Goal: Task Accomplishment & Management: Complete application form

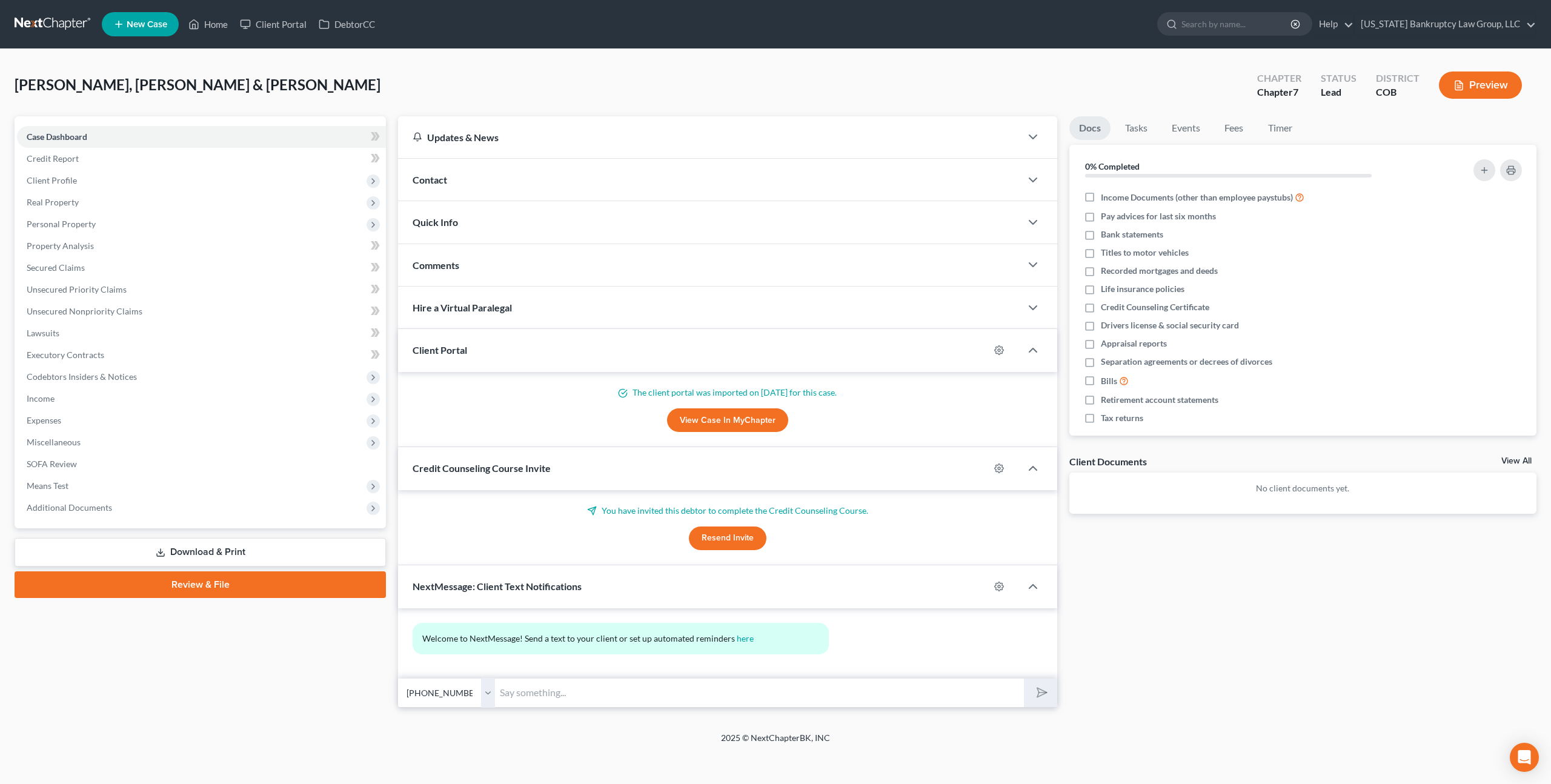
select select "0"
click at [54, 23] on link at bounding box center [53, 24] width 78 height 22
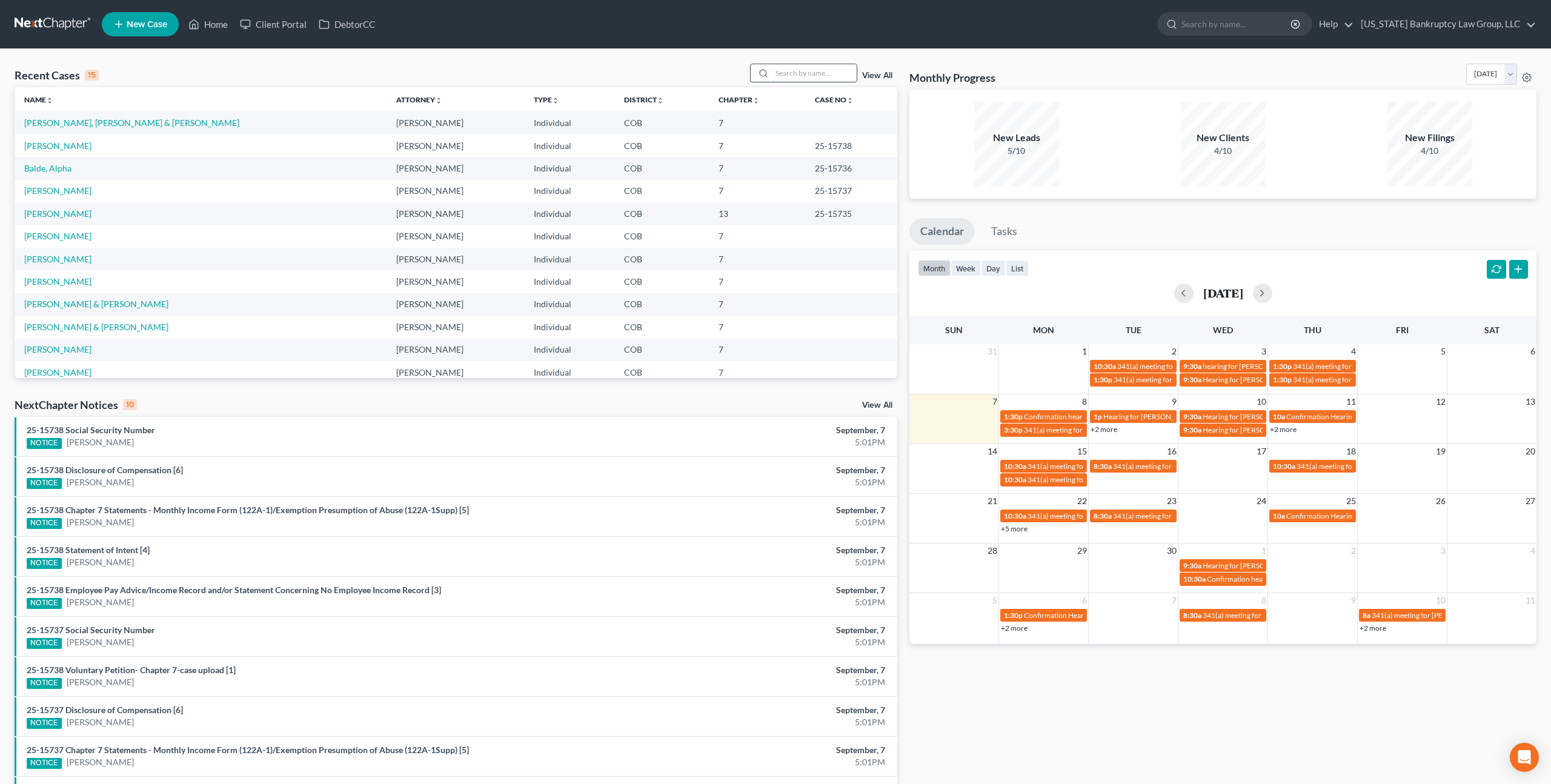
click at [824, 72] on input "search" at bounding box center [814, 73] width 85 height 17
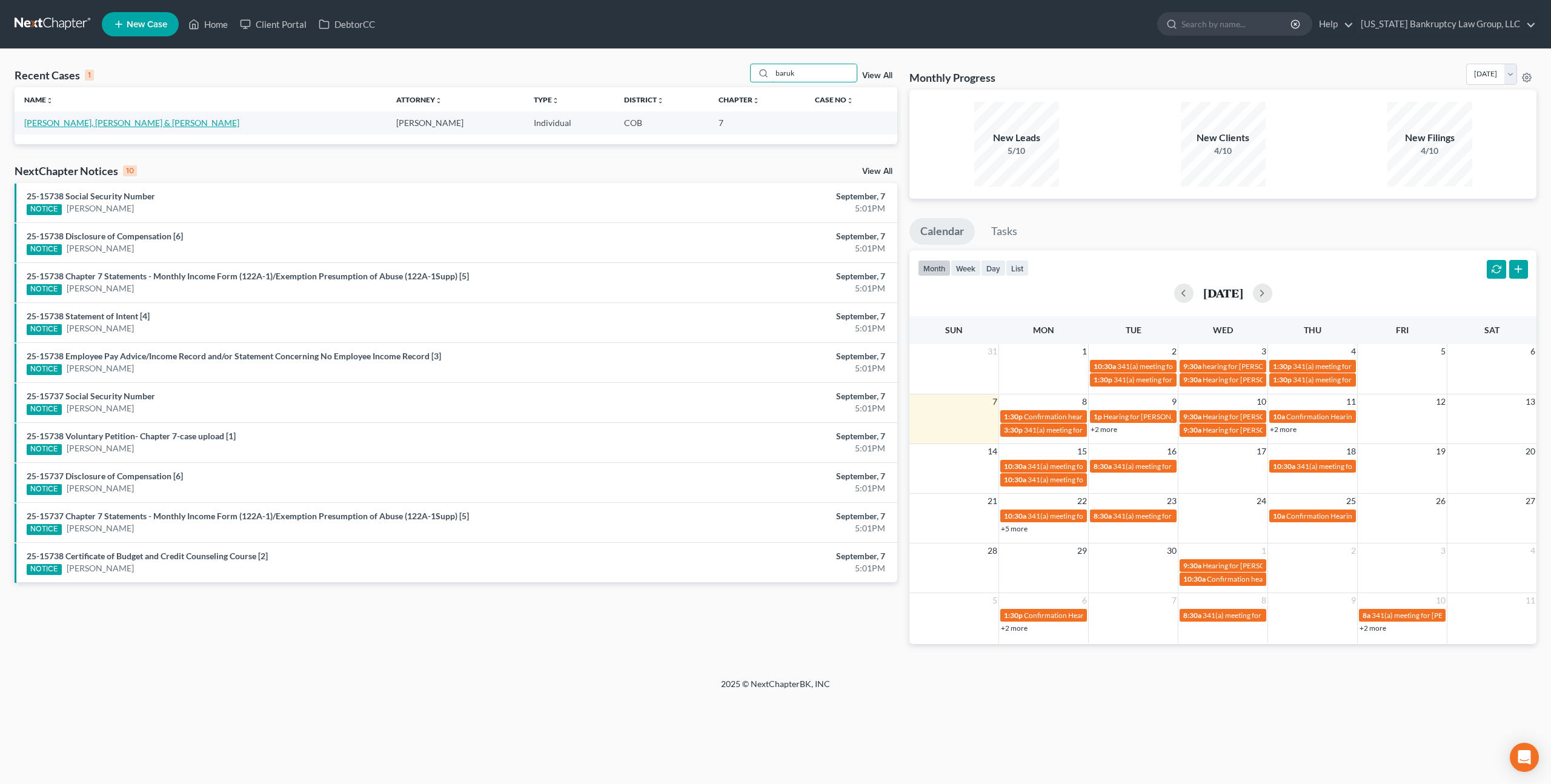
type input "baruk"
click at [100, 124] on link "[PERSON_NAME], [PERSON_NAME] & [PERSON_NAME]" at bounding box center [132, 123] width 215 height 10
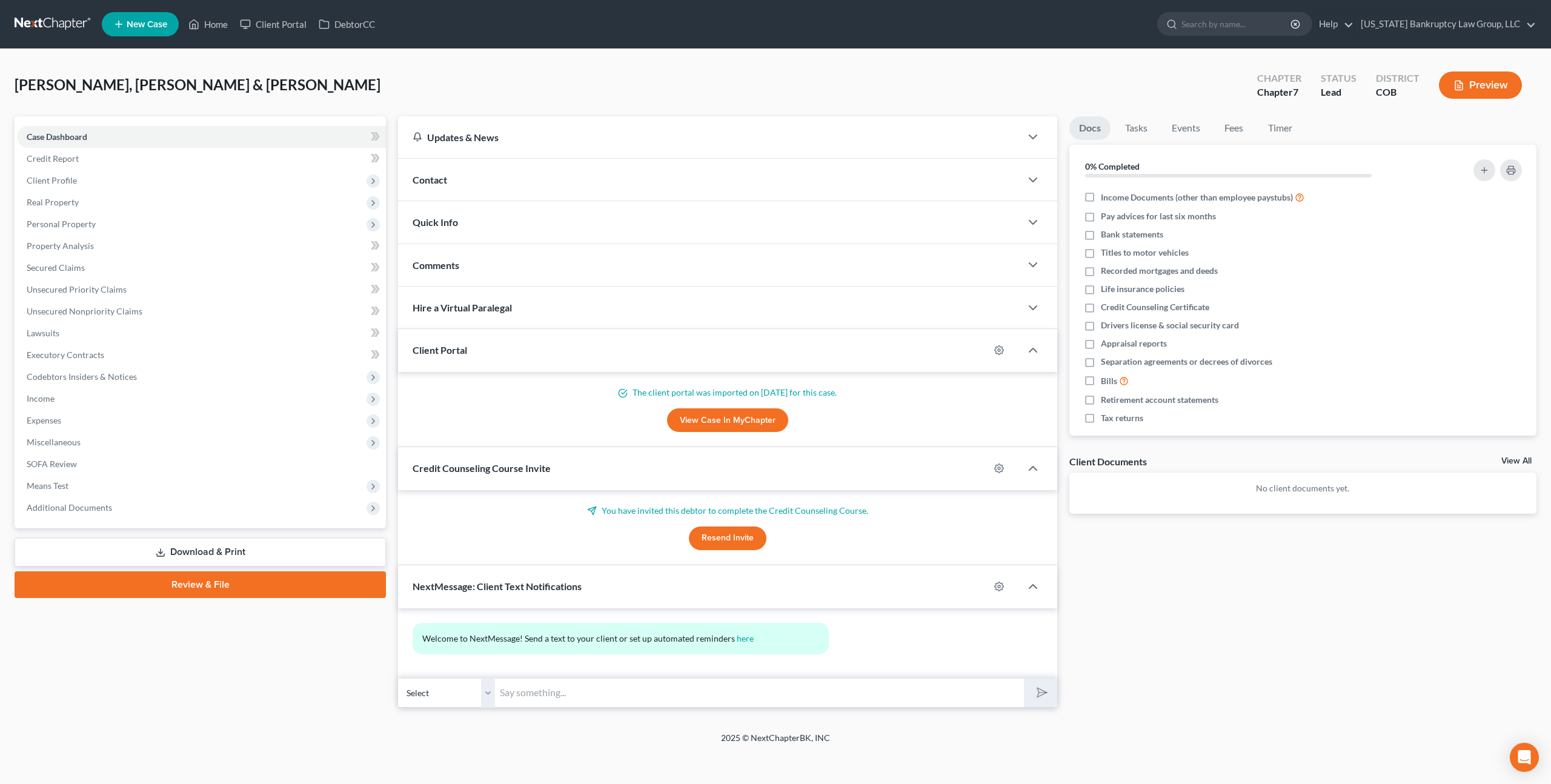
click at [729, 540] on button "Resend Invite" at bounding box center [728, 538] width 78 height 24
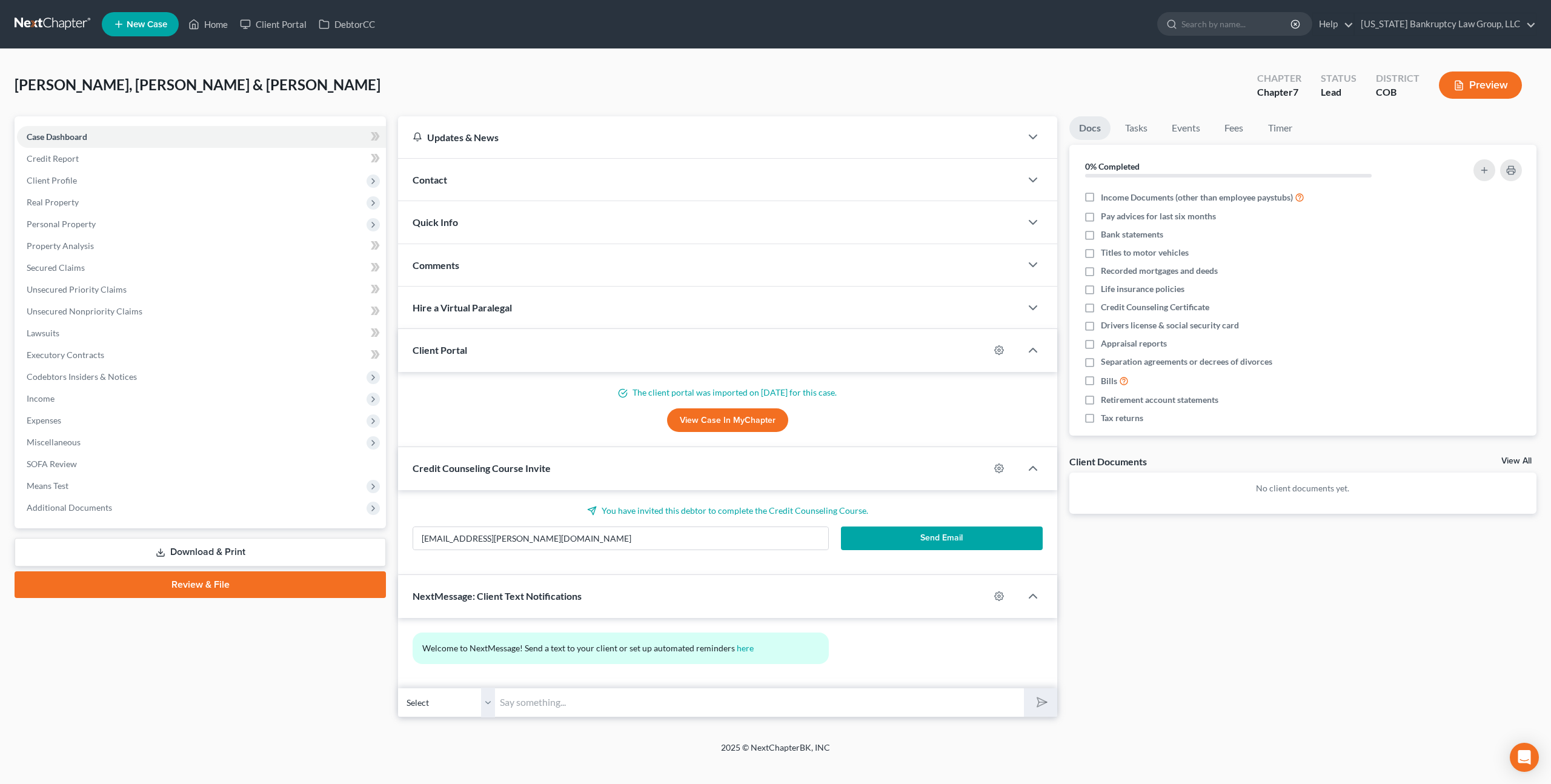
click at [874, 533] on button "Send Email" at bounding box center [941, 538] width 202 height 24
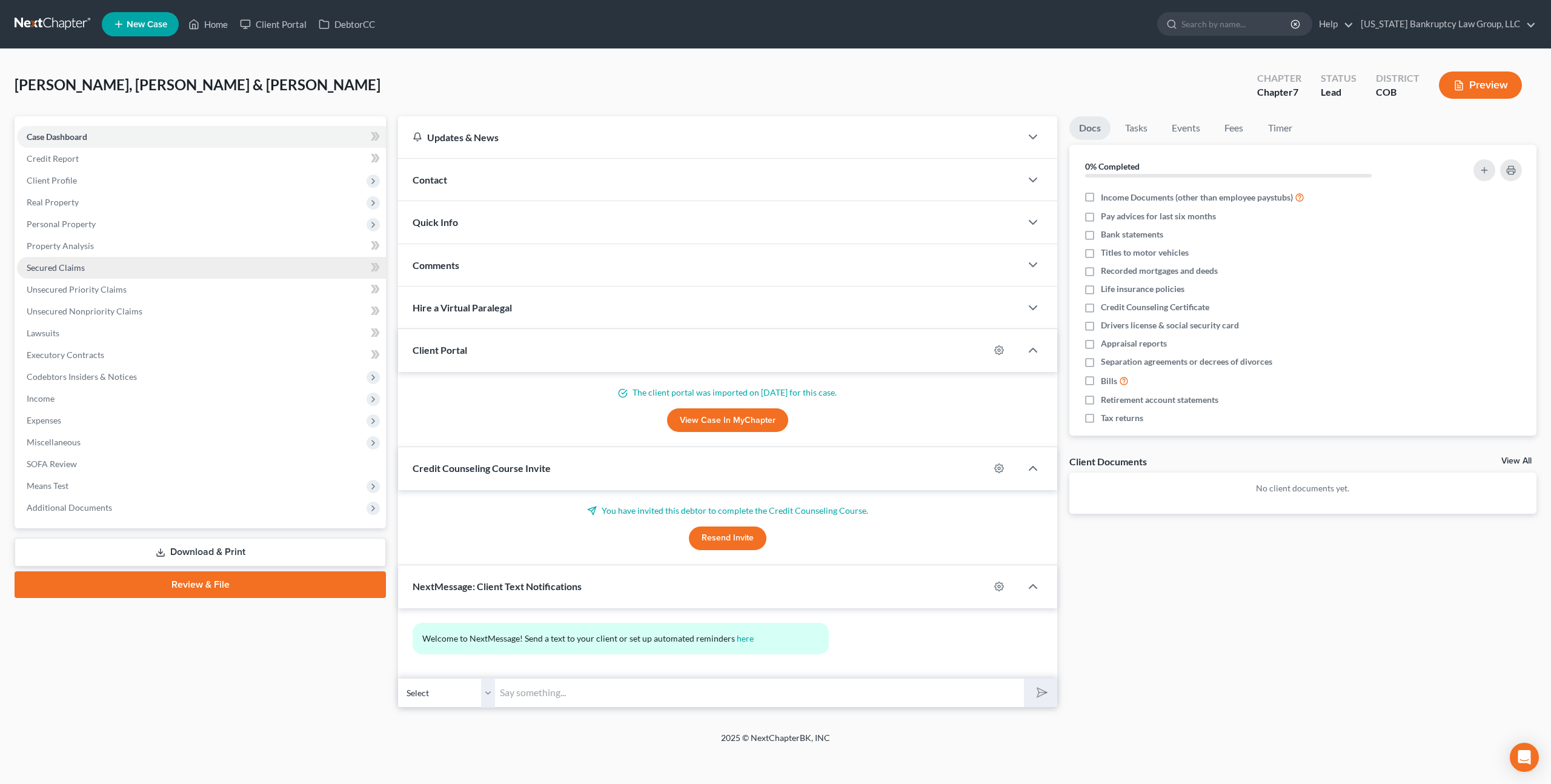
click at [70, 266] on span "Secured Claims" at bounding box center [56, 267] width 58 height 10
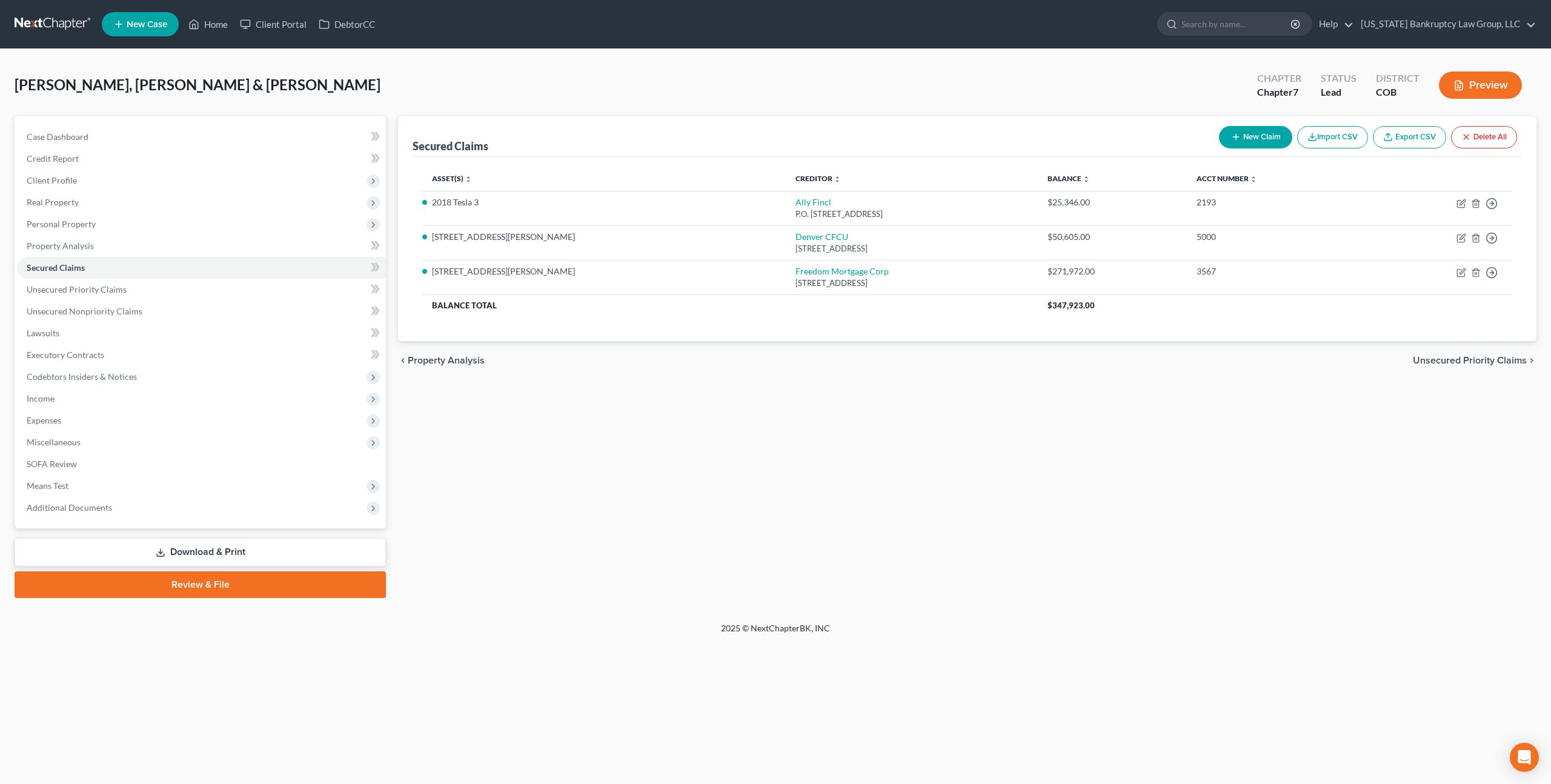
click at [1248, 137] on button "New Claim" at bounding box center [1255, 137] width 73 height 23
select select "2"
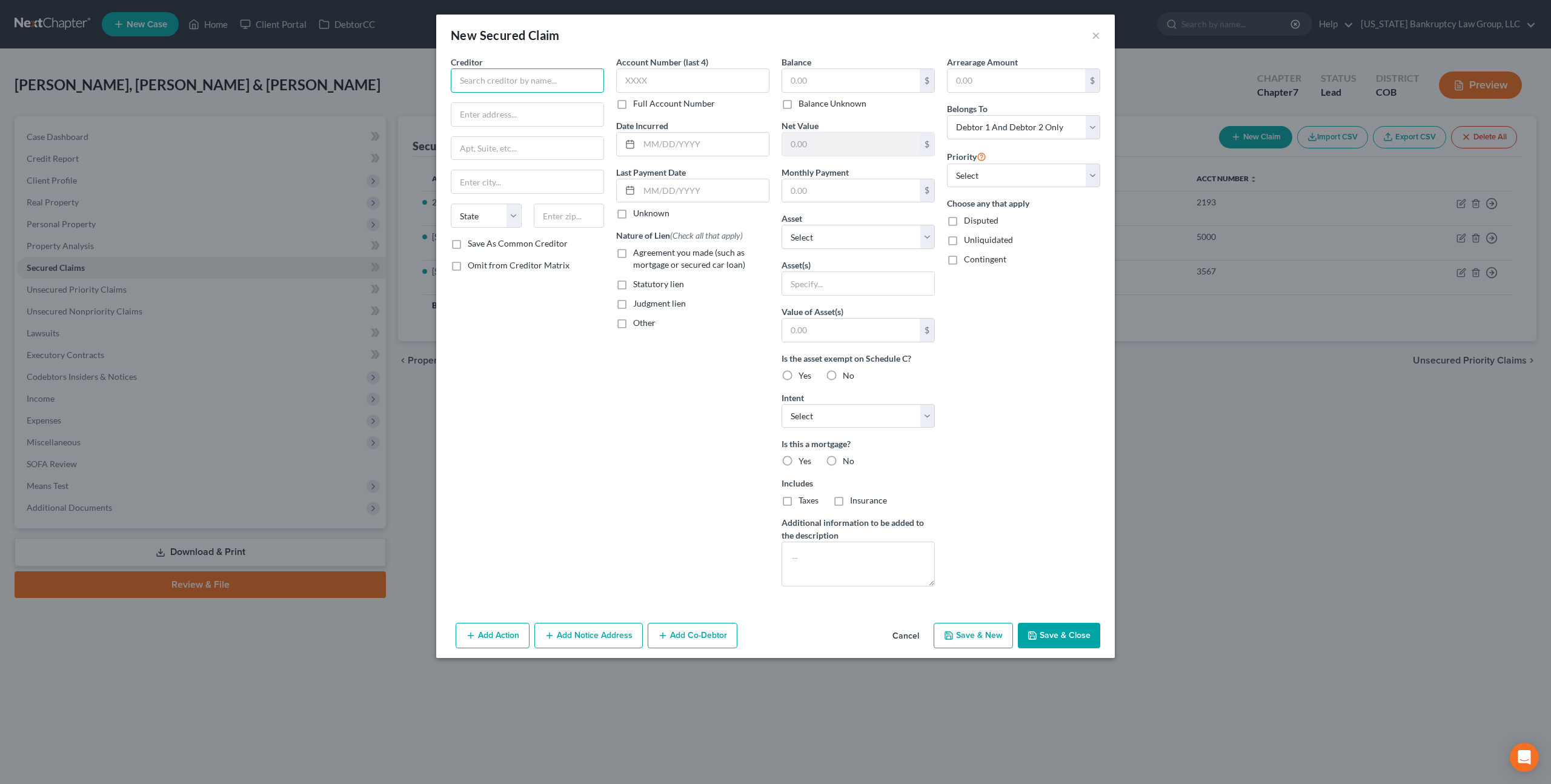
click at [512, 86] on input "text" at bounding box center [527, 80] width 153 height 24
type input "Goodleap"
click at [519, 111] on div "PO Box [GEOGRAPHIC_DATA]" at bounding box center [523, 112] width 126 height 10
type input "PO Box 850717"
type input "[PERSON_NAME]"
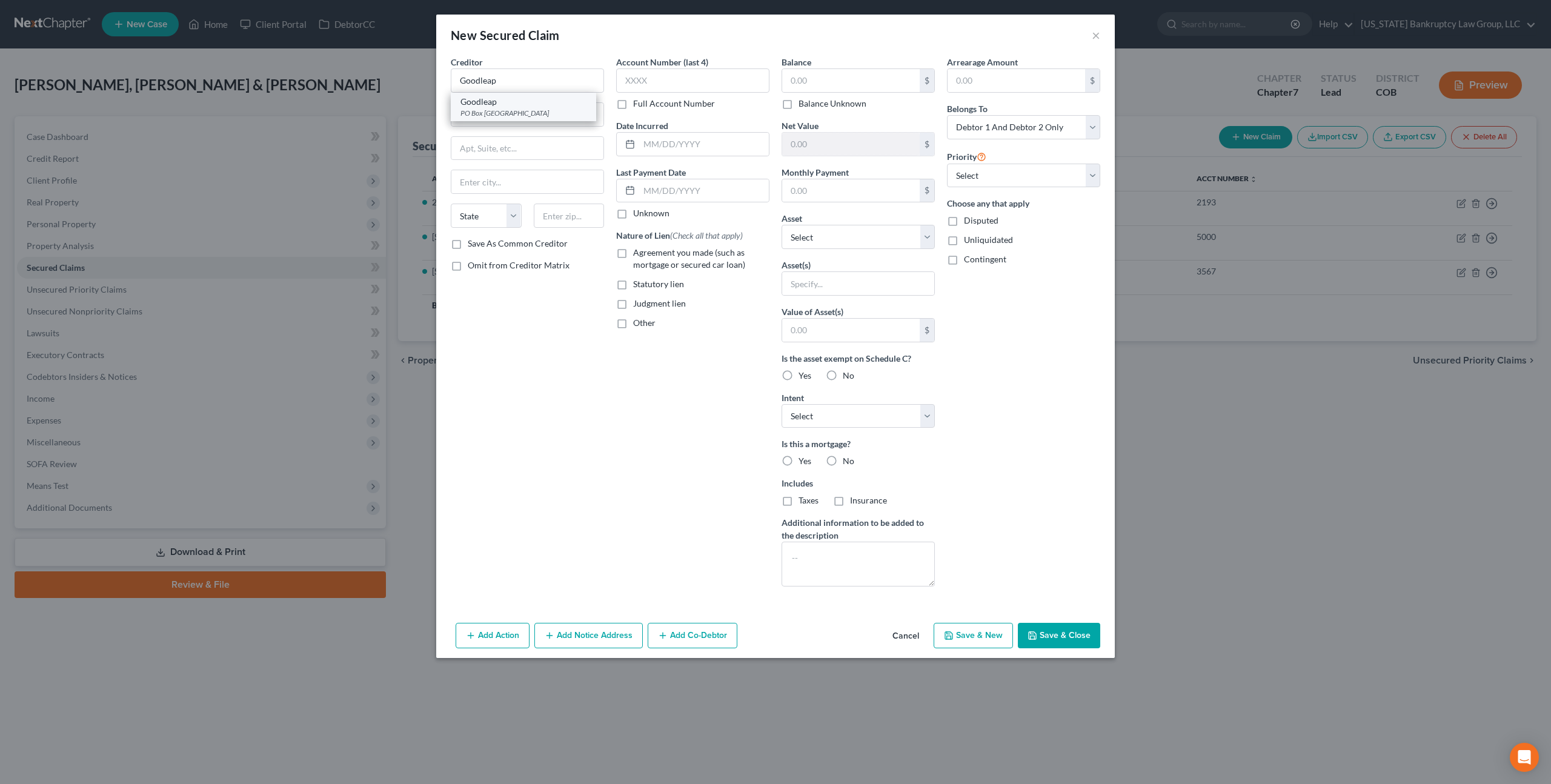
select select "45"
type input "75085"
click at [798, 104] on label "Balance Unknown" at bounding box center [832, 103] width 68 height 12
click at [803, 104] on input "Balance Unknown" at bounding box center [807, 101] width 8 height 8
checkbox input "true"
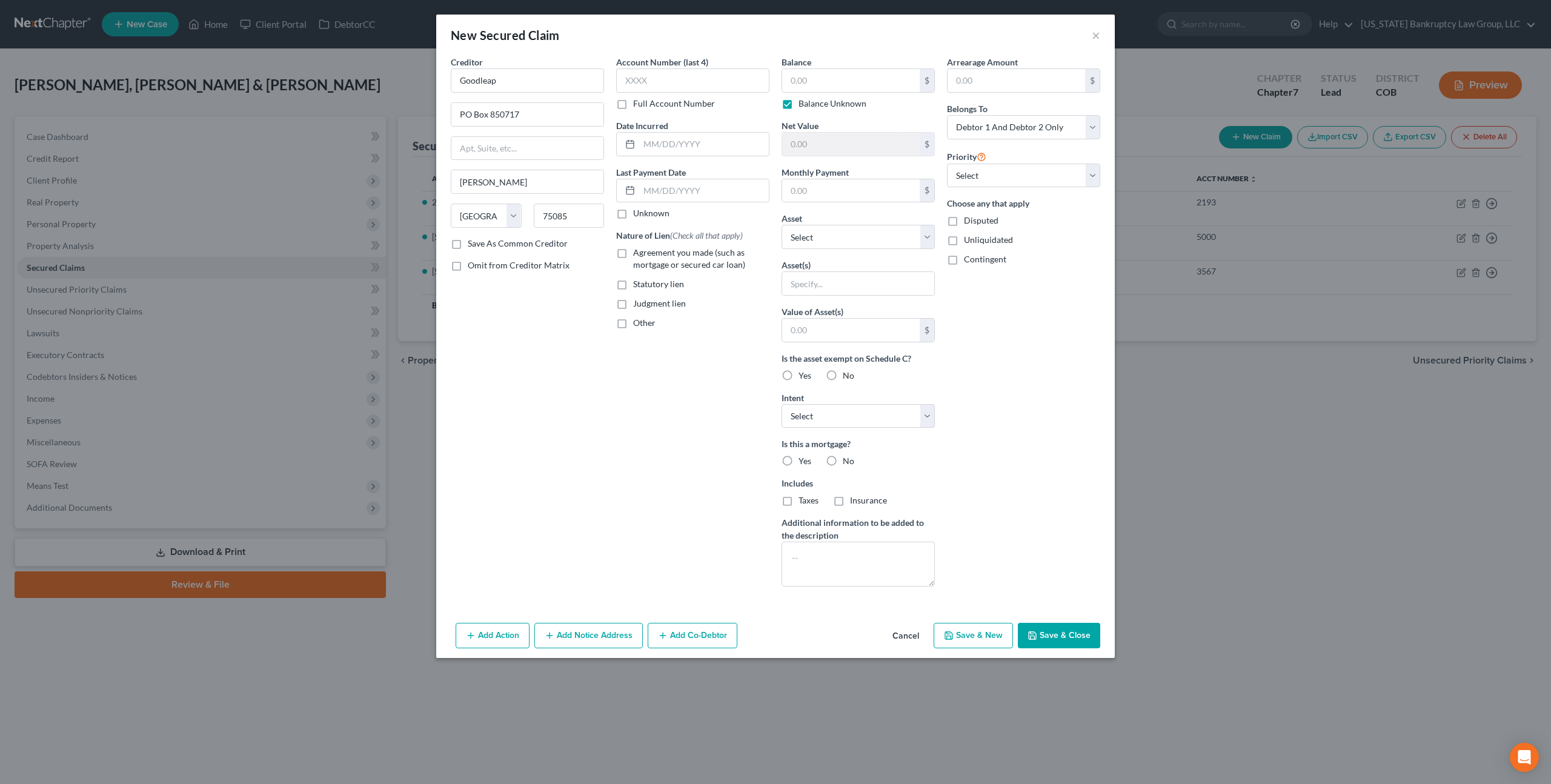
type input "0.00"
click at [843, 456] on label "No" at bounding box center [849, 460] width 12 height 12
click at [848, 456] on input "No" at bounding box center [852, 459] width 8 height 8
radio input "true"
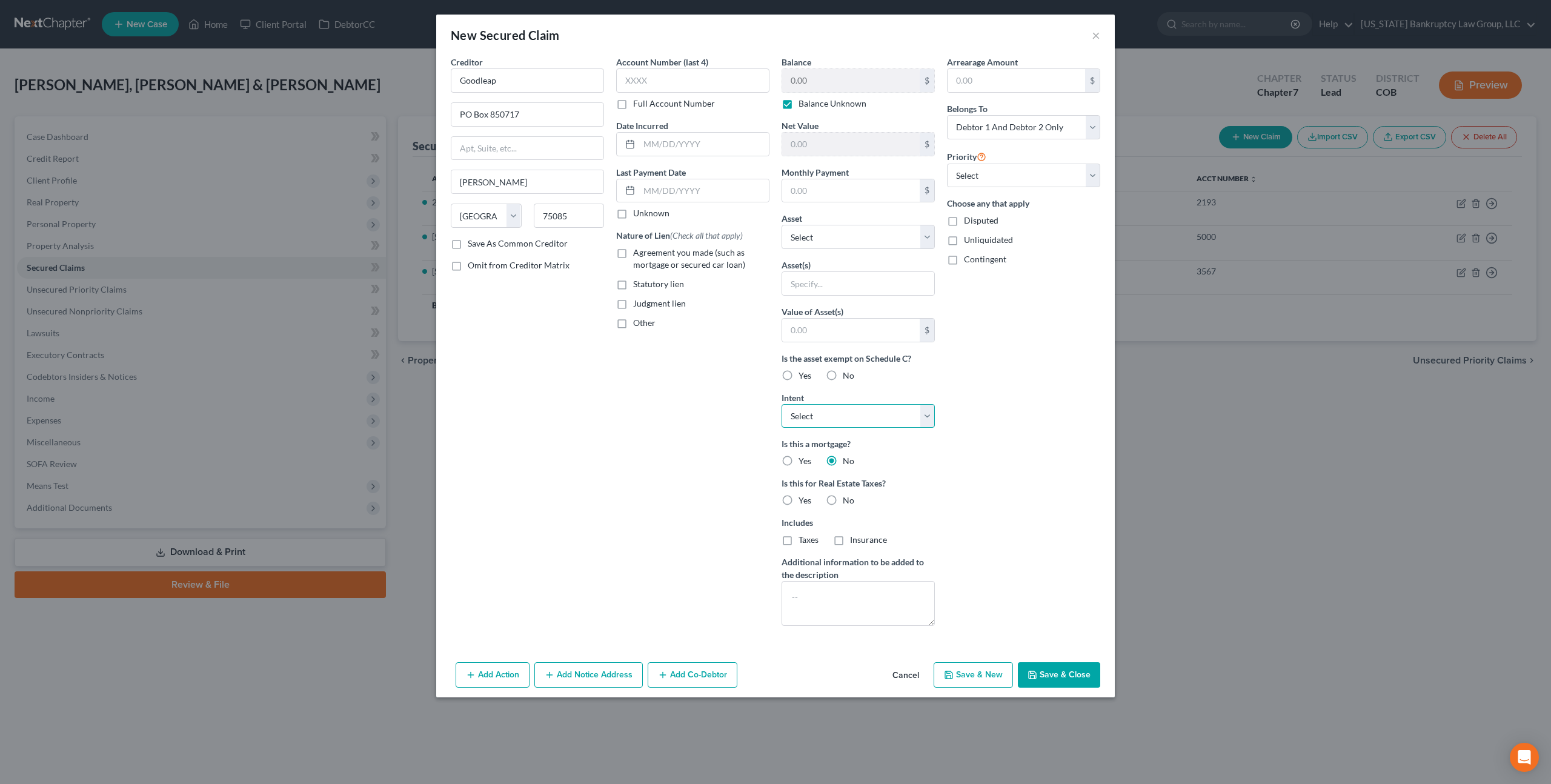
click at [840, 419] on select "Select Surrender Redeem Reaffirm Avoid Other" at bounding box center [858, 416] width 153 height 24
select select "4"
click at [782, 404] on select "Select Surrender Redeem Reaffirm Avoid Other" at bounding box center [858, 416] width 153 height 24
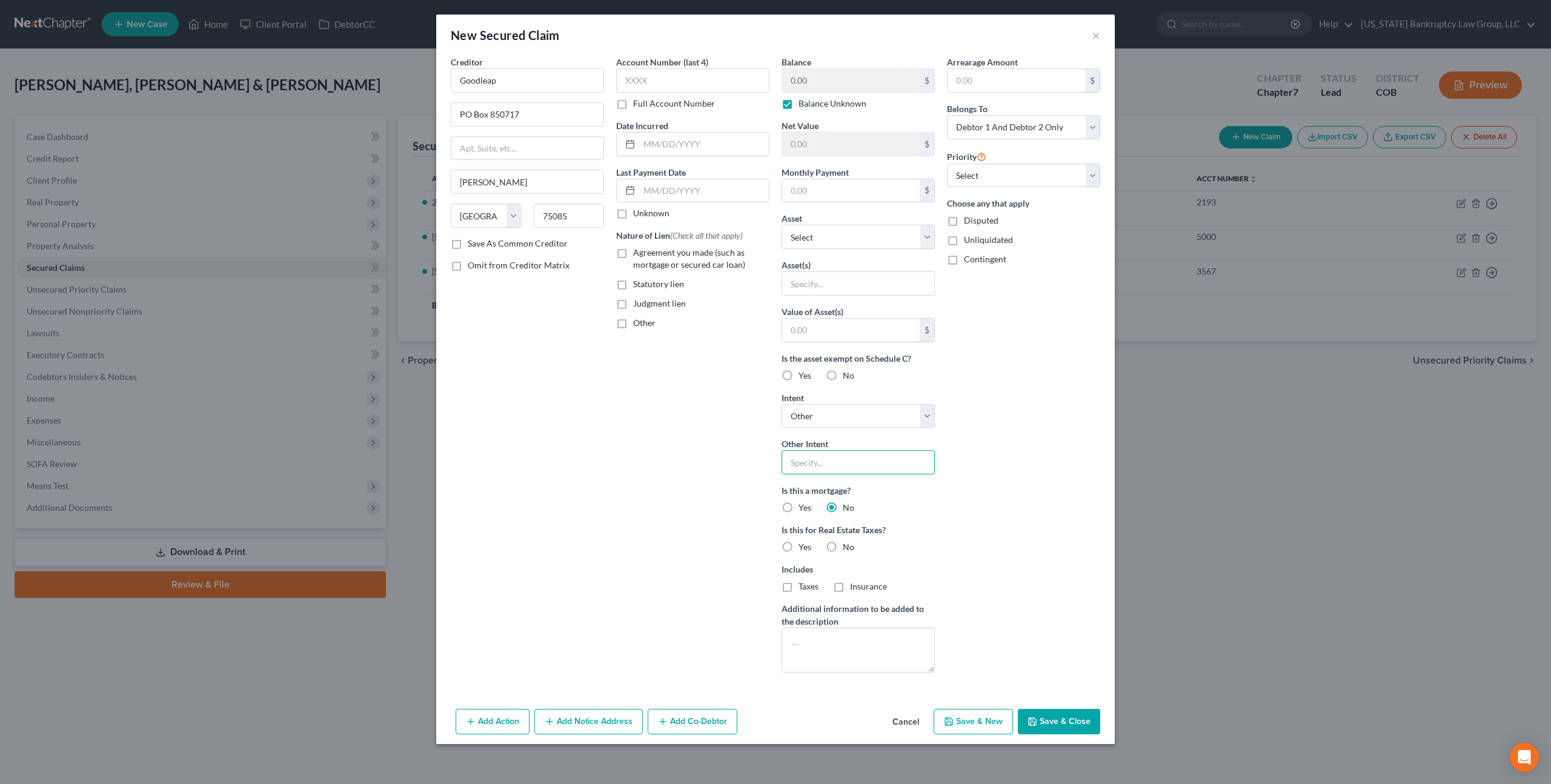
click at [819, 463] on input "text" at bounding box center [858, 462] width 153 height 24
type input "Retain and pay according to contract terms"
click at [1047, 720] on button "Save & Close" at bounding box center [1058, 721] width 82 height 25
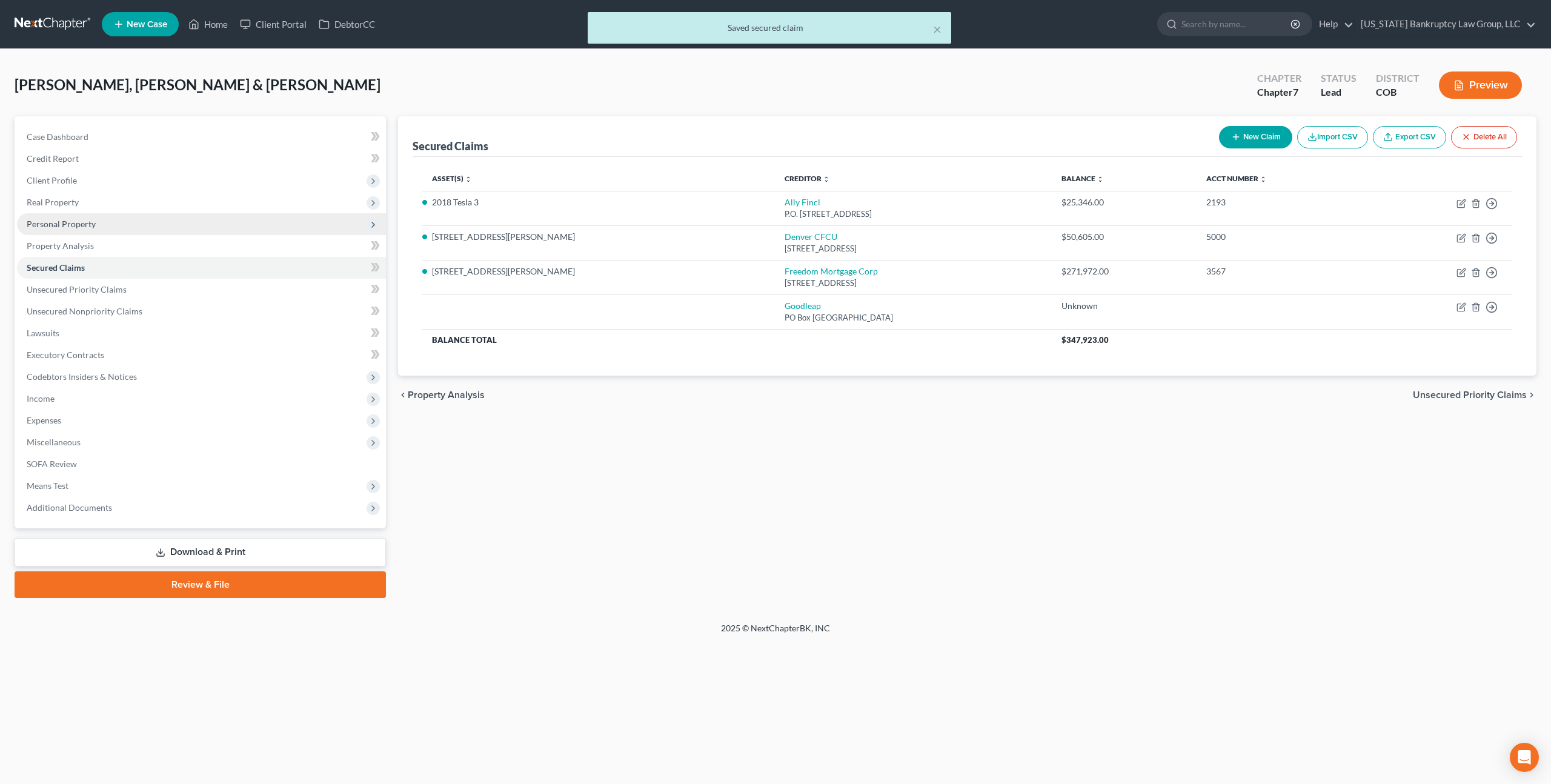
click at [68, 225] on span "Personal Property" at bounding box center [61, 223] width 69 height 10
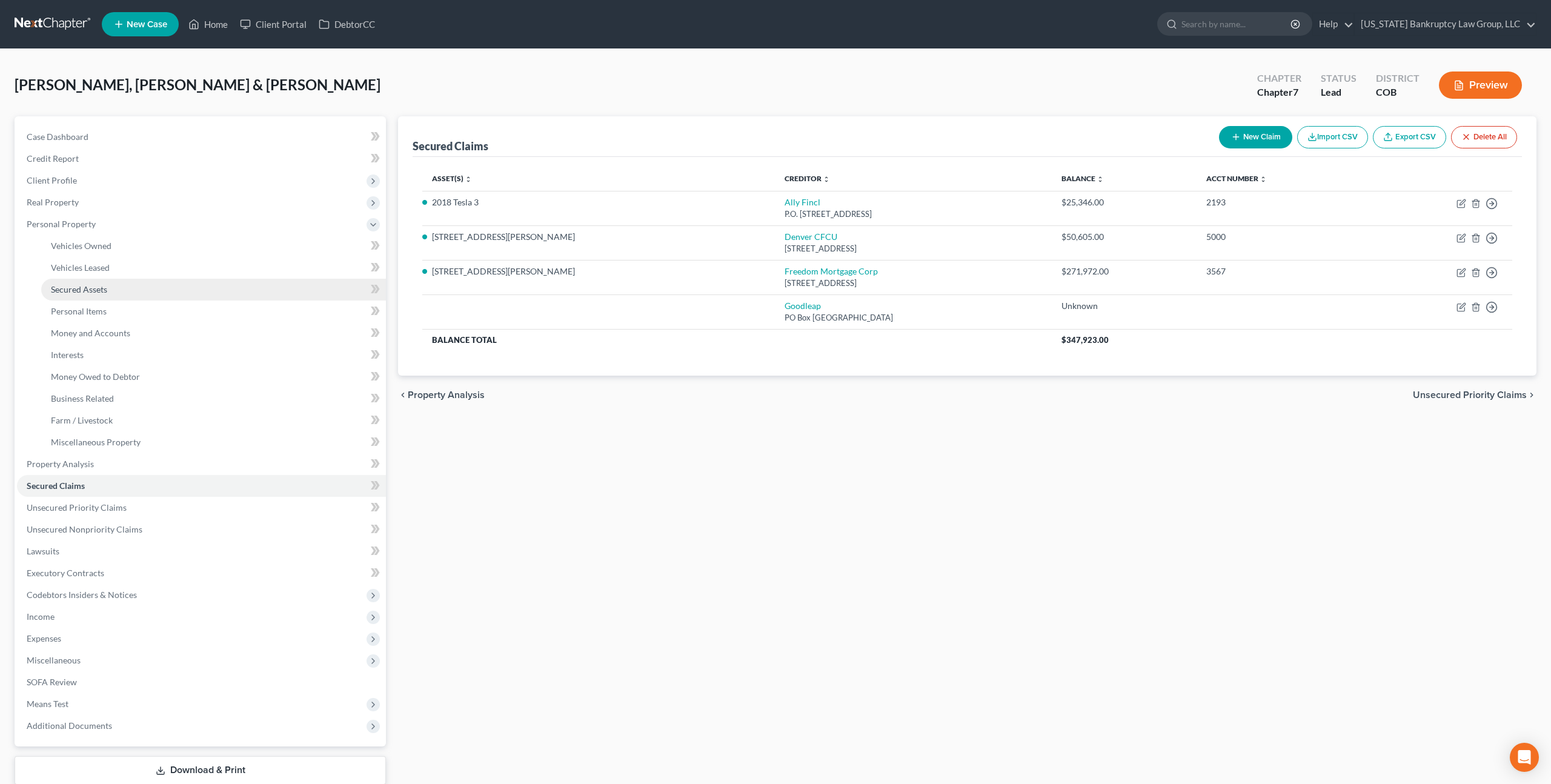
click at [86, 289] on span "Secured Assets" at bounding box center [79, 289] width 57 height 10
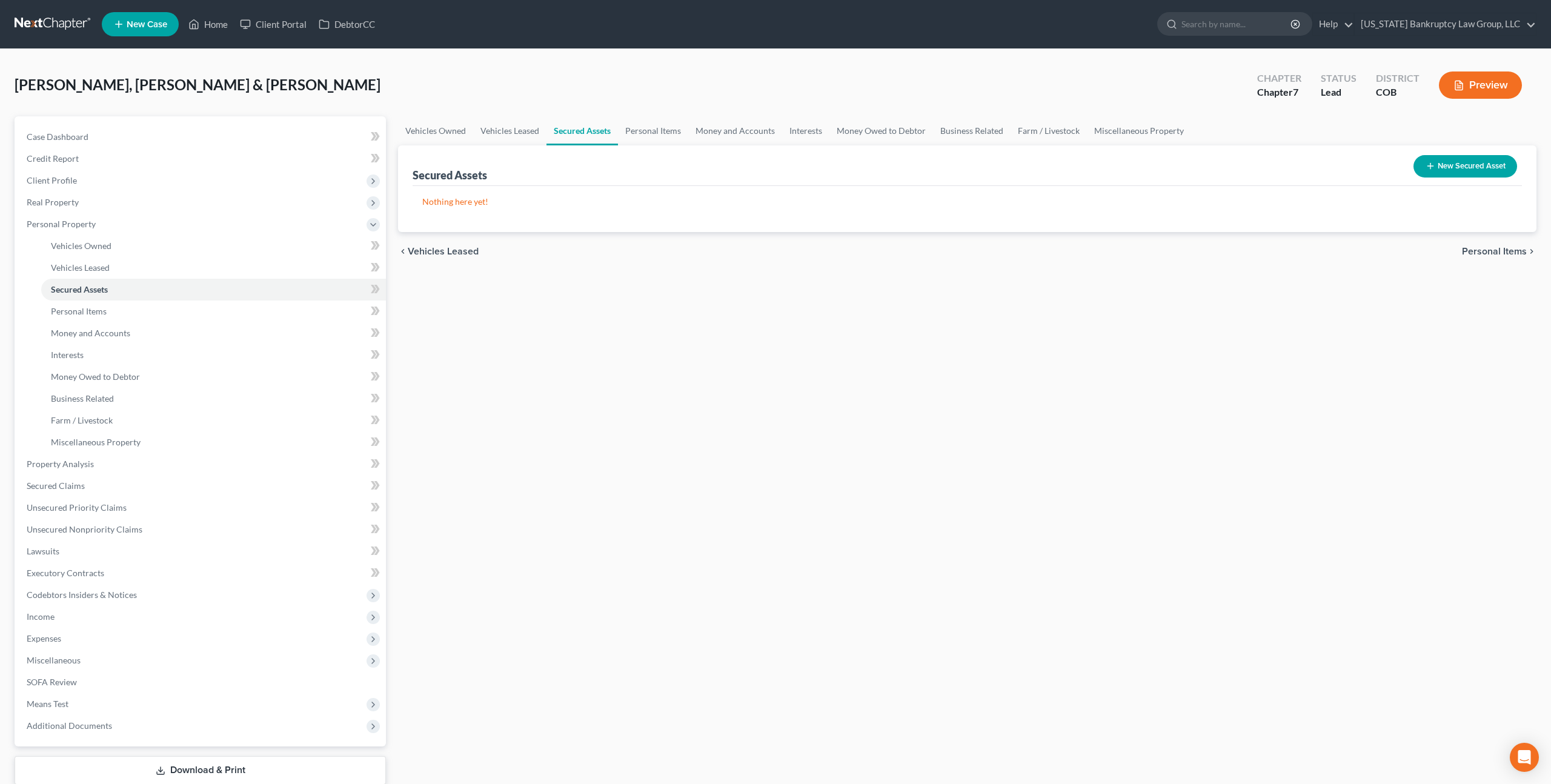
click at [1448, 163] on button "New Secured Asset" at bounding box center [1465, 166] width 104 height 23
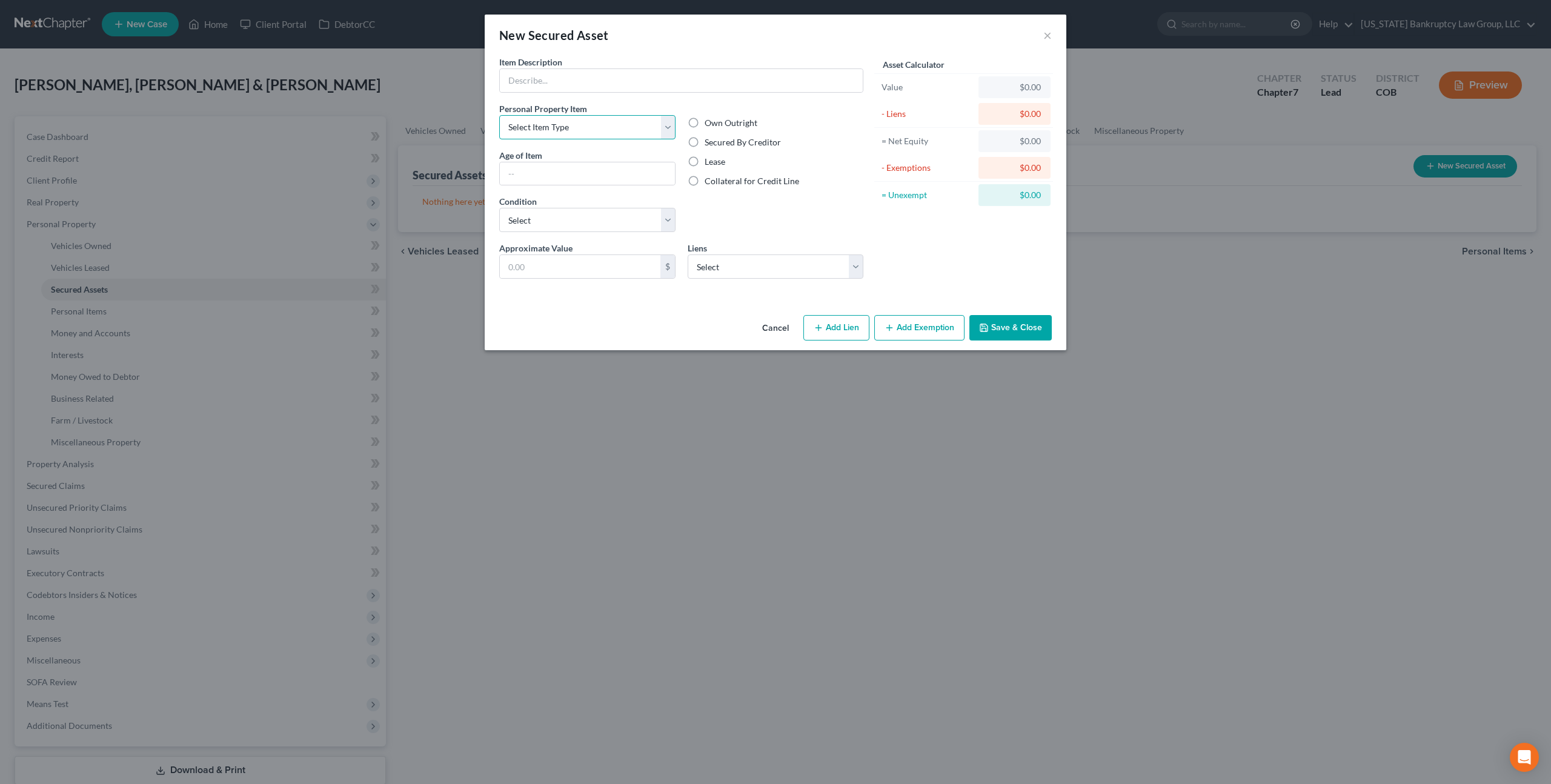
click at [572, 132] on select "Select Item Type Clothing Collectibles Of Value Electronics Firearms Household …" at bounding box center [587, 127] width 176 height 24
select select "other"
click at [499, 115] on select "Select Item Type Clothing Collectibles Of Value Electronics Firearms Household …" at bounding box center [587, 127] width 176 height 24
click at [570, 84] on input "text" at bounding box center [681, 80] width 363 height 23
type input "Solar Panels"
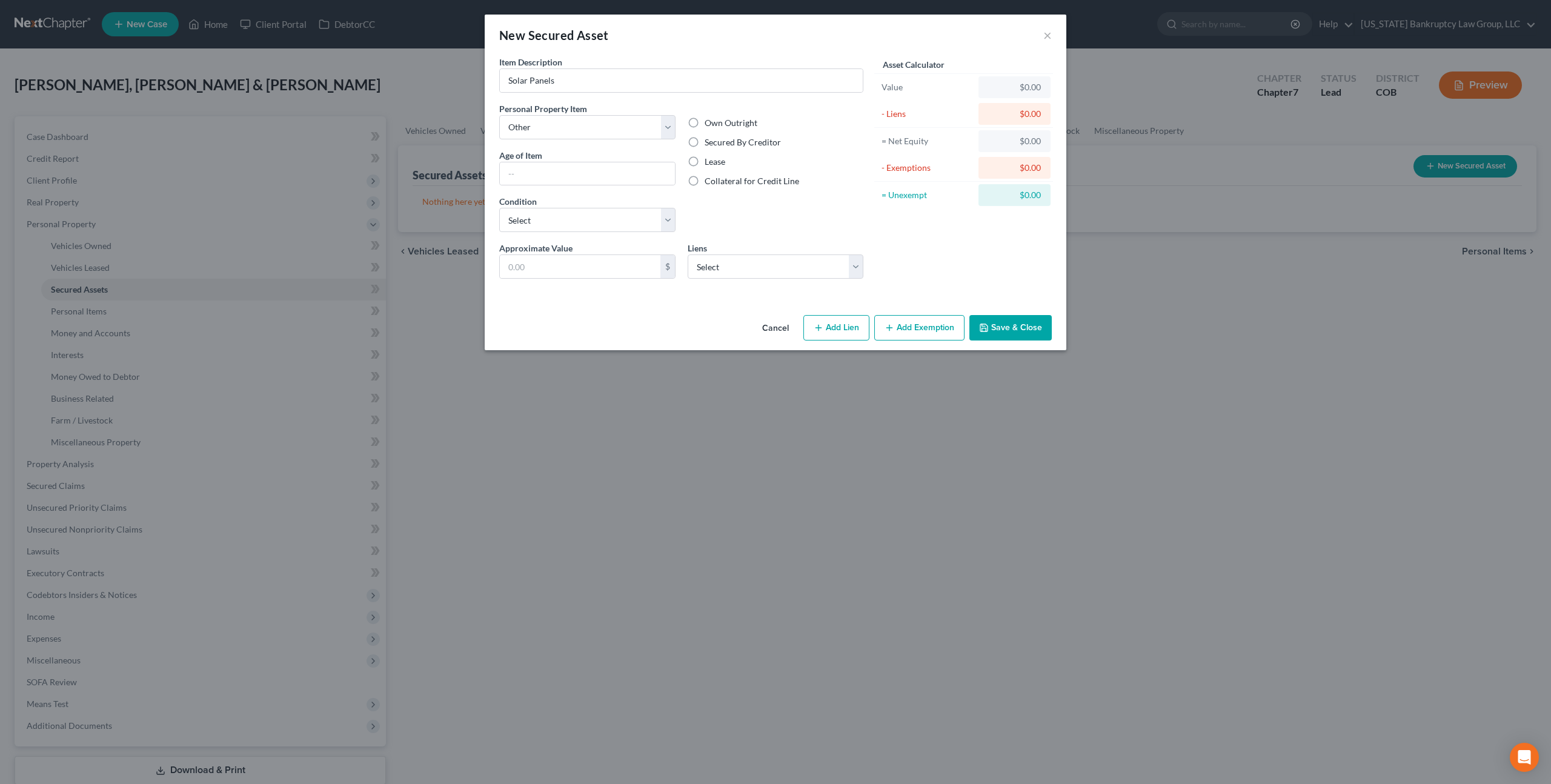
click at [705, 141] on label "Secured By Creditor" at bounding box center [742, 141] width 76 height 12
click at [710, 141] on input "Secured By Creditor" at bounding box center [713, 140] width 8 height 8
radio input "true"
click at [726, 266] on select "Select Goodleap - Unknown" at bounding box center [776, 266] width 176 height 24
click select "Select Goodleap - Unknown" at bounding box center [776, 266] width 176 height 24
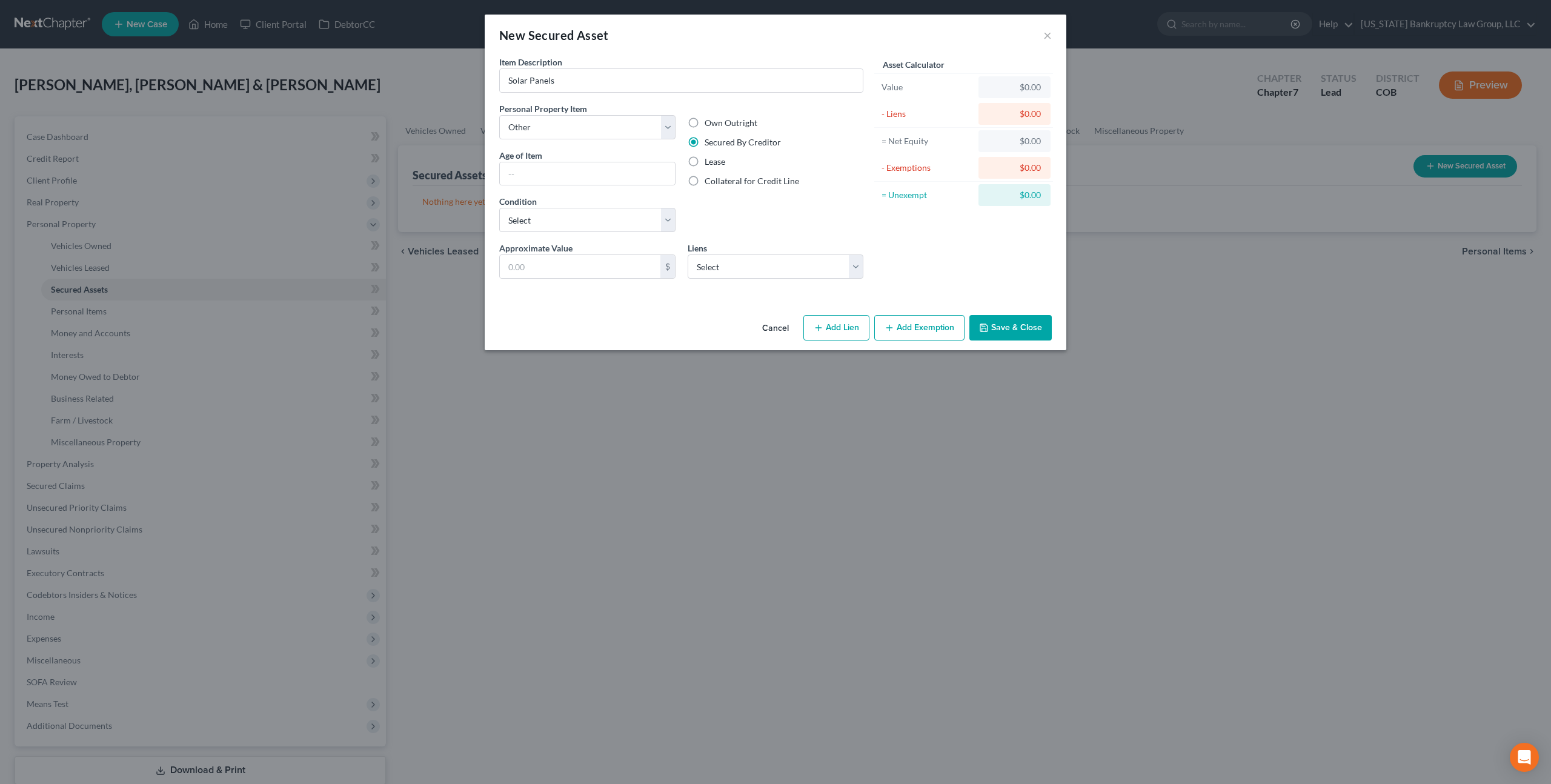
select select "45"
select select "2"
select select "4"
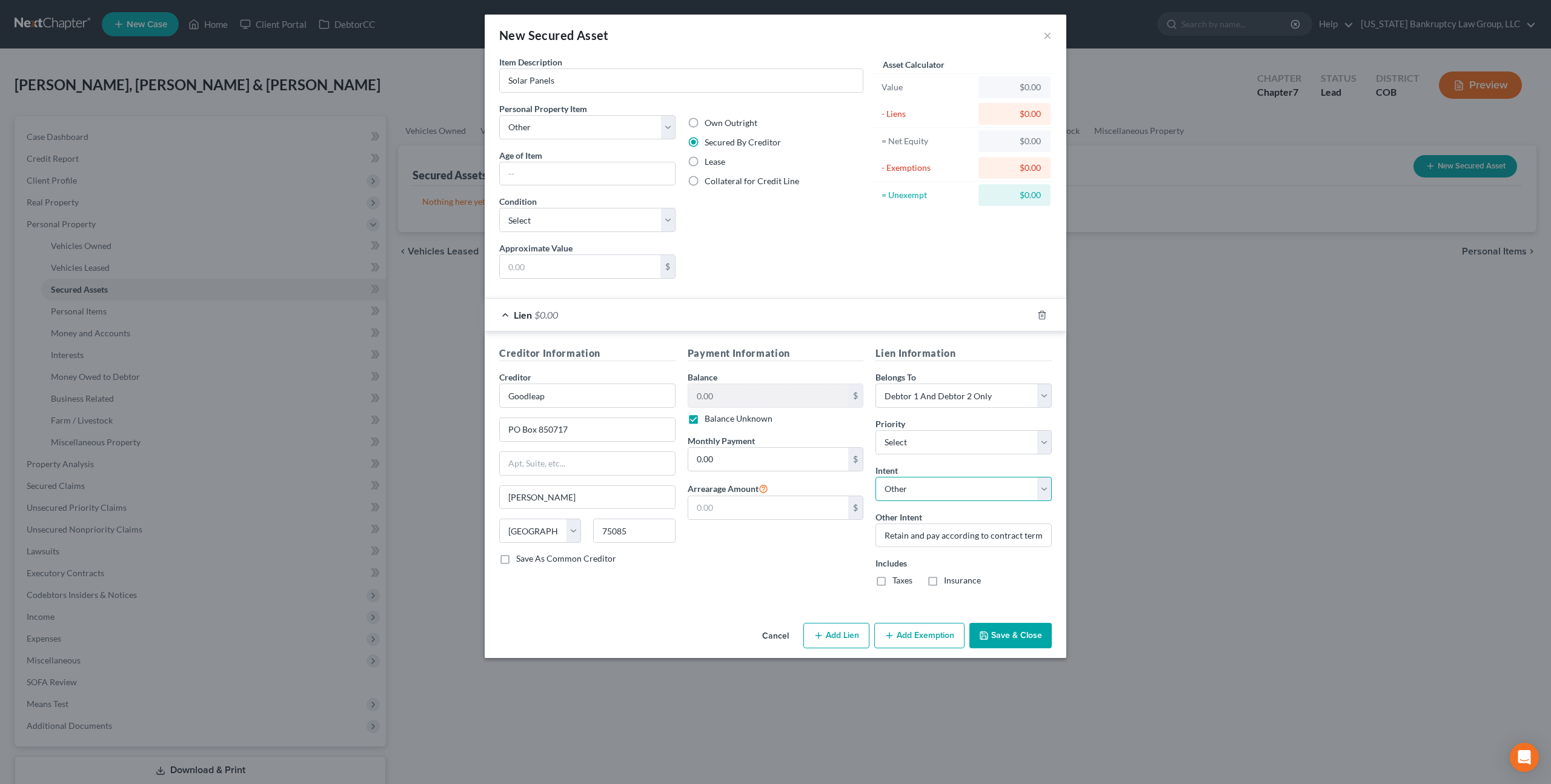
click at [973, 493] on select "Select Surrender Redeem Reaffirm Avoid Other" at bounding box center [963, 489] width 176 height 24
click at [875, 477] on select "Select Surrender Redeem Reaffirm Avoid Other" at bounding box center [963, 489] width 176 height 24
click at [1004, 631] on button "Save & Close" at bounding box center [1010, 636] width 82 height 25
click at [1006, 630] on button "Save & Close" at bounding box center [1010, 636] width 82 height 25
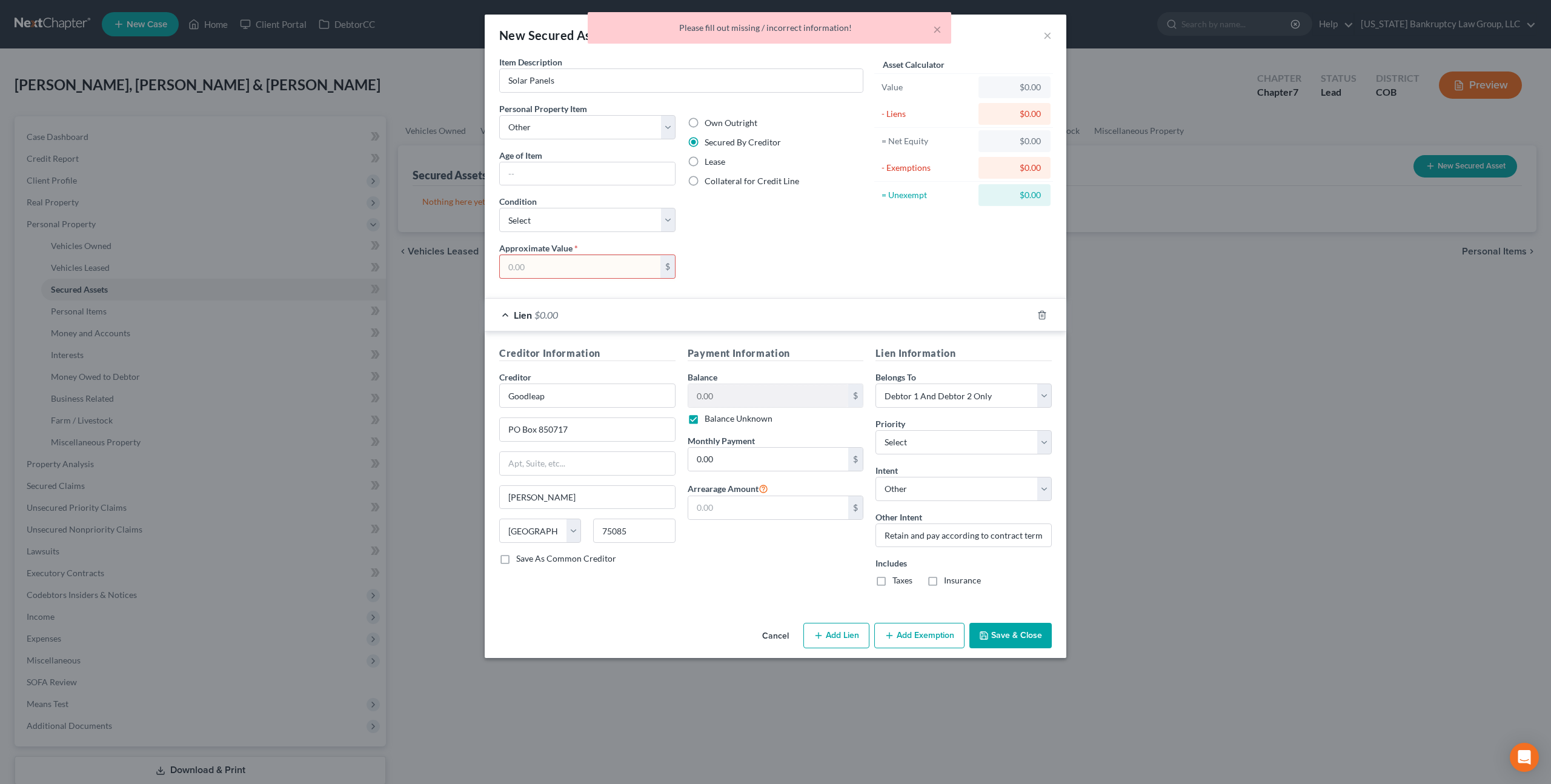
click at [618, 270] on input "text" at bounding box center [580, 266] width 160 height 23
click at [605, 222] on select "Select Excellent Very Good Good Fair Poor" at bounding box center [587, 219] width 176 height 24
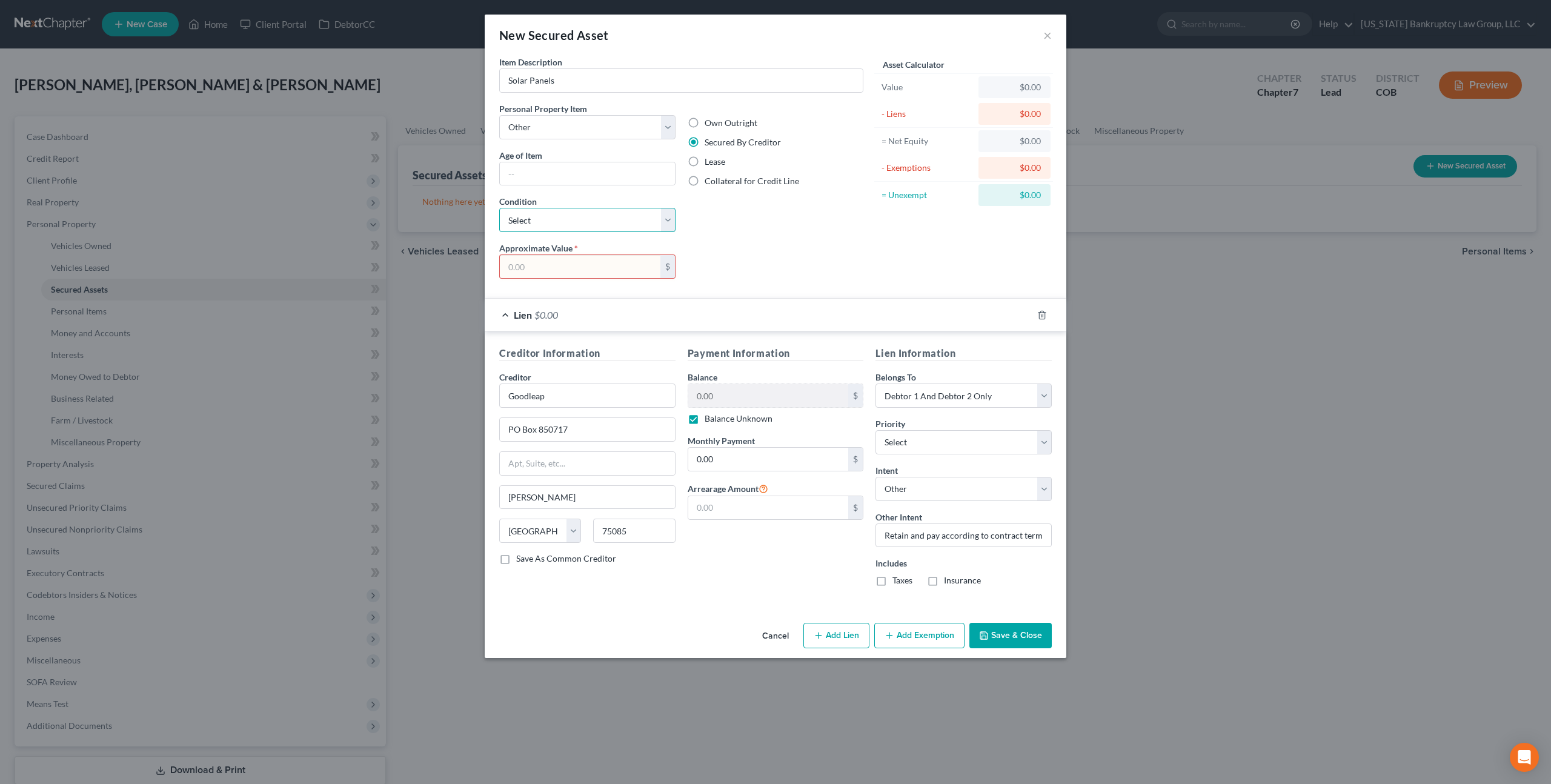
select select "2"
click at [499, 207] on select "Select Excellent Very Good Good Fair Poor" at bounding box center [587, 219] width 176 height 24
click at [556, 268] on input "text" at bounding box center [580, 266] width 160 height 23
type input "1.00"
click at [996, 636] on button "Save & Close" at bounding box center [1010, 636] width 82 height 25
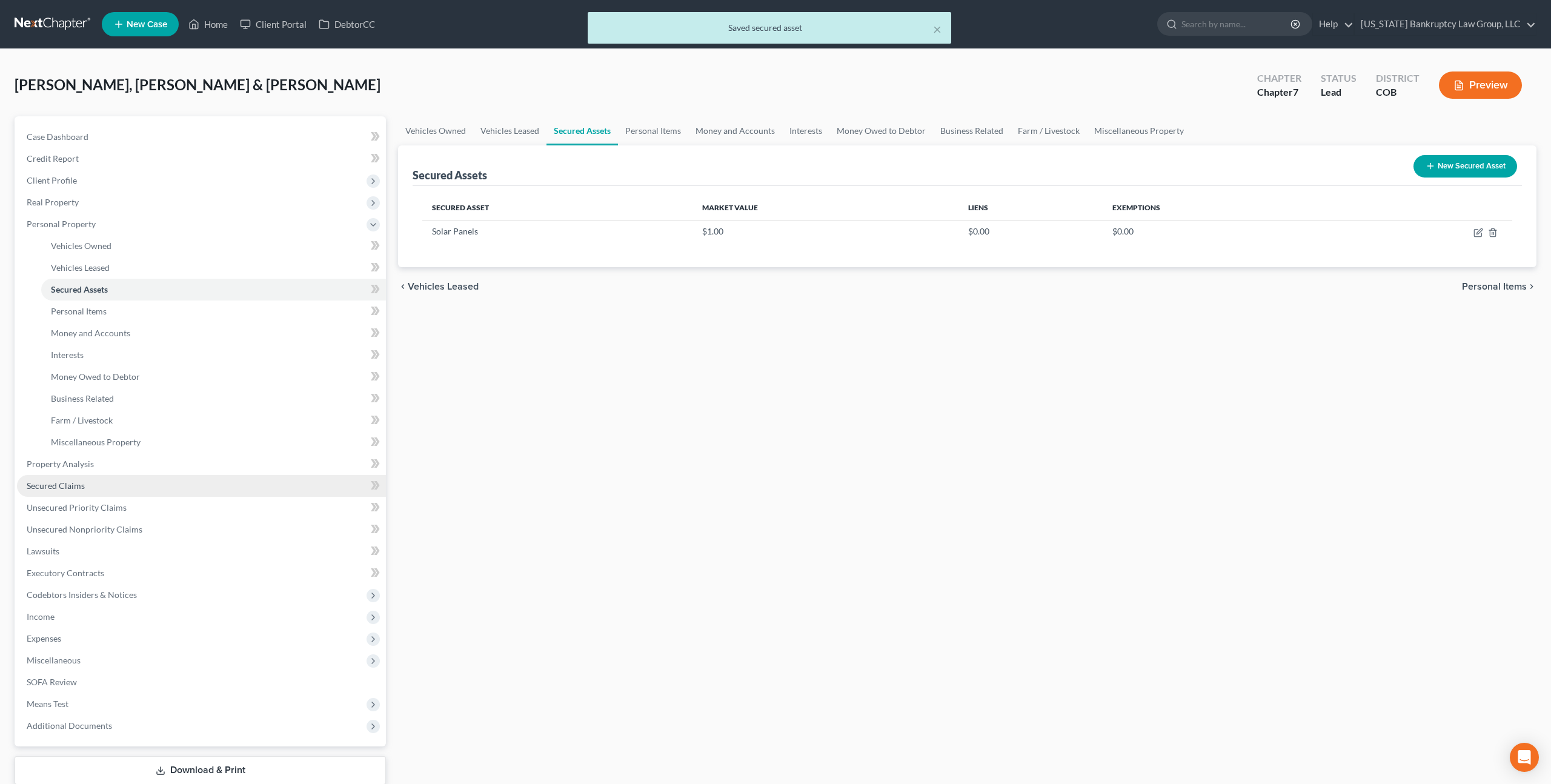
click at [69, 484] on span "Secured Claims" at bounding box center [56, 485] width 58 height 10
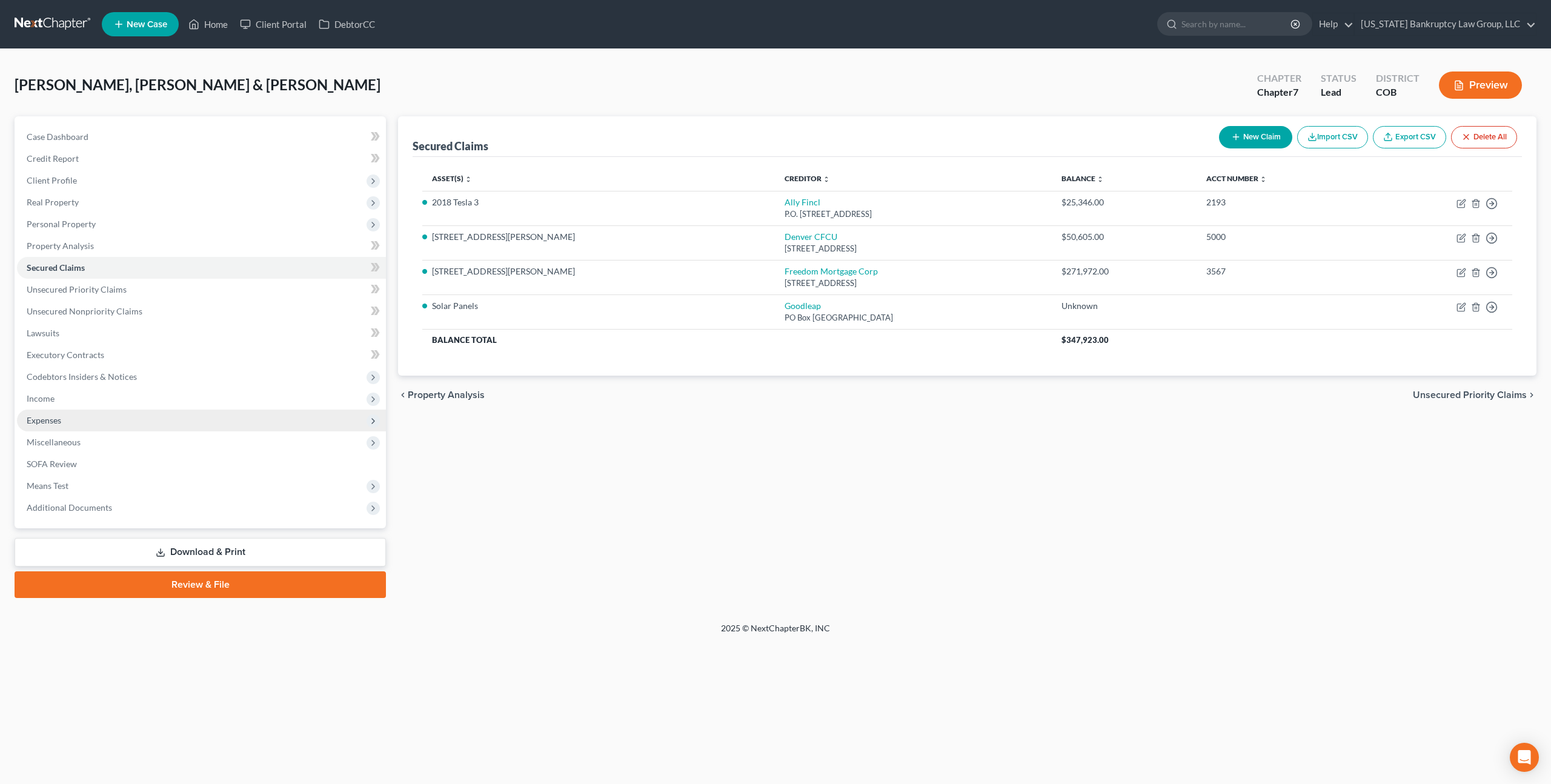
click at [62, 420] on span "Expenses" at bounding box center [202, 420] width 369 height 22
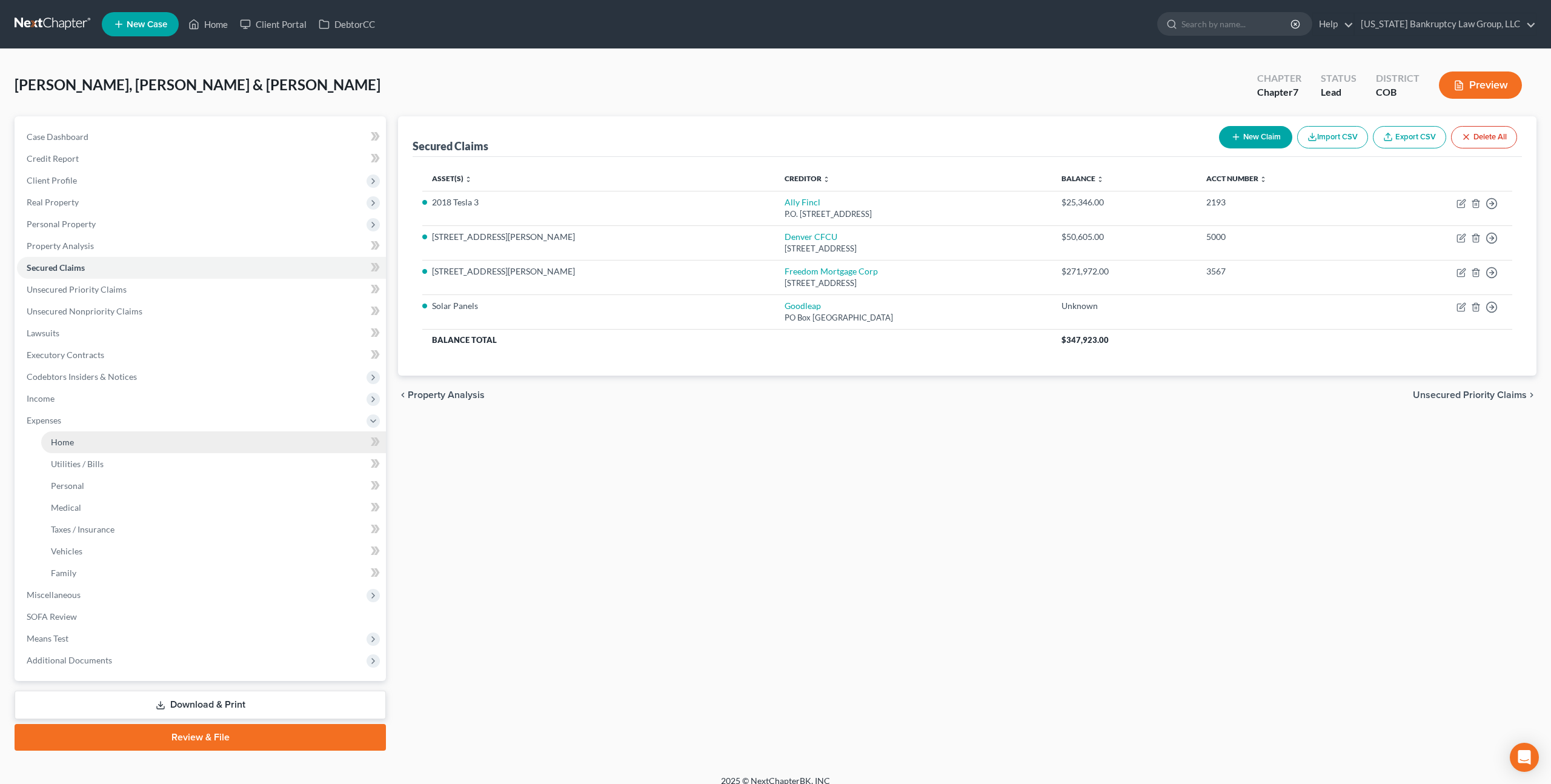
click at [74, 446] on link "Home" at bounding box center [213, 442] width 345 height 22
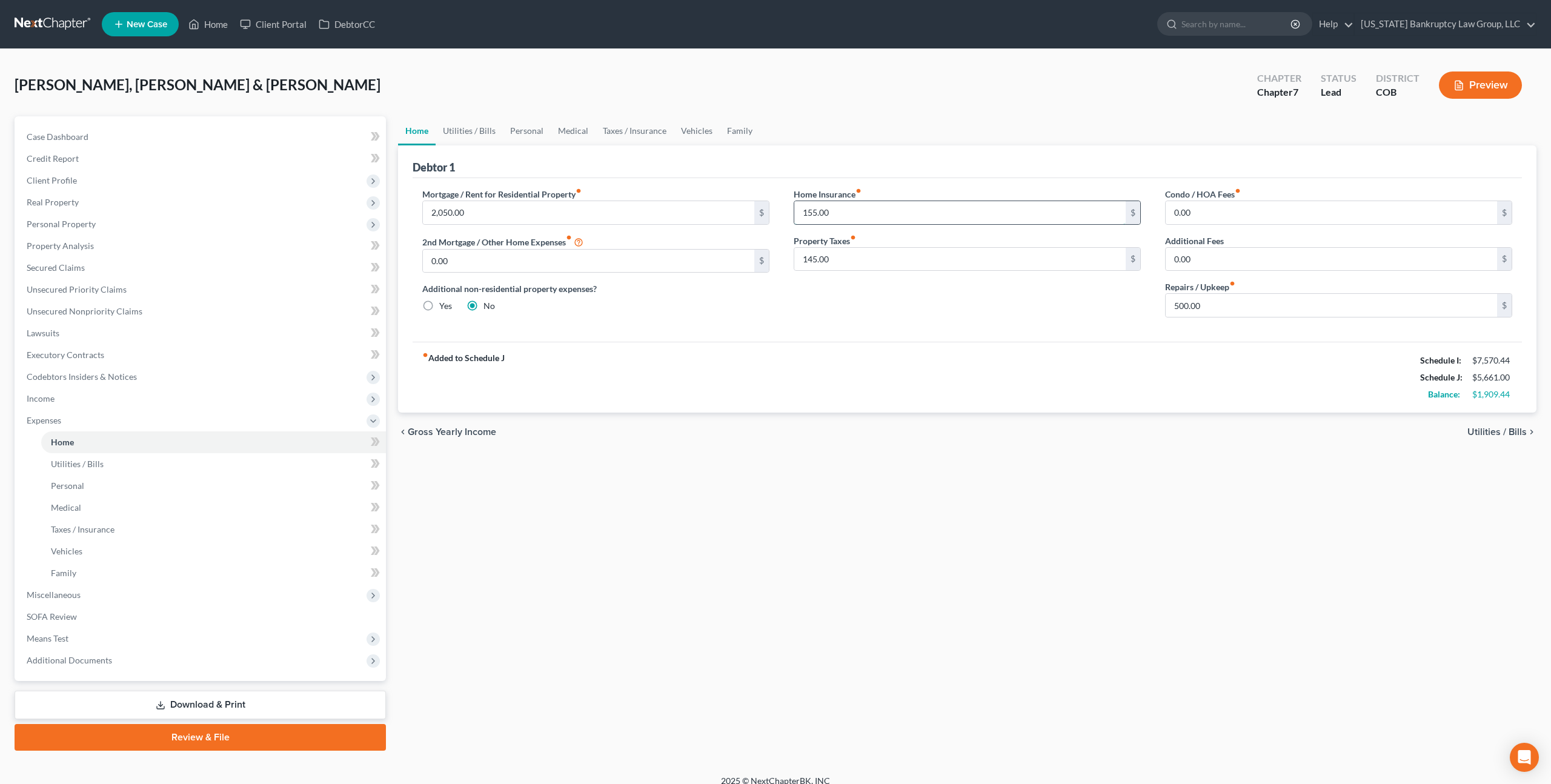
click at [817, 214] on input "155.00" at bounding box center [960, 212] width 332 height 23
type input "0.00"
click at [1182, 302] on input "500.00" at bounding box center [1332, 305] width 332 height 23
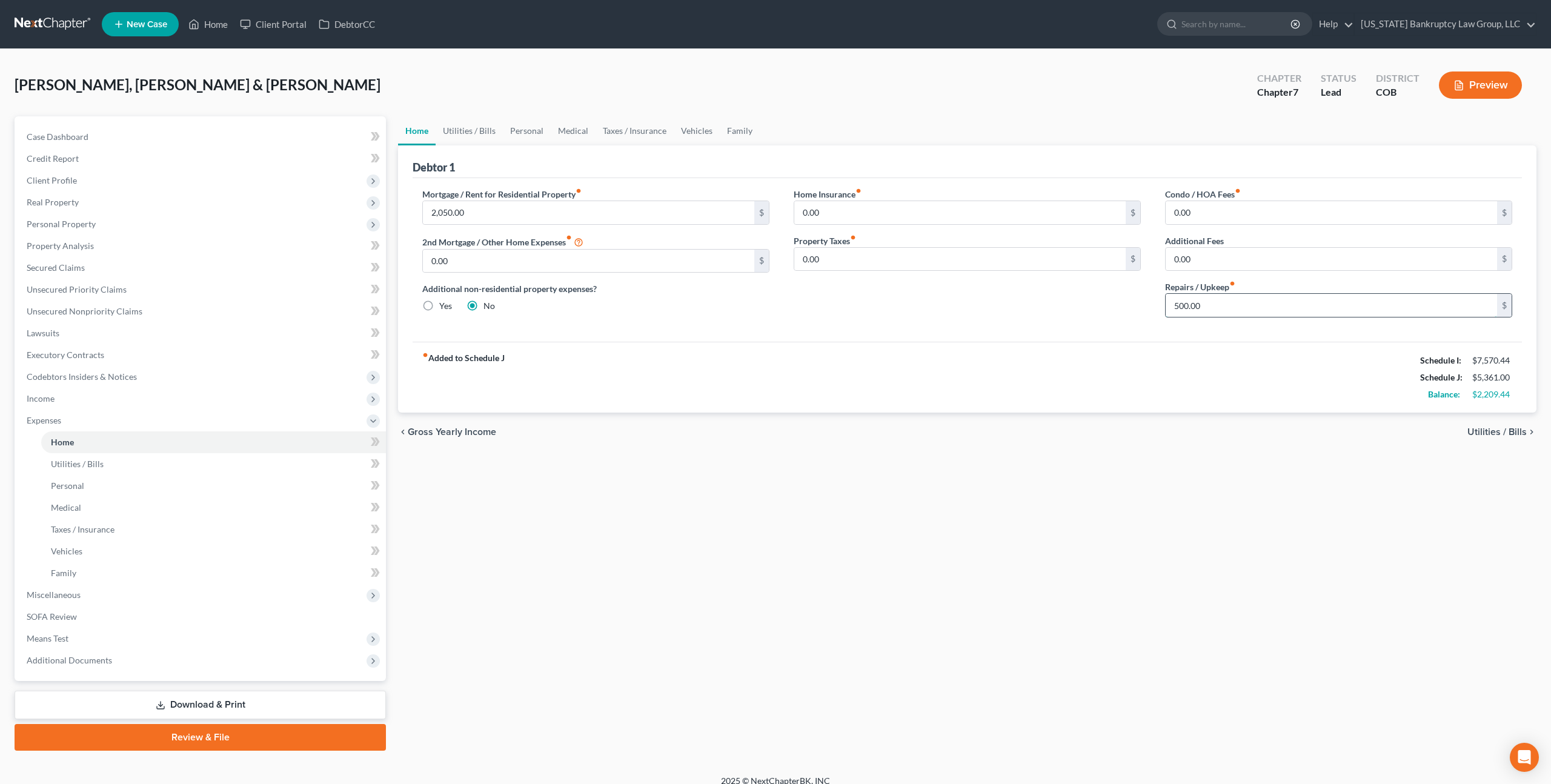
click at [1182, 302] on input "500.00" at bounding box center [1332, 305] width 332 height 23
type input "100.00"
click at [124, 405] on span "Income" at bounding box center [202, 398] width 369 height 22
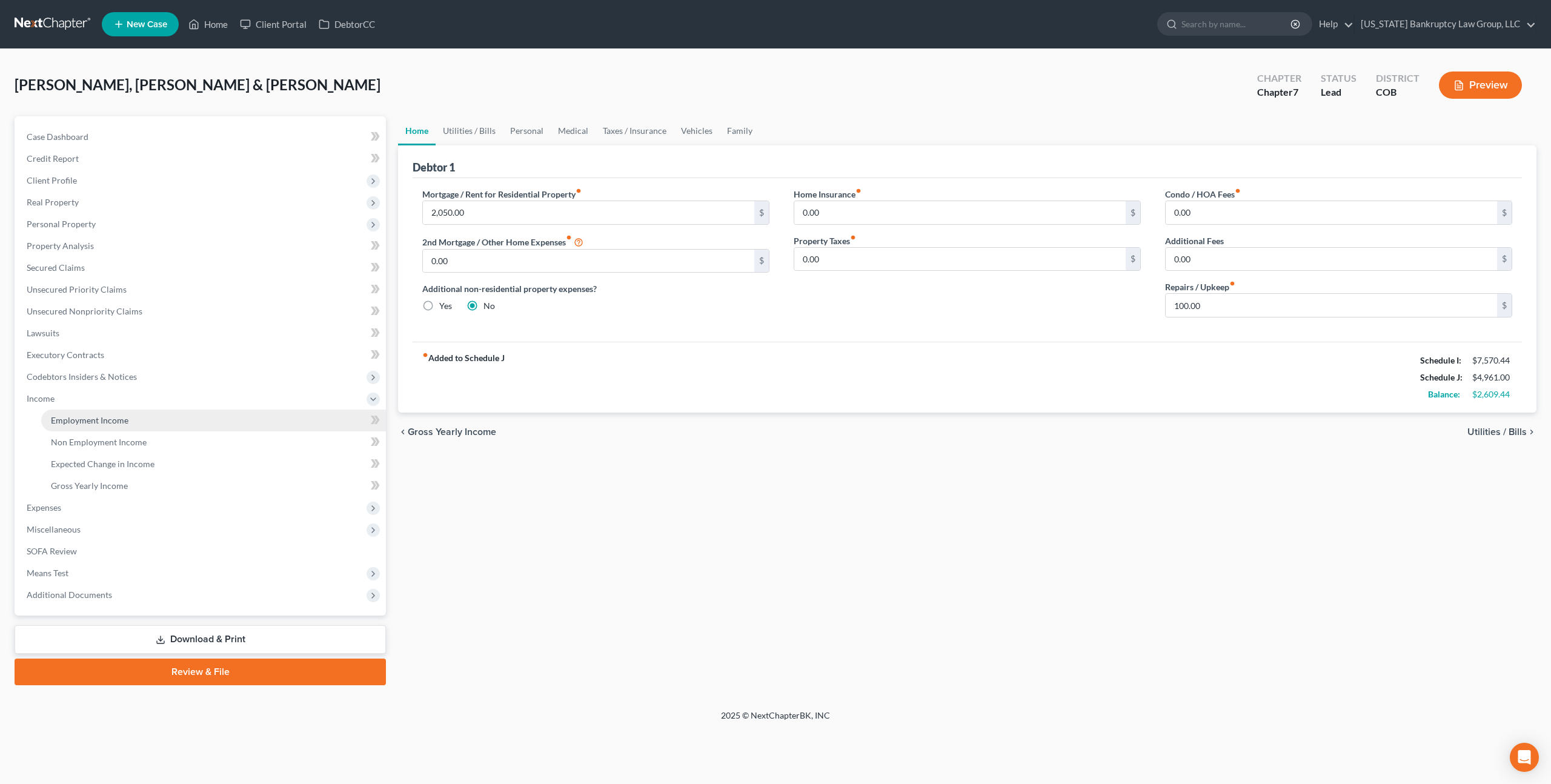
click at [123, 419] on span "Employment Income" at bounding box center [90, 419] width 78 height 10
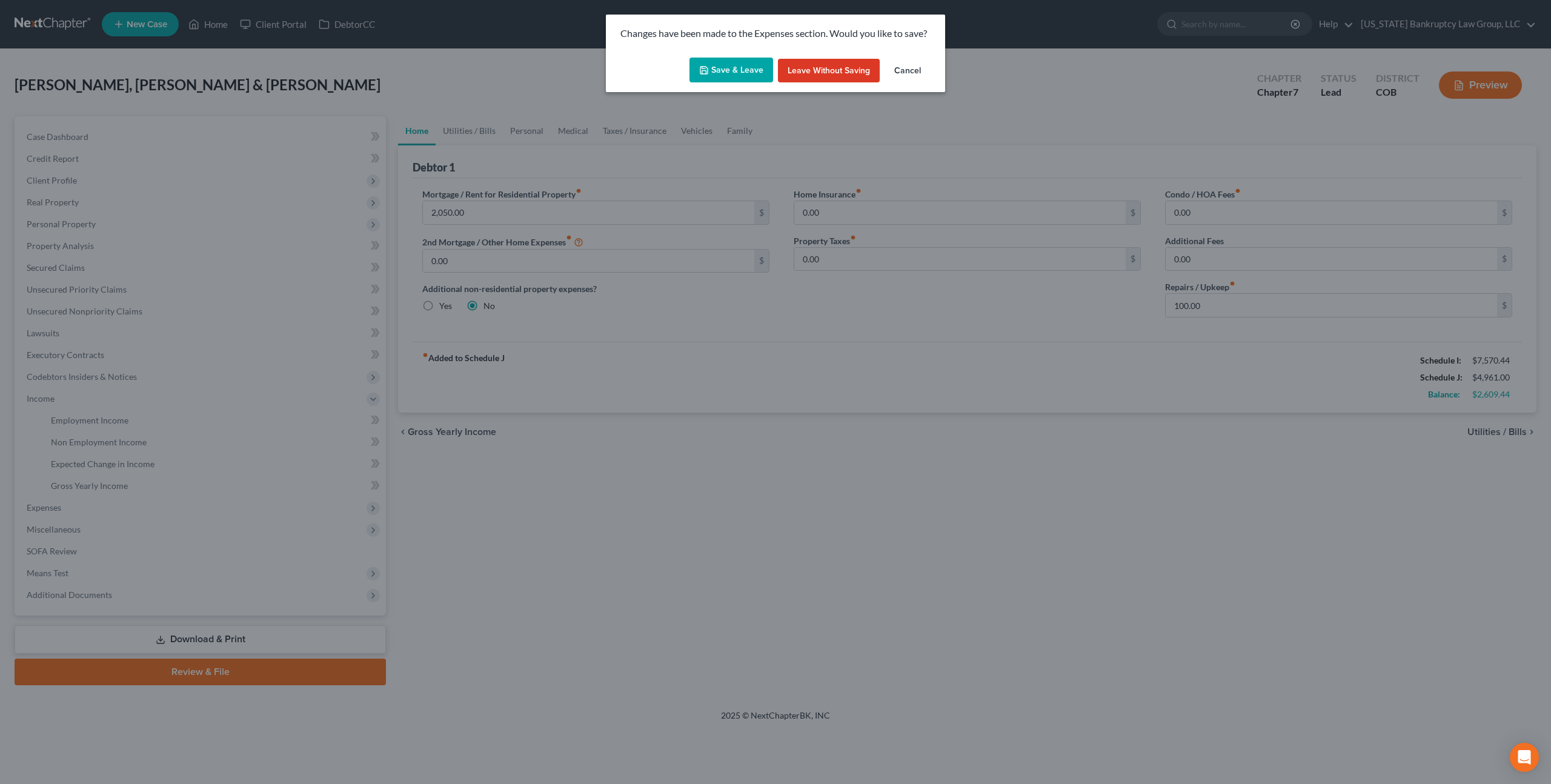
click at [739, 78] on button "Save & Leave" at bounding box center [731, 70] width 83 height 25
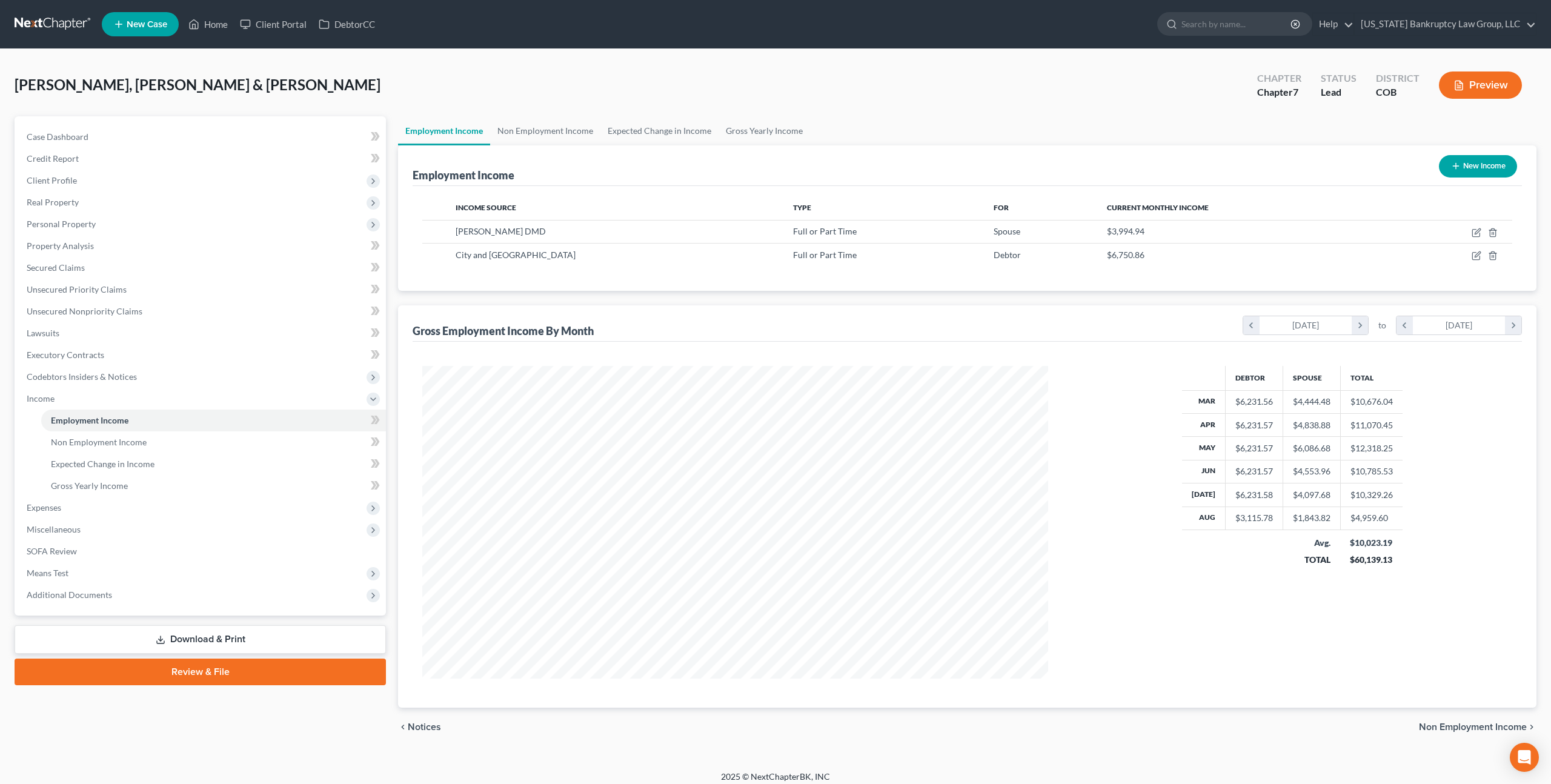
scroll to position [313, 650]
click at [1472, 228] on icon "button" at bounding box center [1476, 233] width 9 height 9
select select "0"
select select "5"
select select "2"
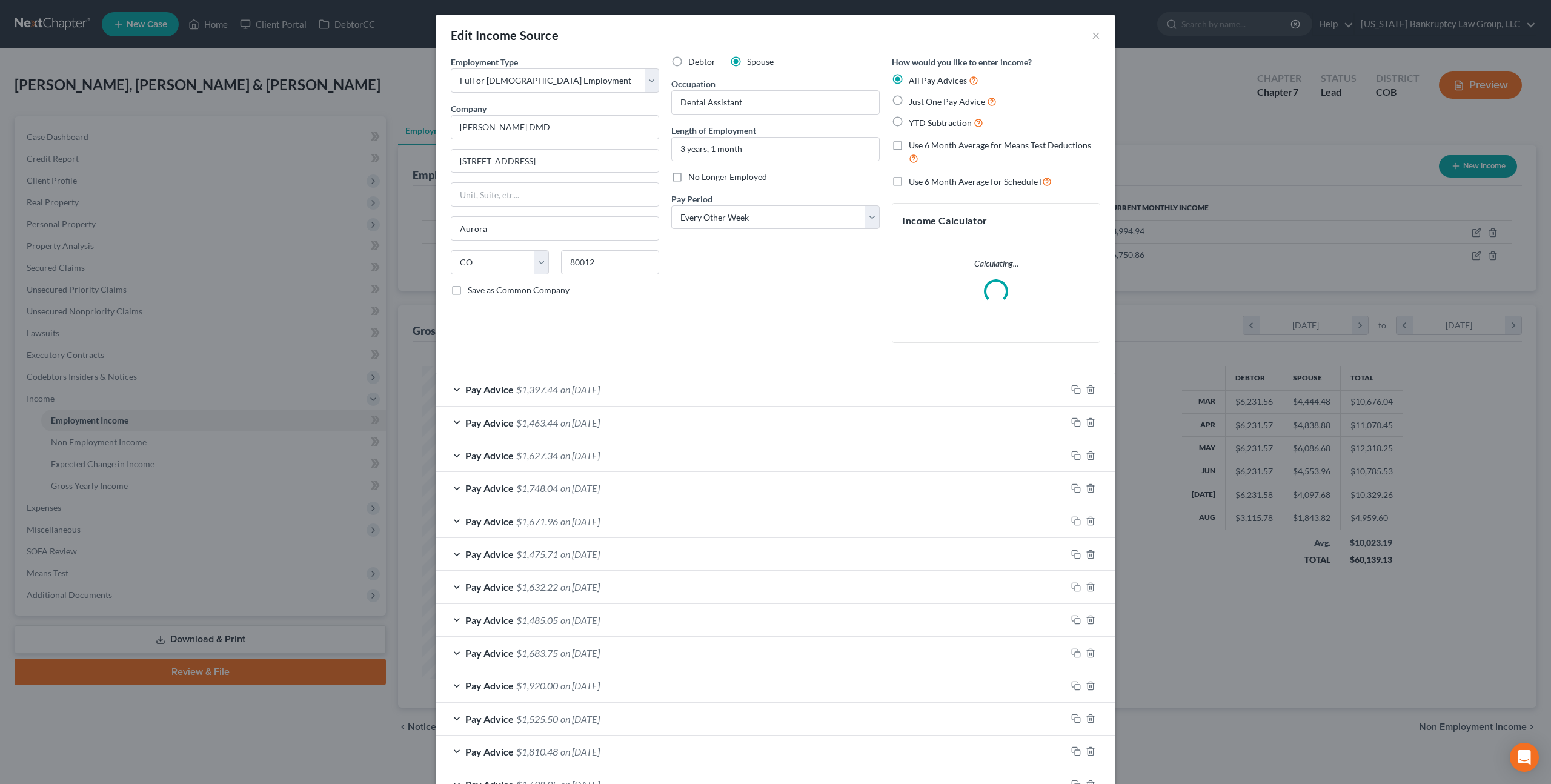
click at [909, 179] on label "Use 6 Month Average for Schedule I" at bounding box center [981, 181] width 143 height 14
click at [914, 179] on input "Use 6 Month Average for Schedule I" at bounding box center [918, 178] width 8 height 8
checkbox input "true"
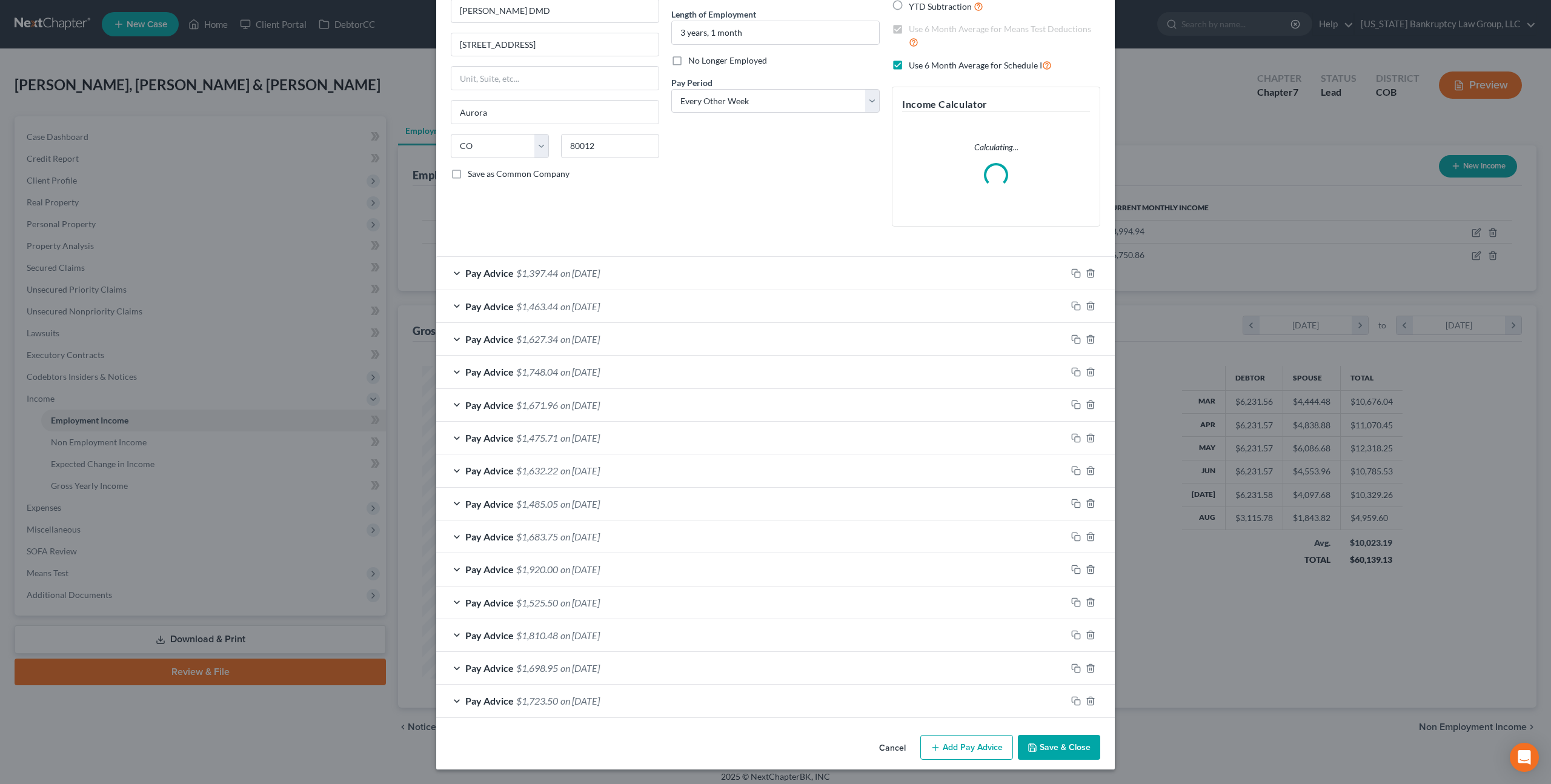
click at [1028, 742] on icon "button" at bounding box center [1032, 747] width 9 height 9
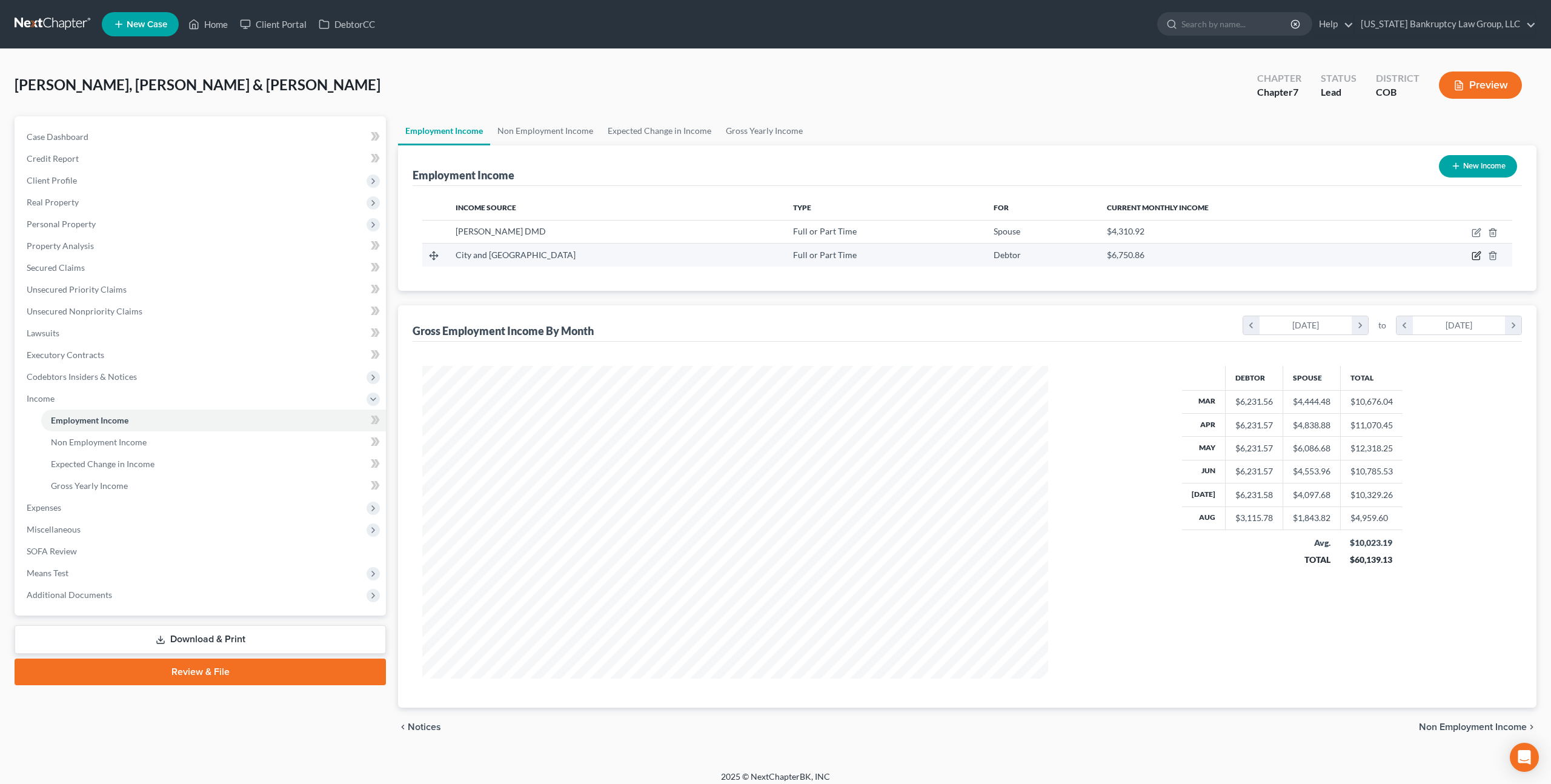
click at [1476, 254] on icon "button" at bounding box center [1477, 255] width 6 height 5
select select "0"
select select "5"
select select "2"
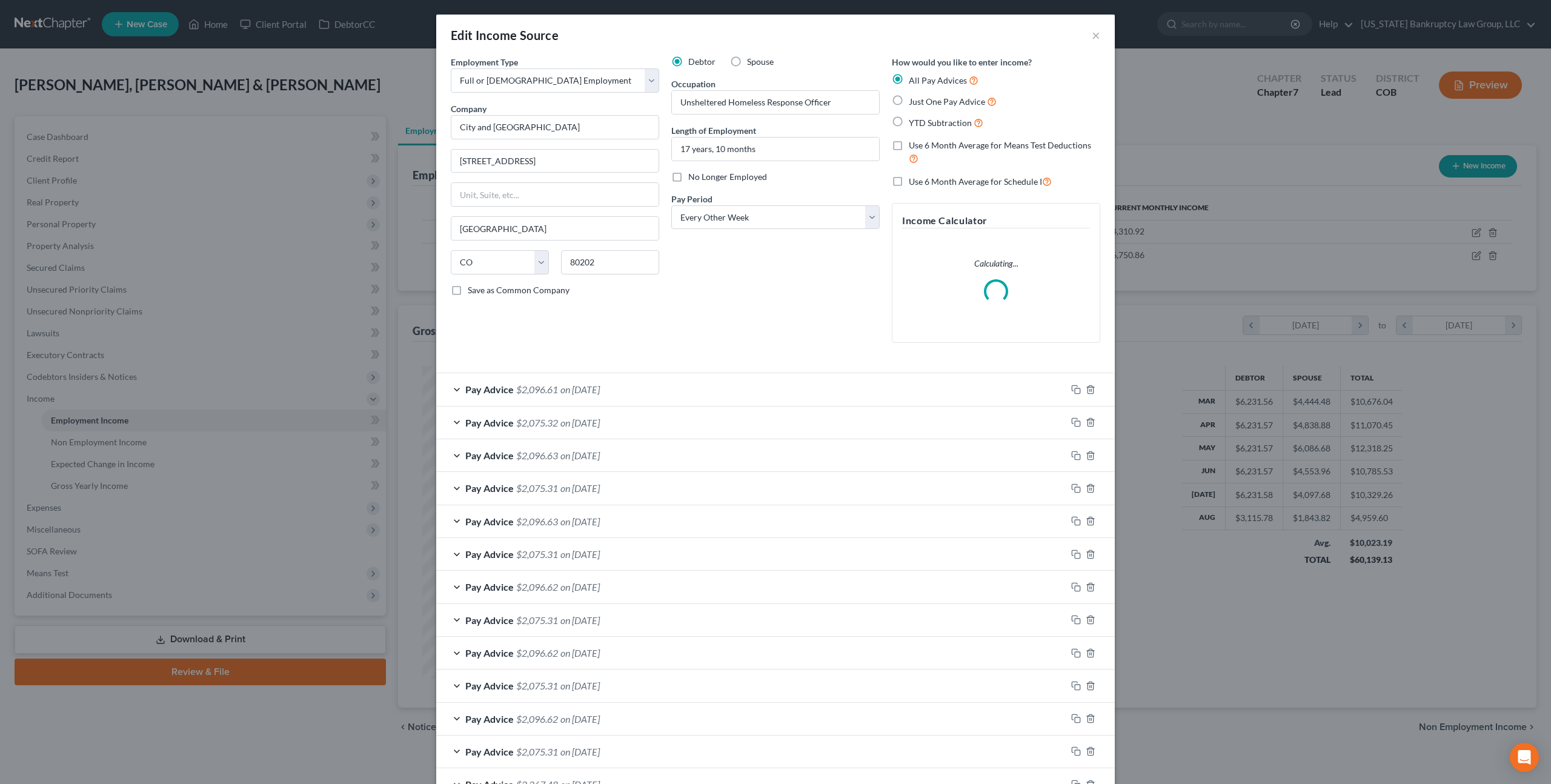
click at [909, 181] on label "Use 6 Month Average for Schedule I" at bounding box center [981, 181] width 143 height 14
click at [914, 181] on input "Use 6 Month Average for Schedule I" at bounding box center [918, 178] width 8 height 8
checkbox input "true"
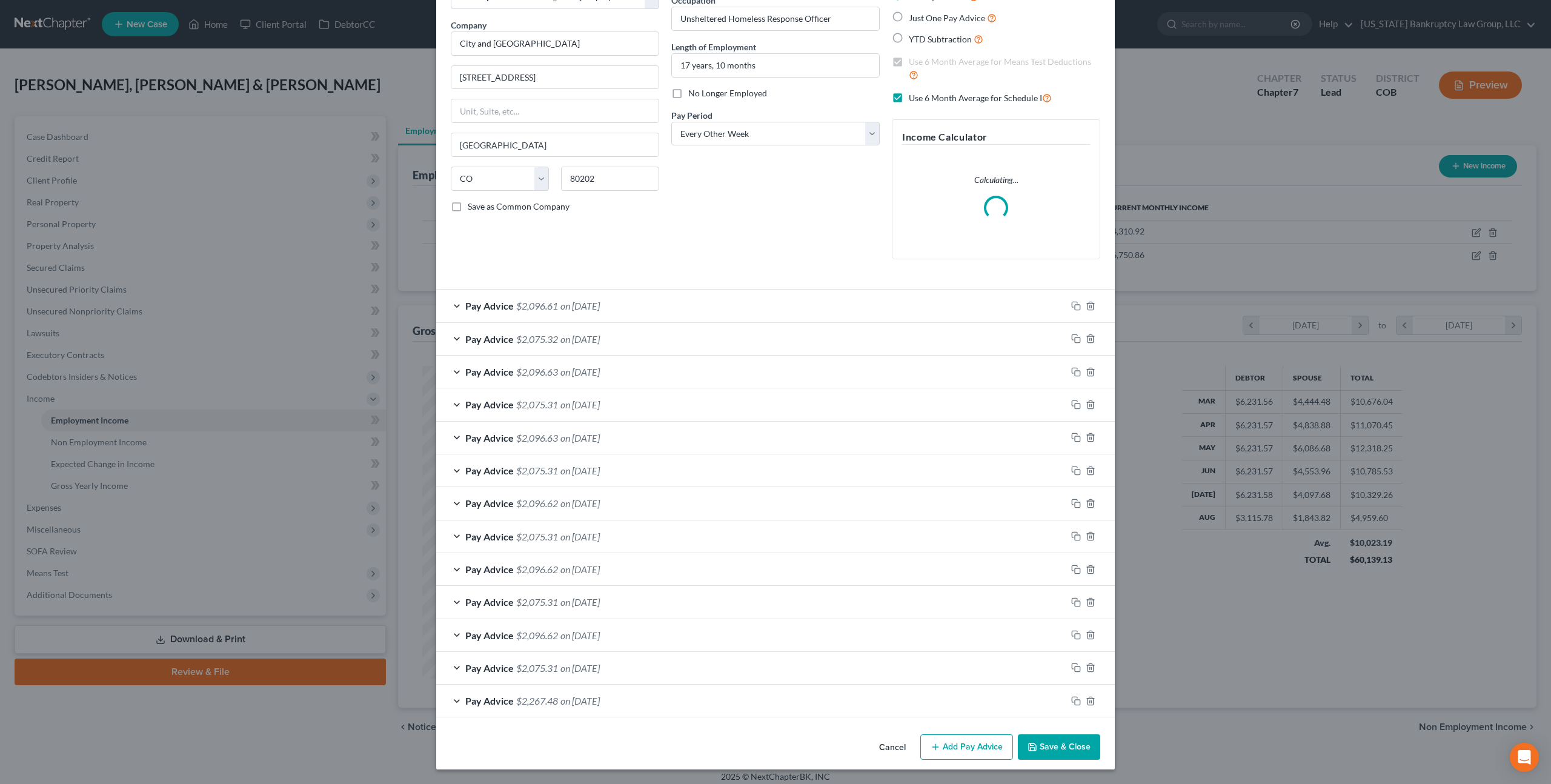
click at [1046, 744] on button "Save & Close" at bounding box center [1058, 747] width 82 height 25
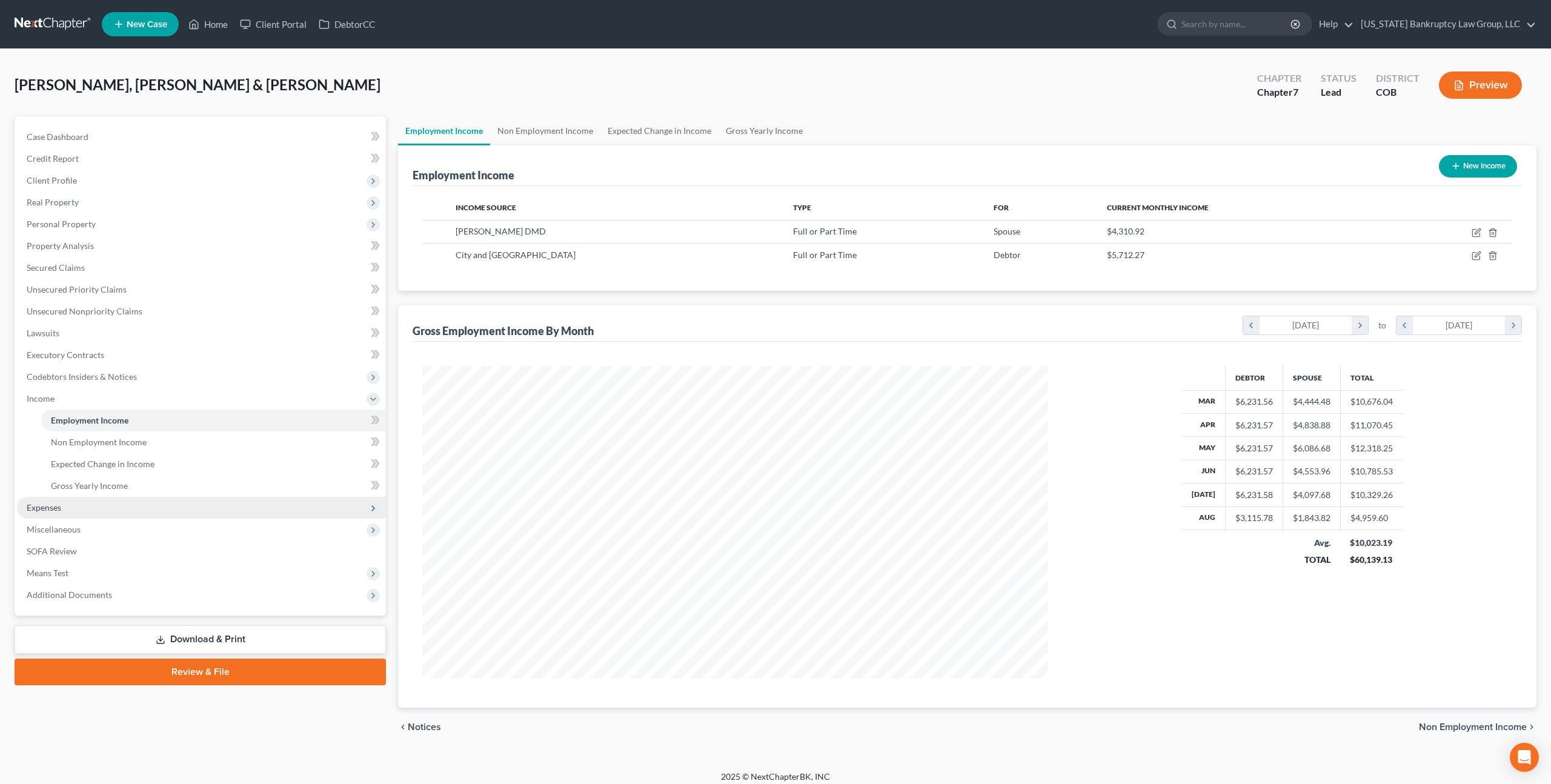
click at [53, 503] on span "Expenses" at bounding box center [44, 507] width 35 height 10
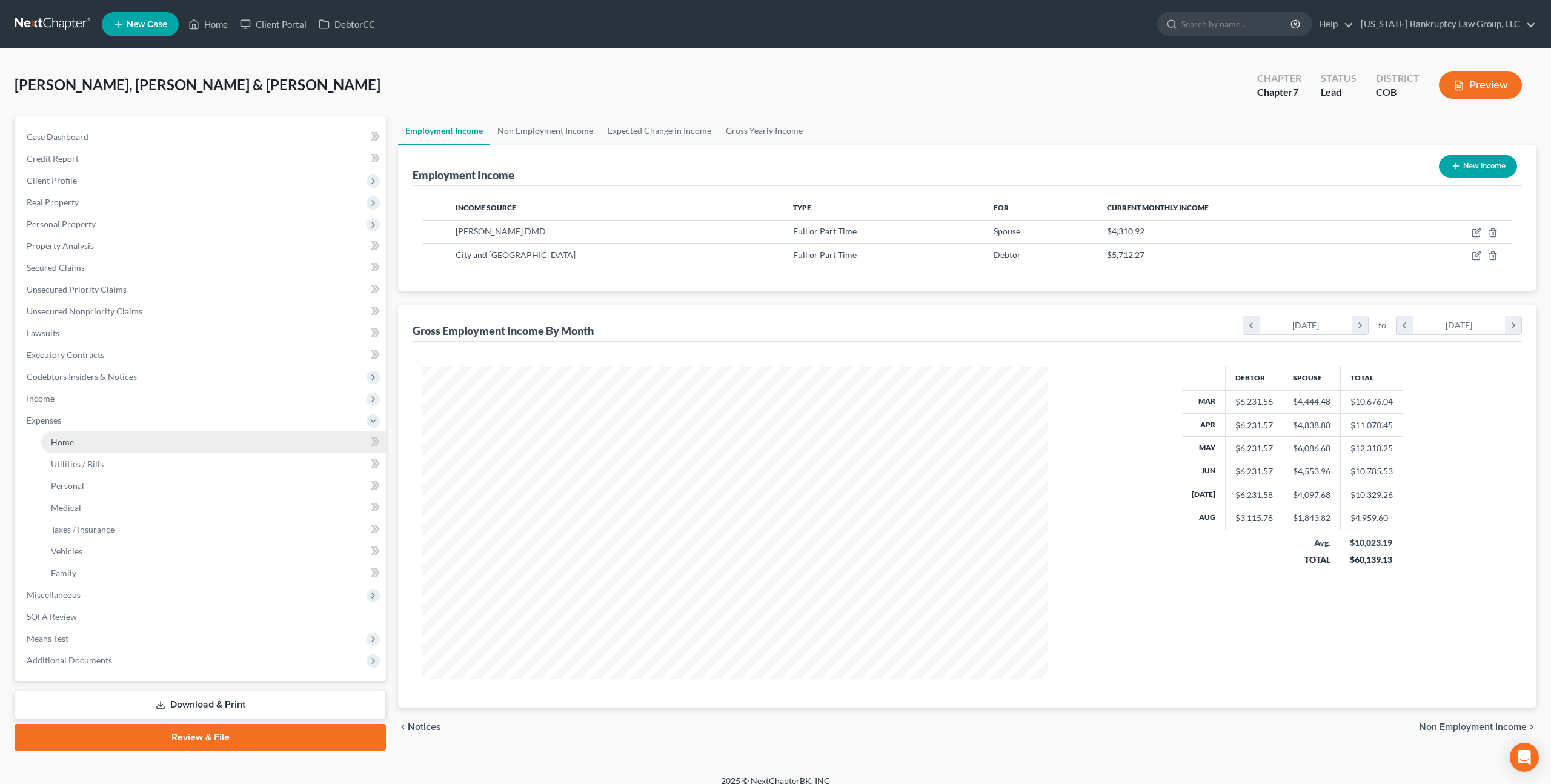
click at [51, 449] on link "Home" at bounding box center [213, 442] width 345 height 22
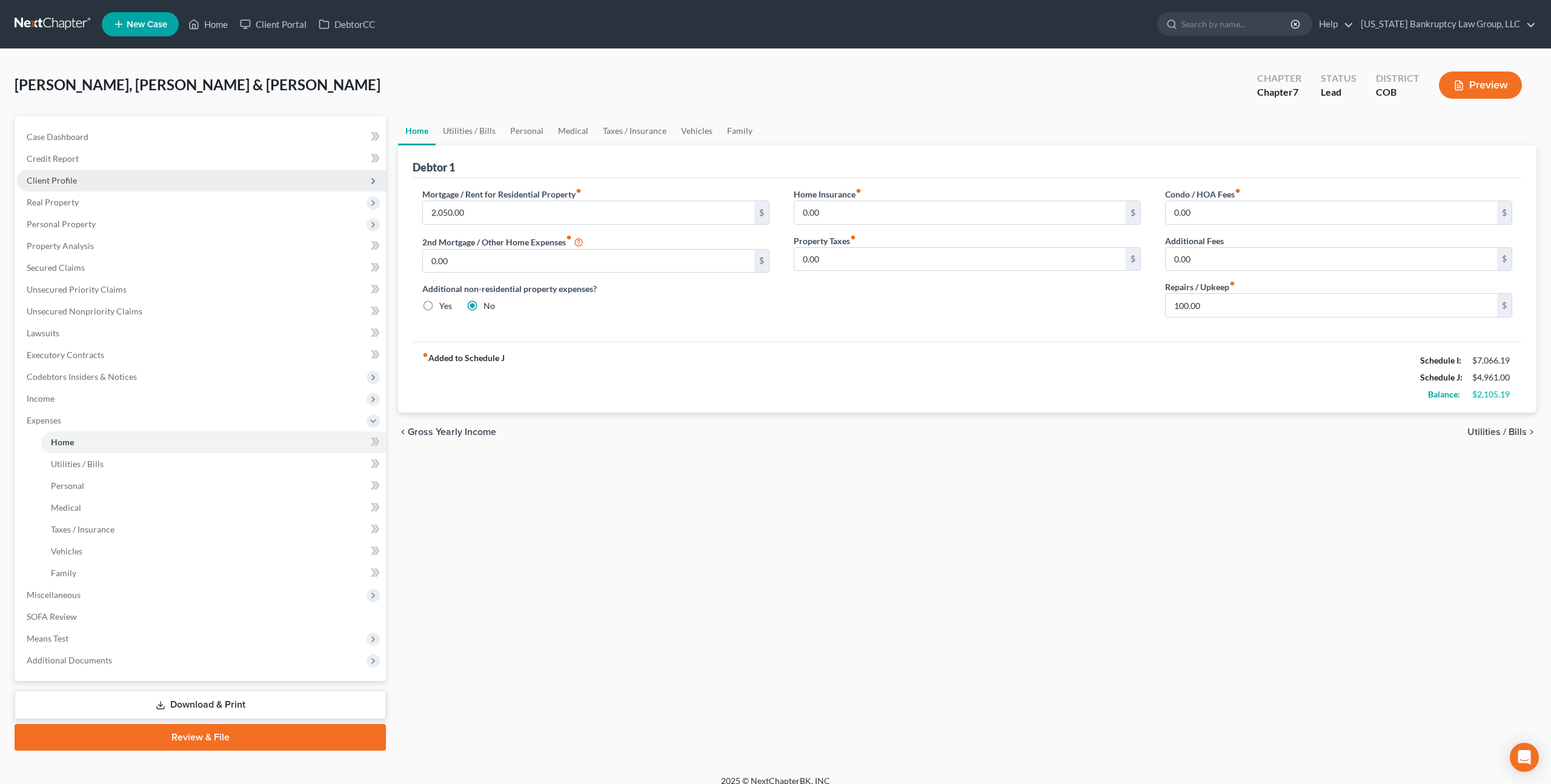
click at [73, 181] on span "Client Profile" at bounding box center [52, 180] width 50 height 10
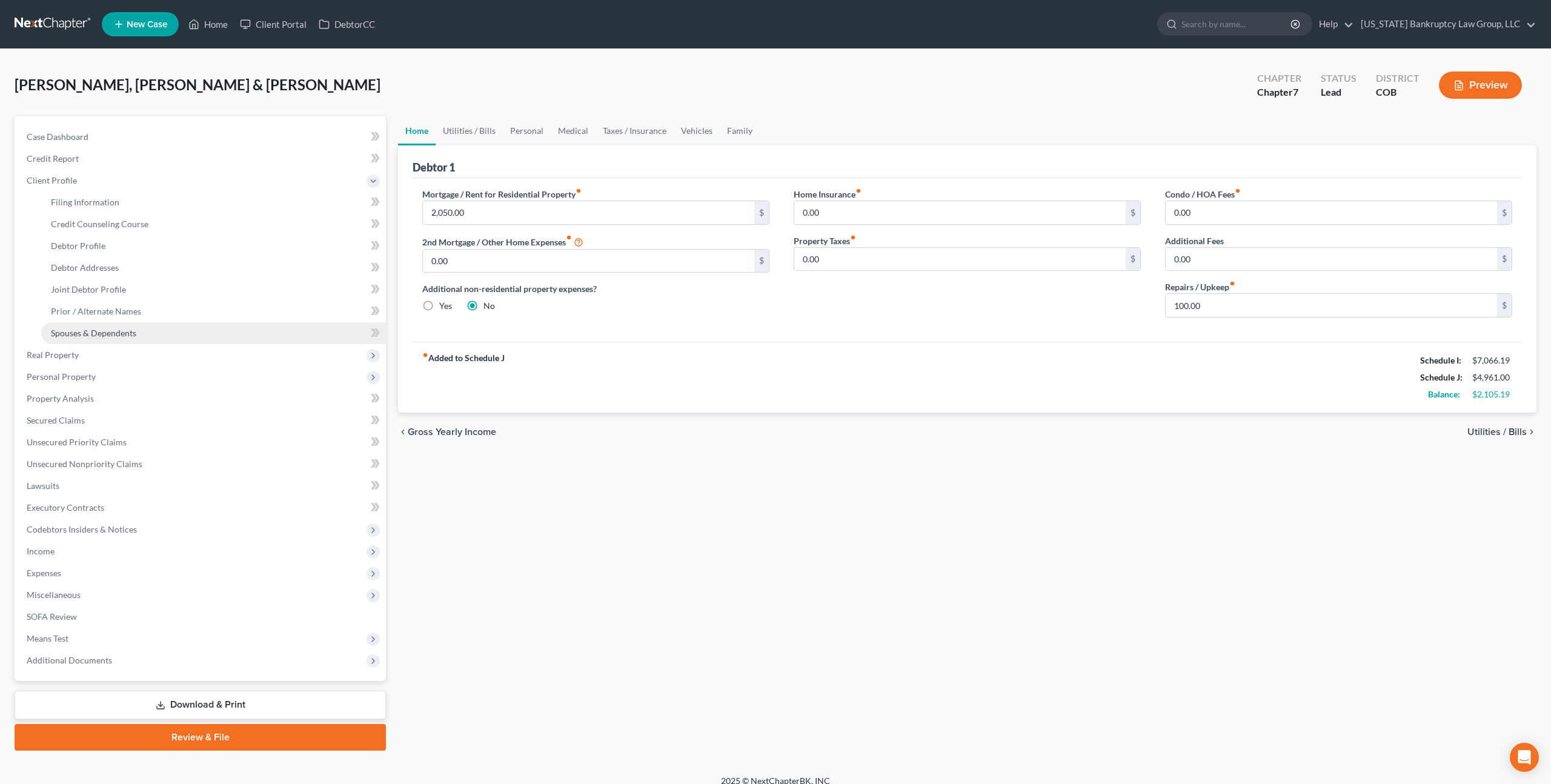
click at [116, 332] on span "Spouses & Dependents" at bounding box center [94, 332] width 86 height 10
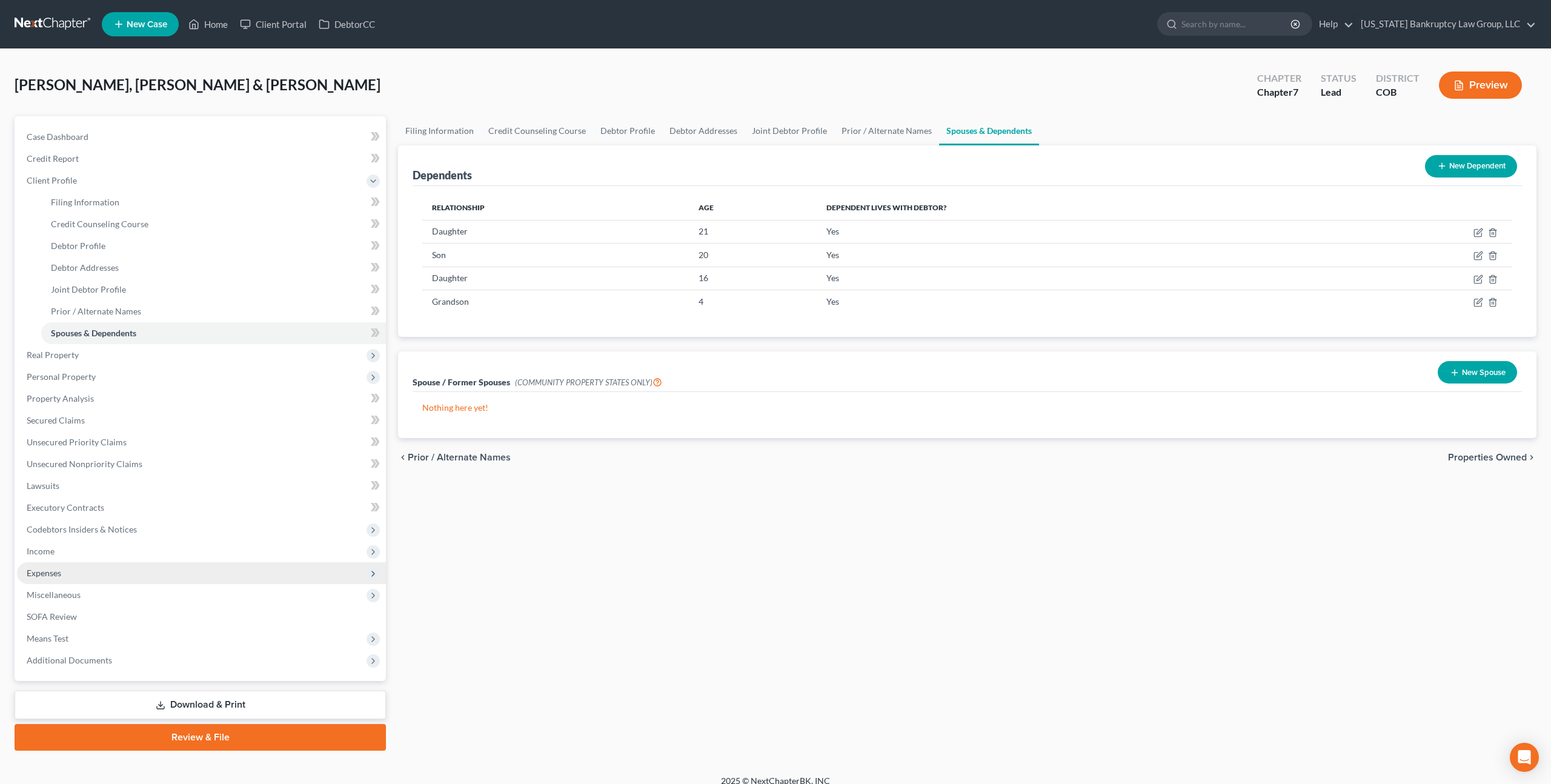
click at [59, 573] on span "Expenses" at bounding box center [44, 572] width 35 height 10
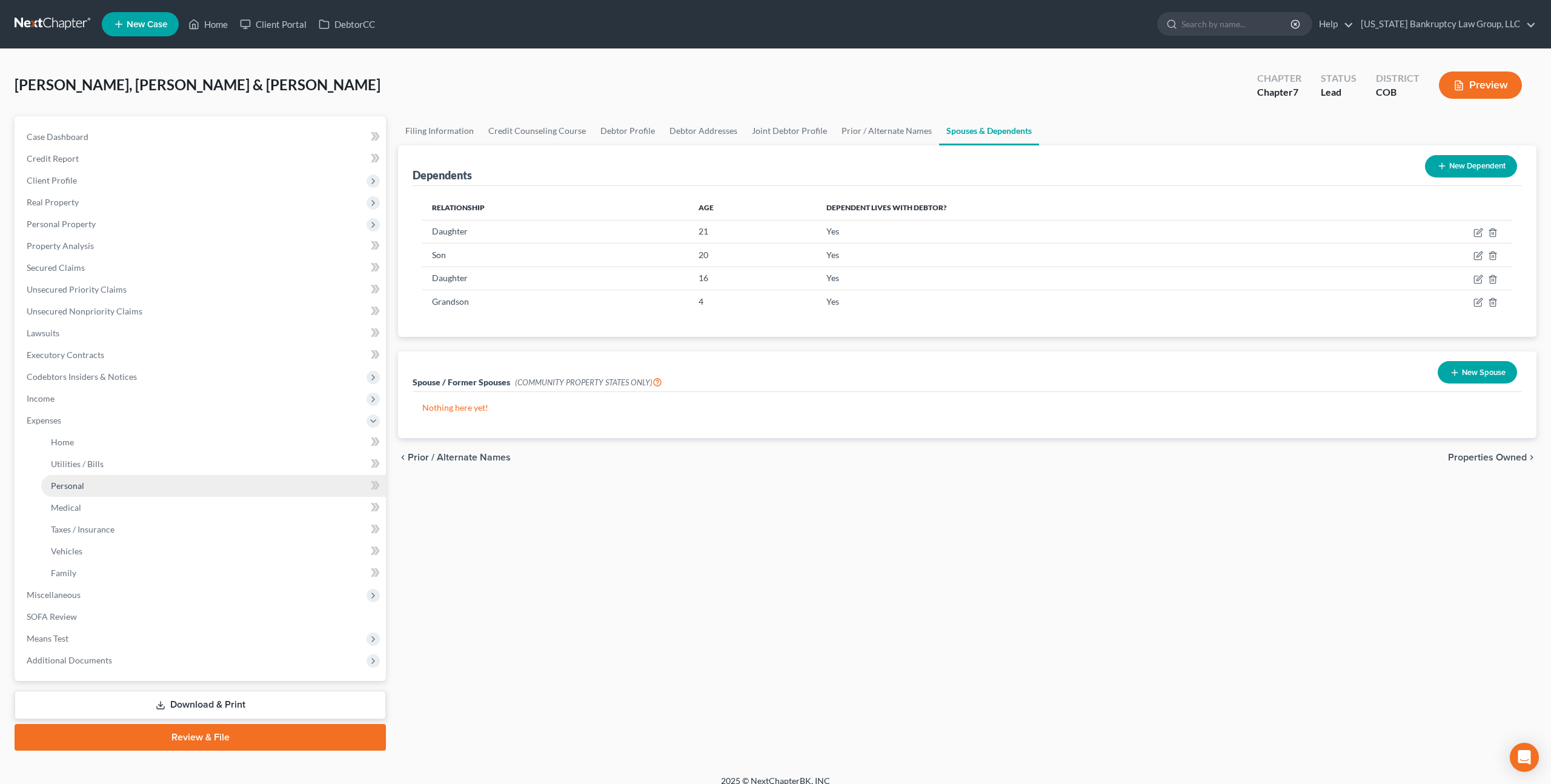
click at [68, 487] on span "Personal" at bounding box center [68, 485] width 33 height 10
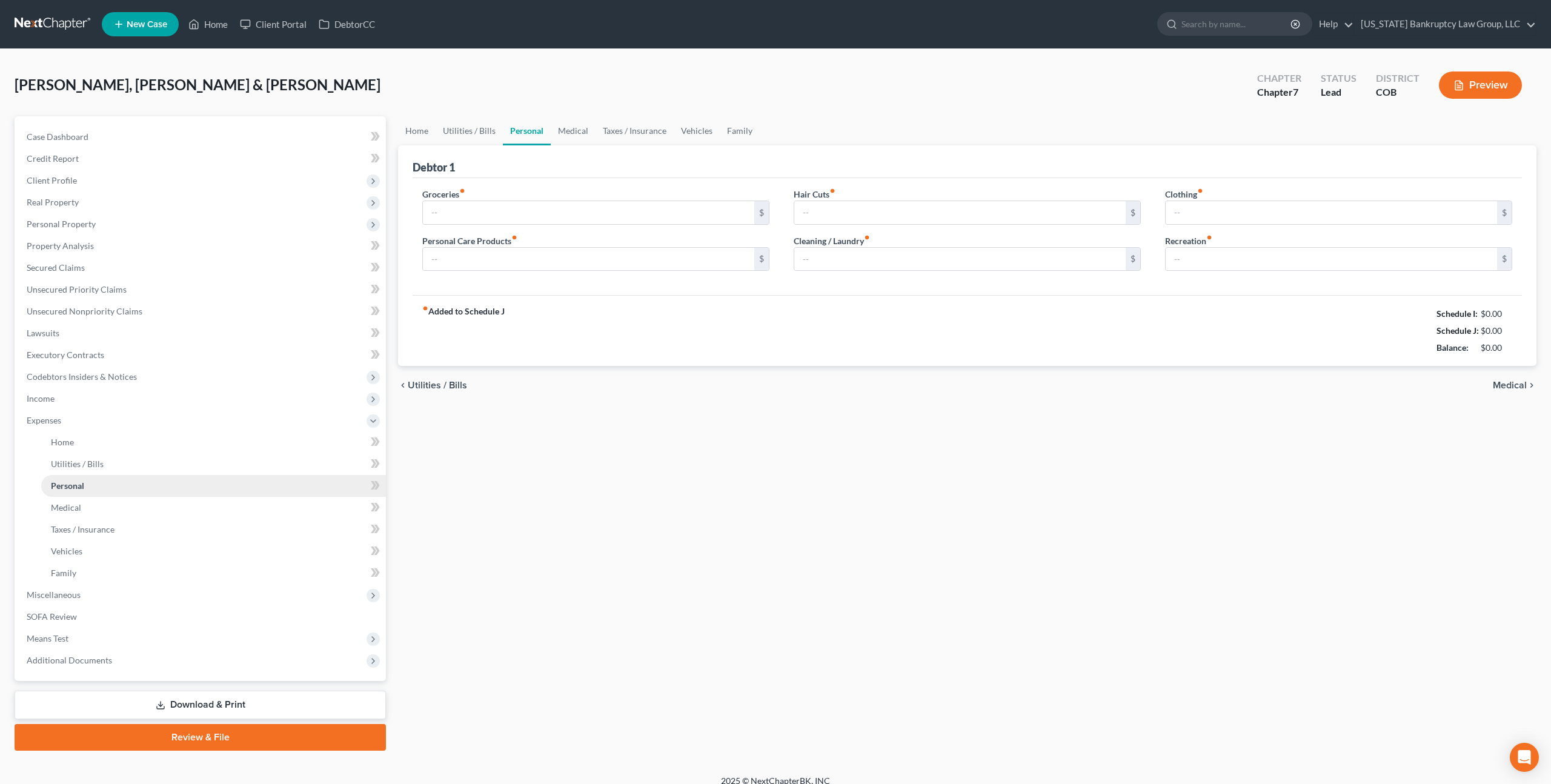
type input "1,000.00"
type input "350.00"
type input "100.00"
type input "20.00"
type input "50.00"
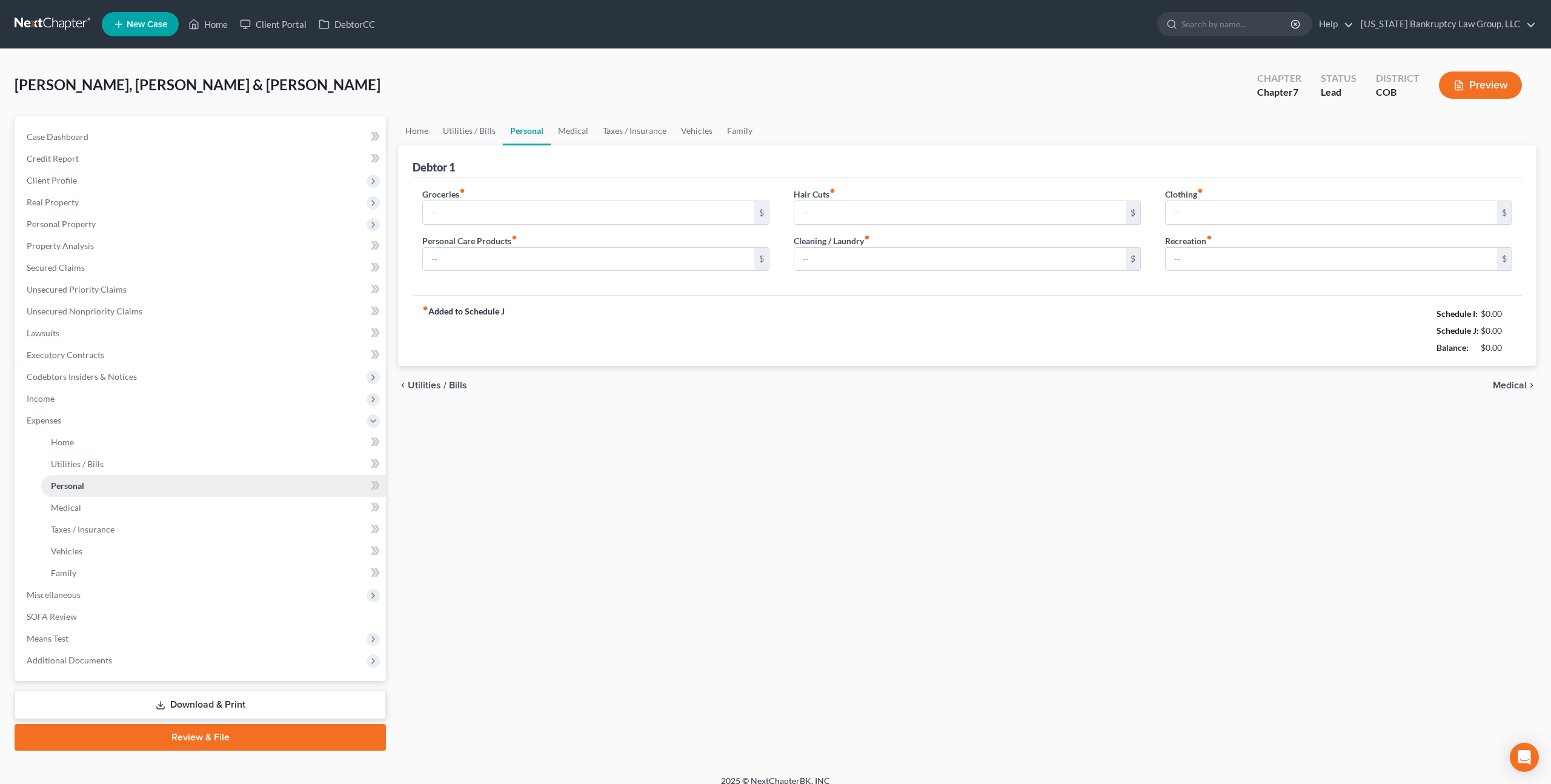
type input "100.00"
click at [440, 215] on input "1,000.00" at bounding box center [588, 212] width 332 height 23
type input "1,500.00"
type input "150.00"
click at [1176, 211] on input "50.00" at bounding box center [1332, 212] width 332 height 23
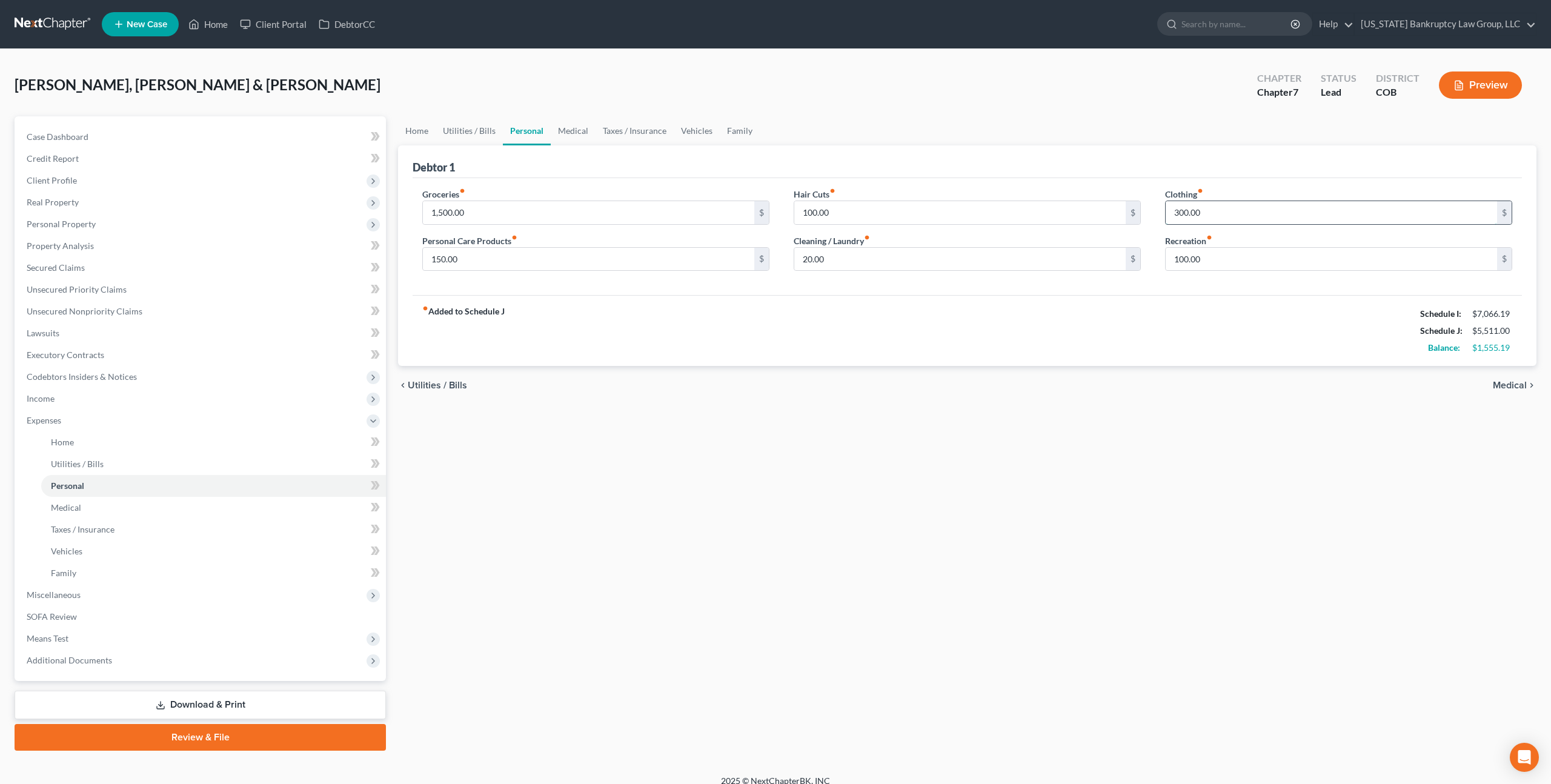
type input "300.00"
click at [814, 253] on input "20.00" at bounding box center [960, 258] width 332 height 23
type input "100.00"
click at [566, 134] on link "Medical" at bounding box center [573, 130] width 45 height 29
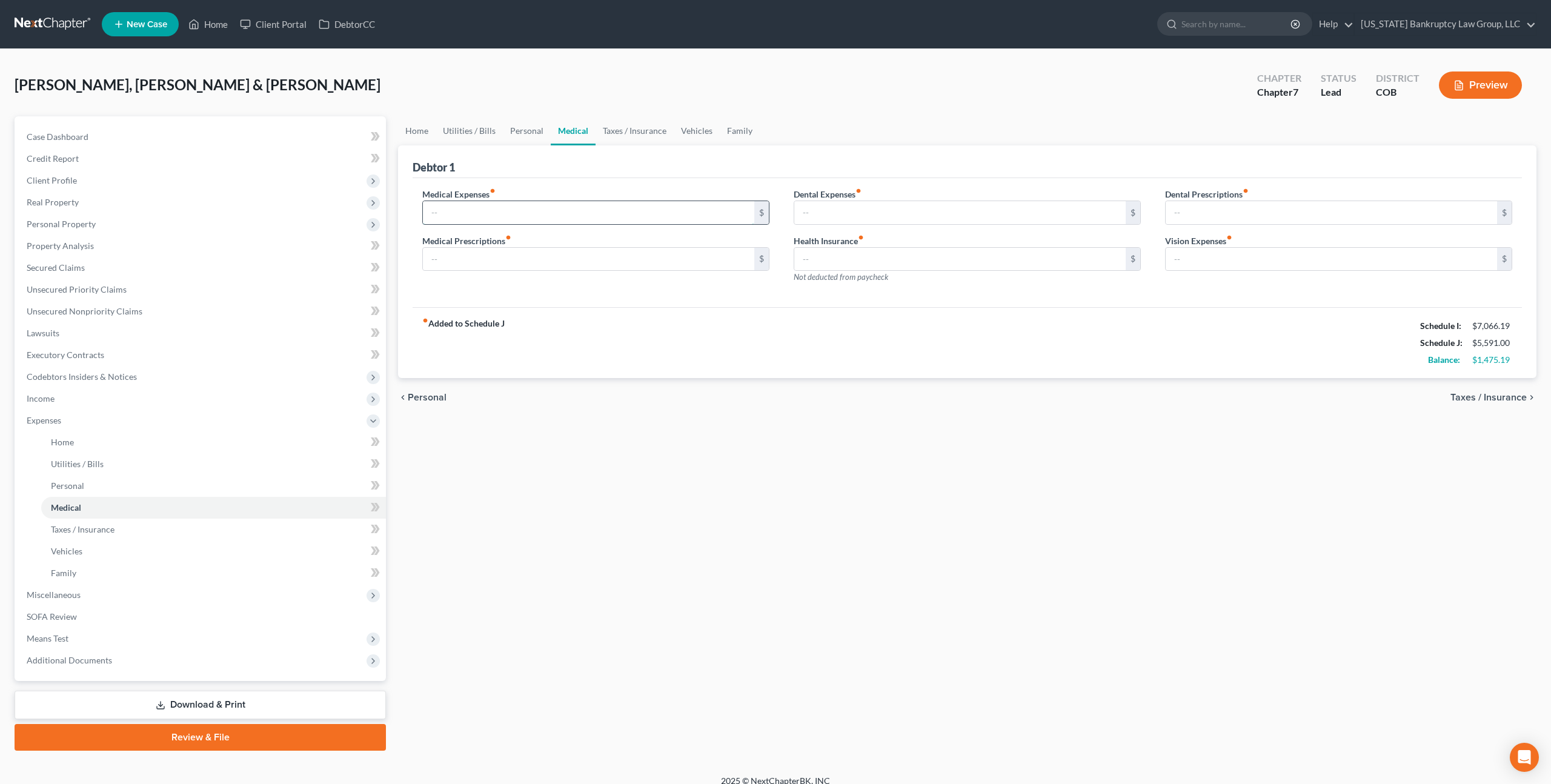
click at [462, 211] on input "text" at bounding box center [588, 212] width 332 height 23
type input "450.00"
click at [475, 129] on link "Utilities / Bills" at bounding box center [469, 130] width 68 height 29
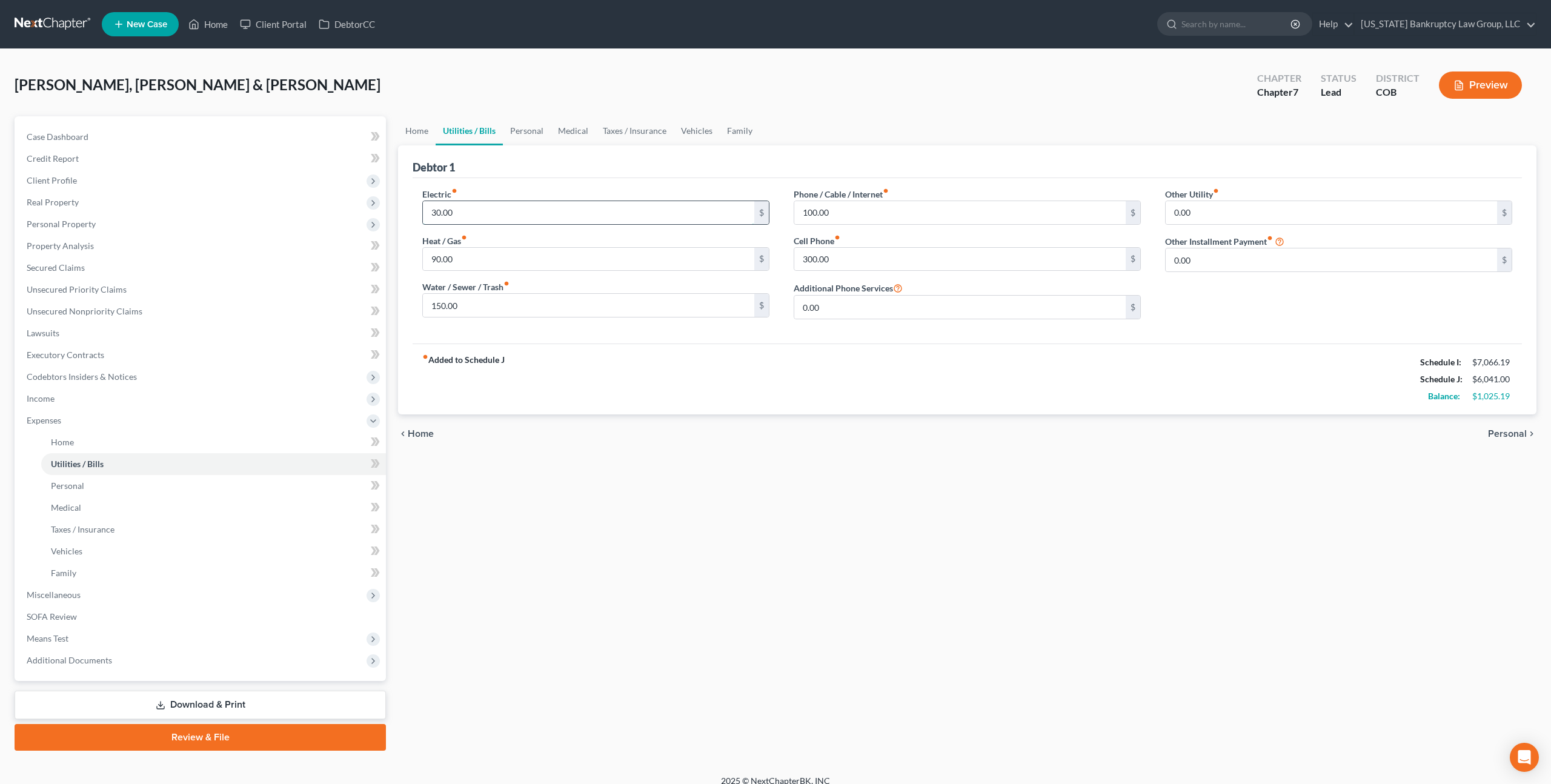
click at [462, 216] on input "30.00" at bounding box center [588, 212] width 332 height 23
type input "175.00"
click at [539, 133] on link "Personal" at bounding box center [526, 130] width 48 height 29
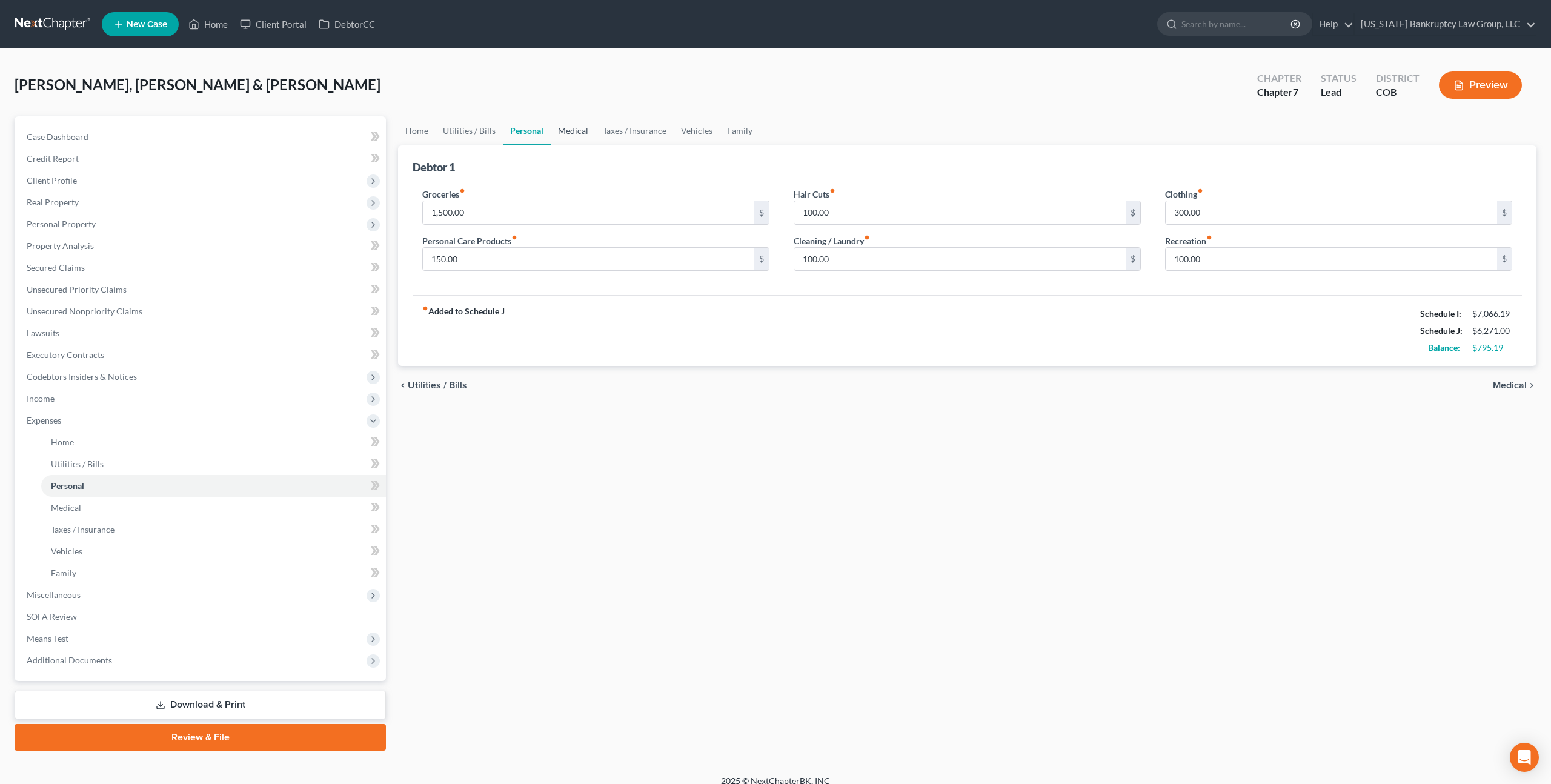
click at [569, 133] on link "Medical" at bounding box center [573, 130] width 45 height 29
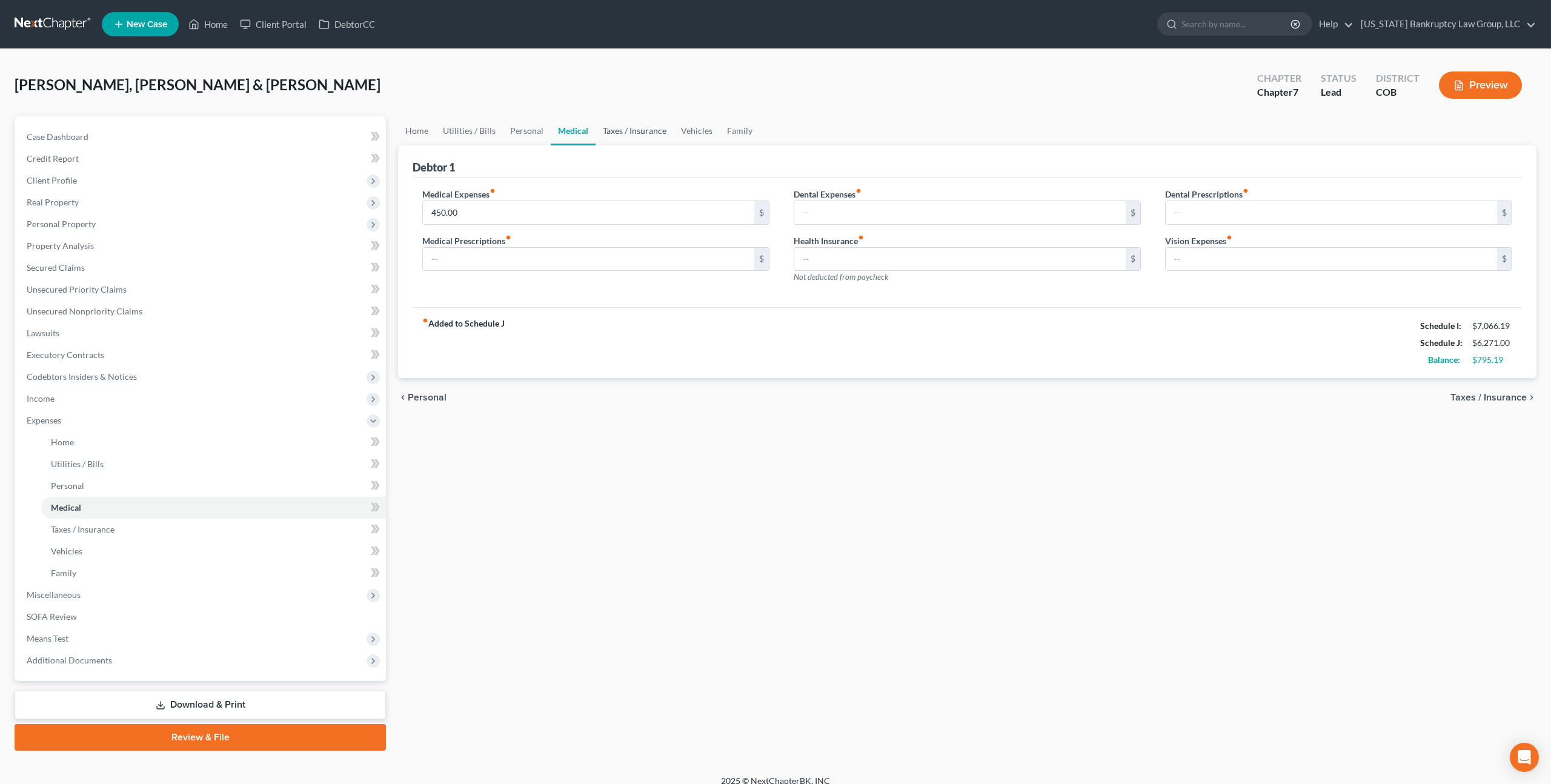
click at [615, 134] on link "Taxes / Insurance" at bounding box center [634, 130] width 78 height 29
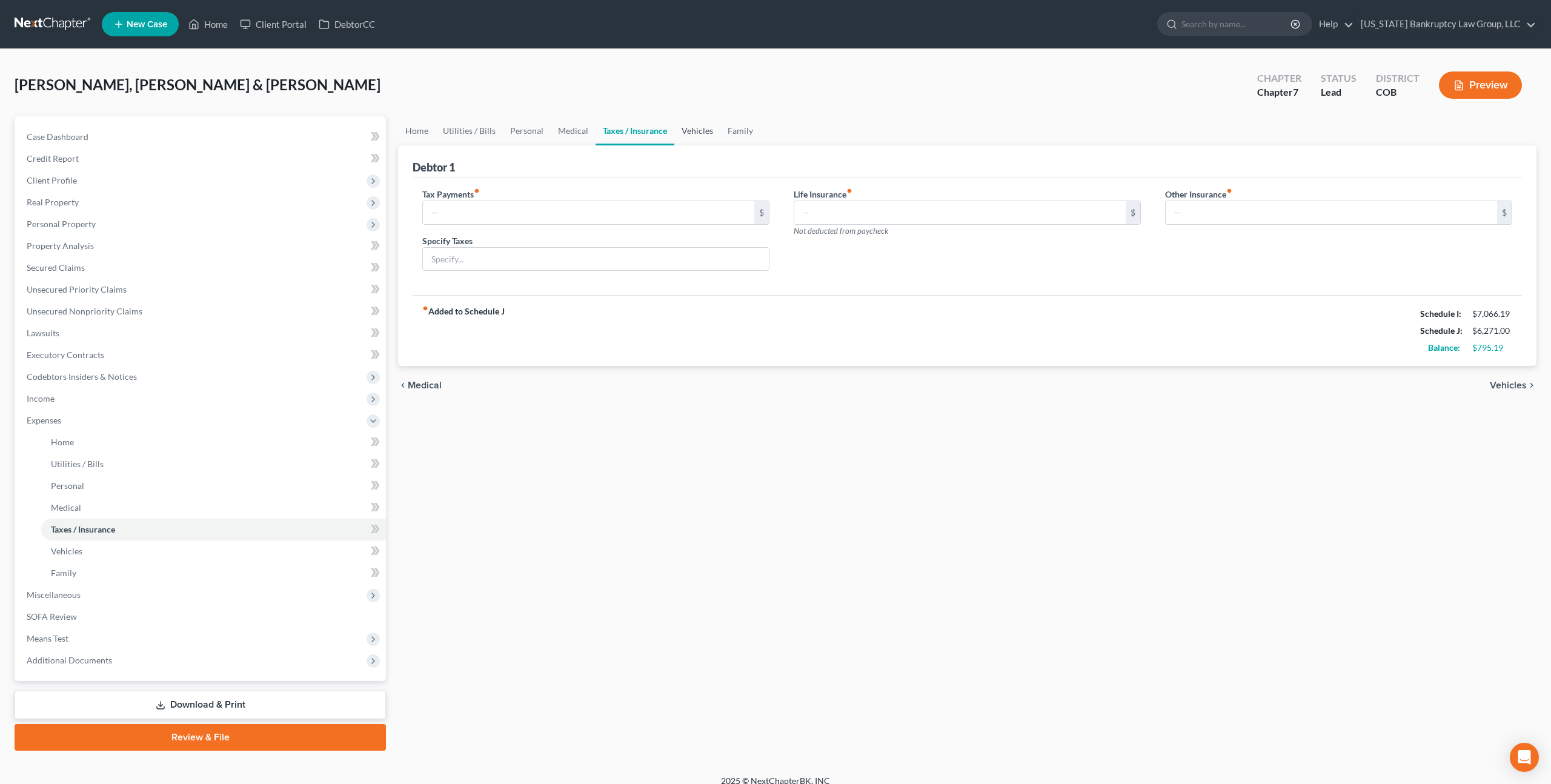
click at [698, 130] on link "Vehicles" at bounding box center [697, 130] width 46 height 29
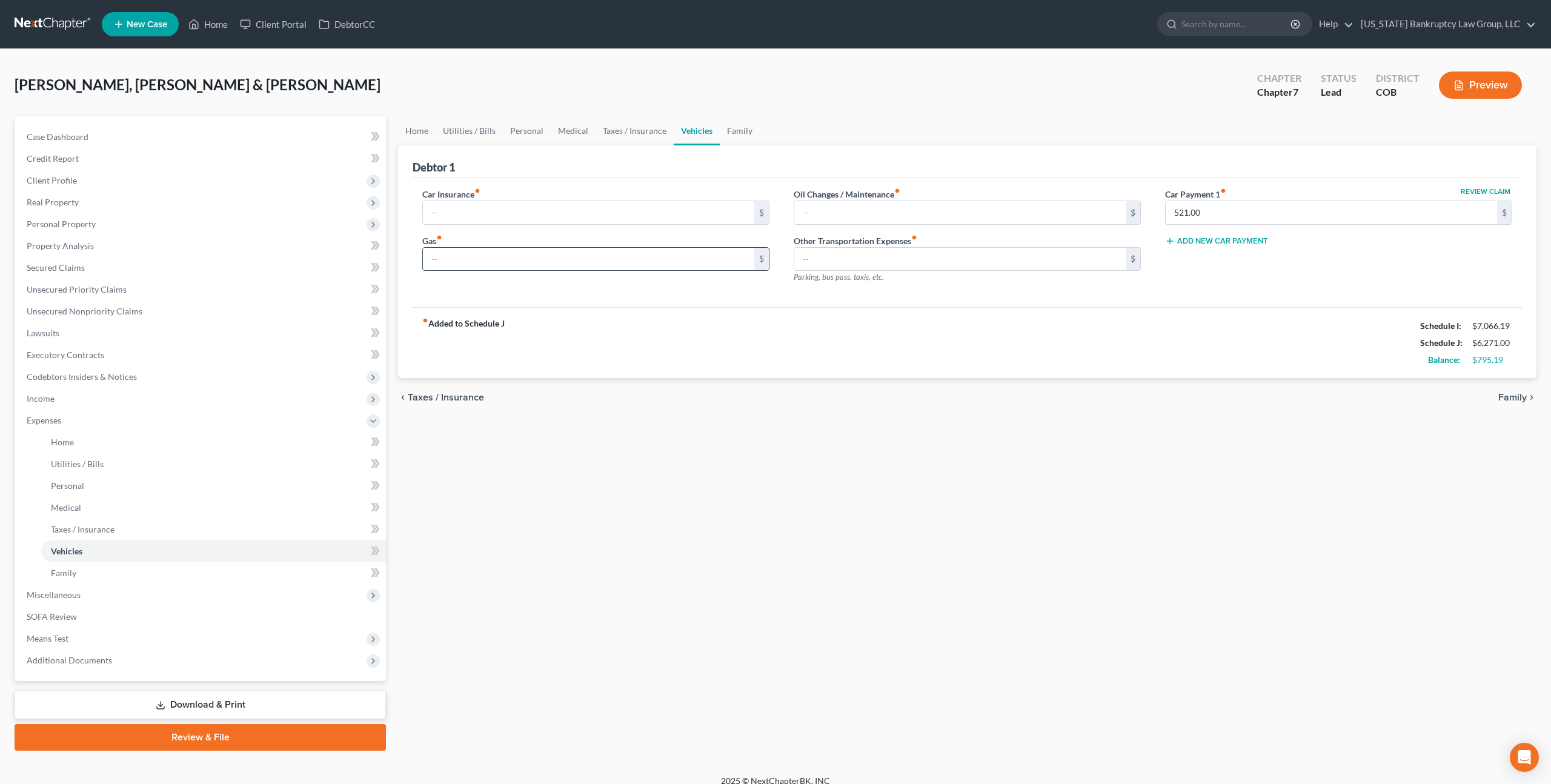
click at [488, 261] on input "text" at bounding box center [588, 258] width 332 height 23
type input "500.00"
click at [538, 210] on input "text" at bounding box center [588, 212] width 332 height 23
type input "250.00"
click at [735, 131] on link "Family" at bounding box center [739, 130] width 40 height 29
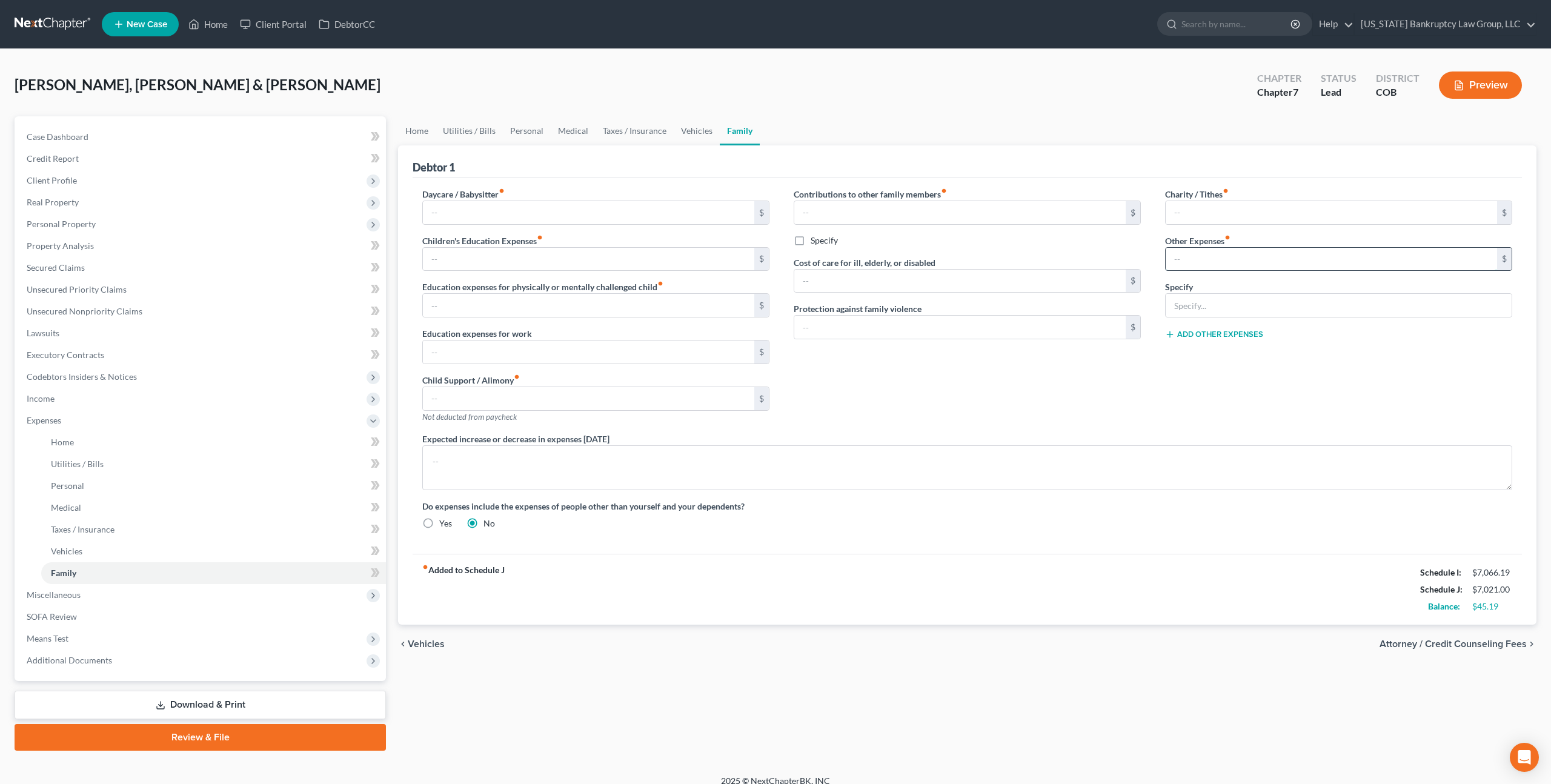
click at [1182, 259] on input "text" at bounding box center [1332, 258] width 332 height 23
type input "175.00"
type input "Miscellaneous and contingent expenses"
click at [118, 313] on span "Unsecured Nonpriority Claims" at bounding box center [84, 310] width 116 height 10
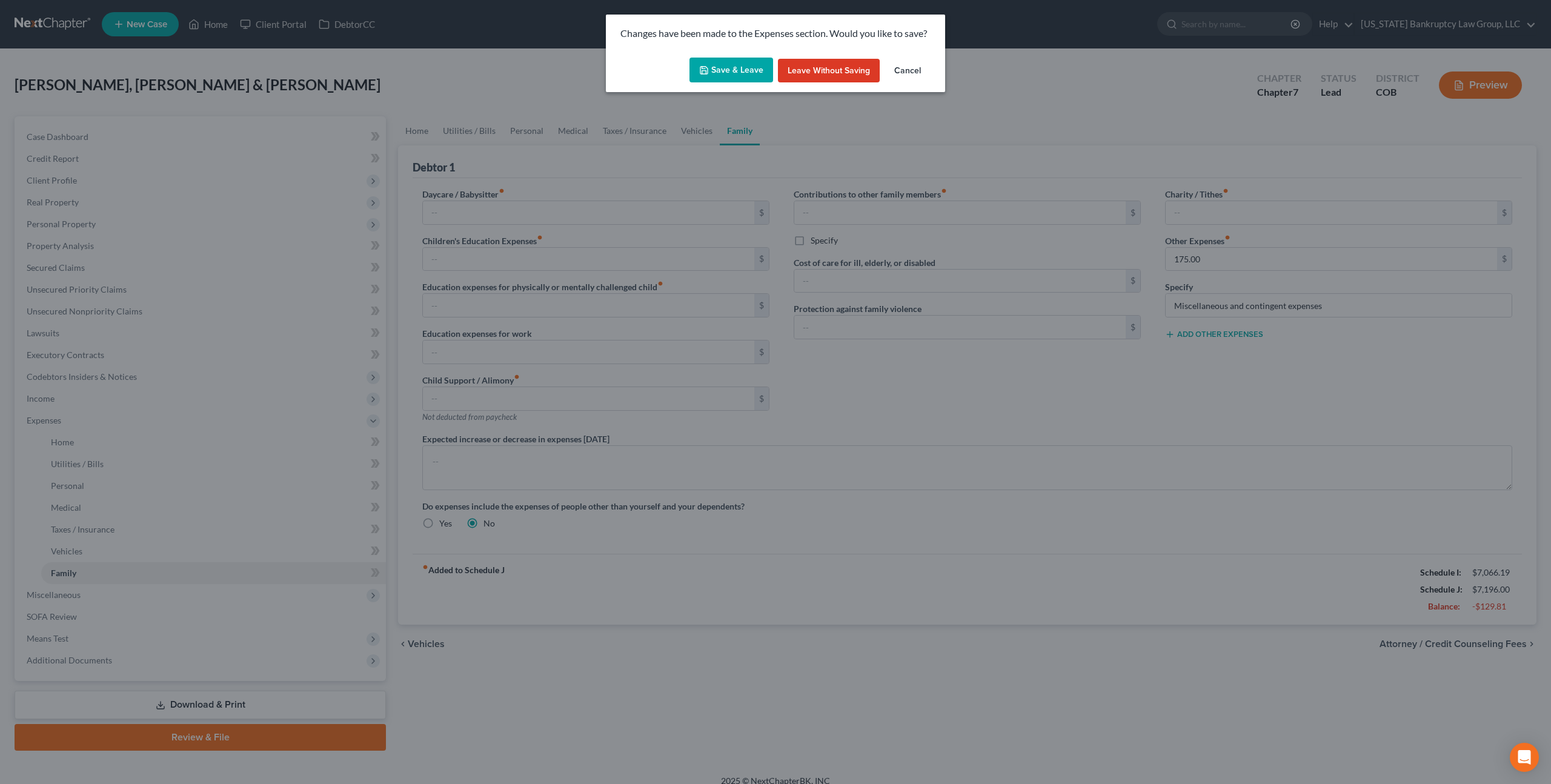
click at [722, 71] on button "Save & Leave" at bounding box center [731, 70] width 83 height 25
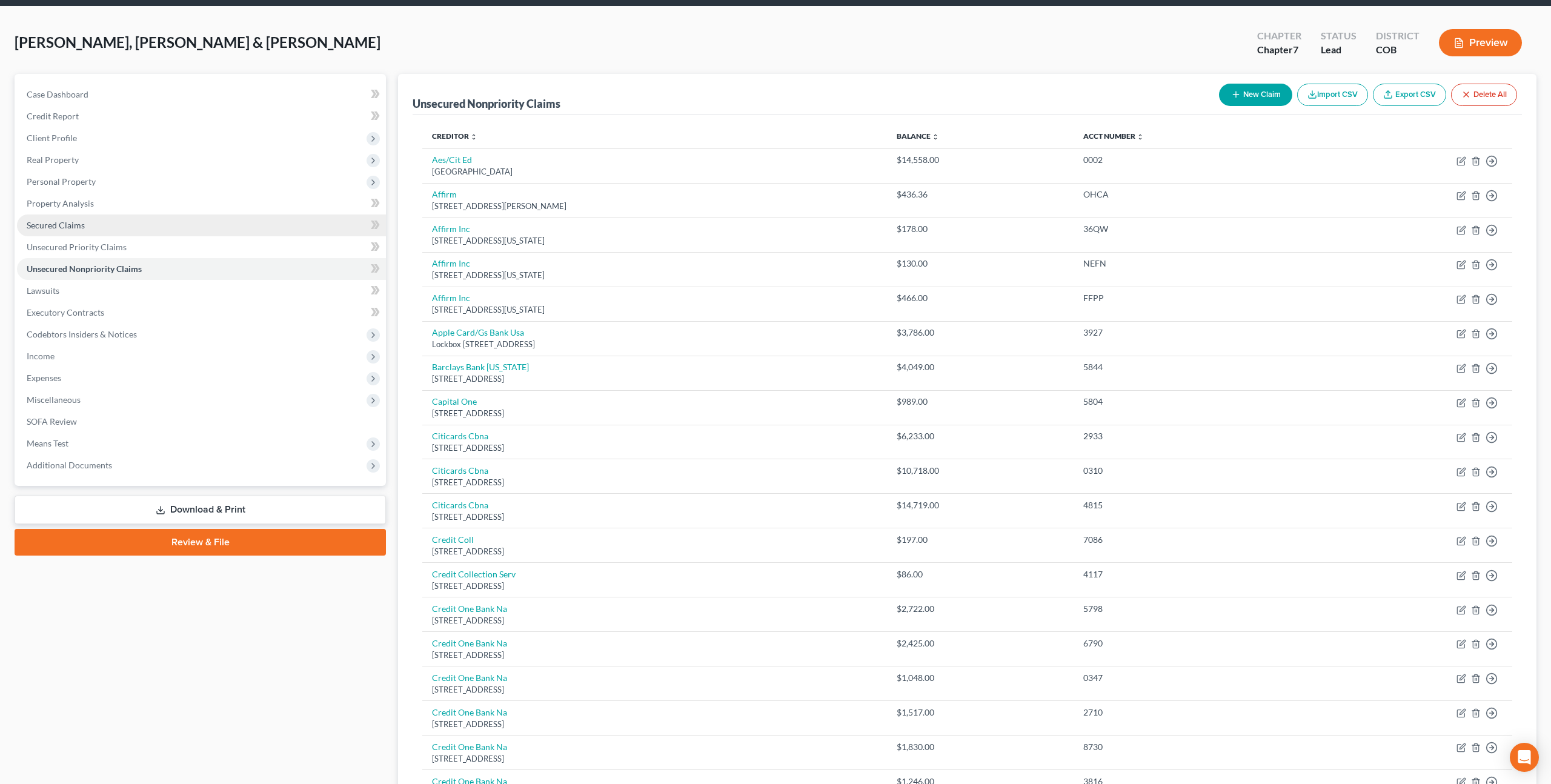
scroll to position [19, 0]
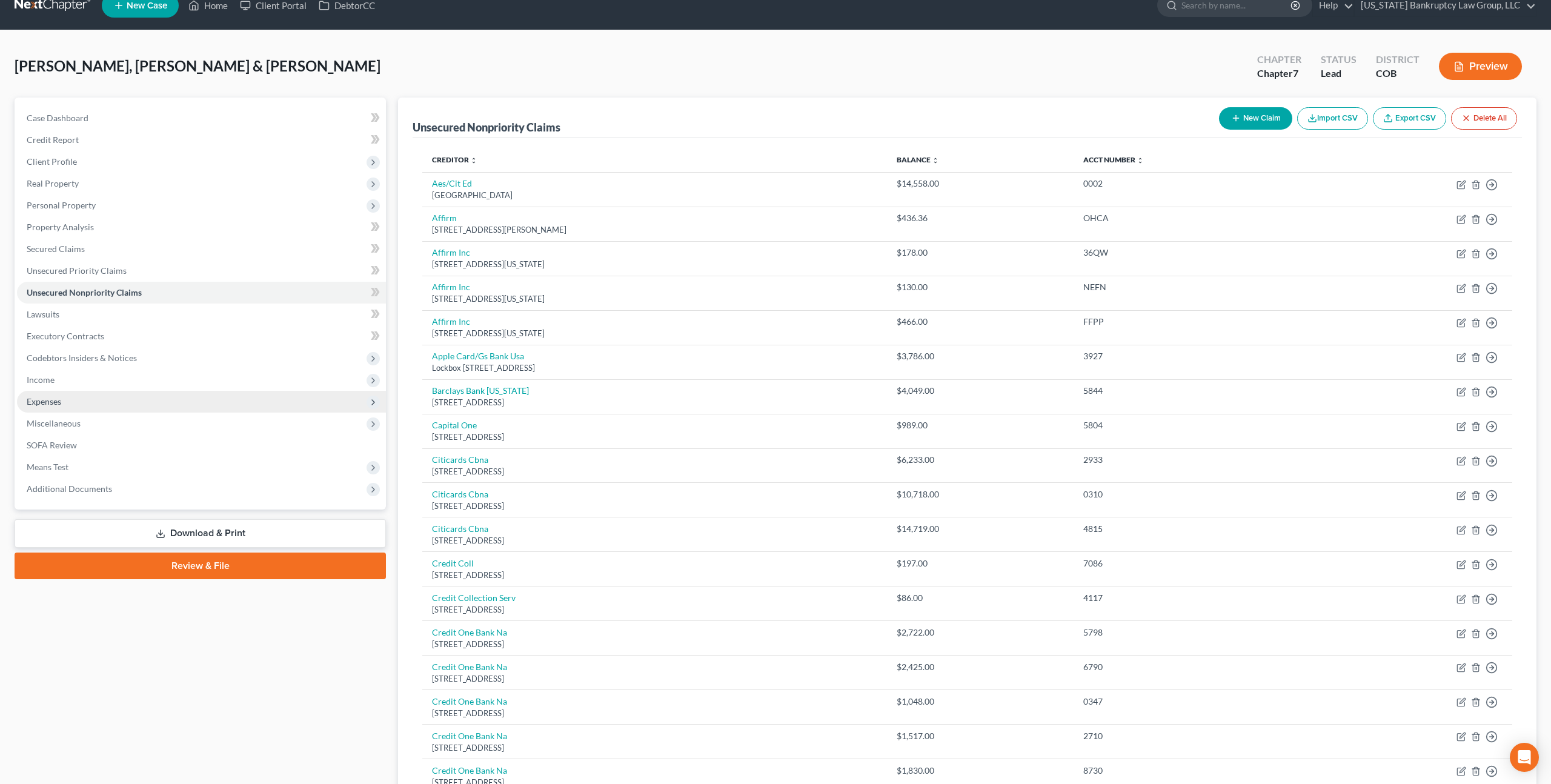
click at [62, 395] on span "Expenses" at bounding box center [202, 401] width 369 height 22
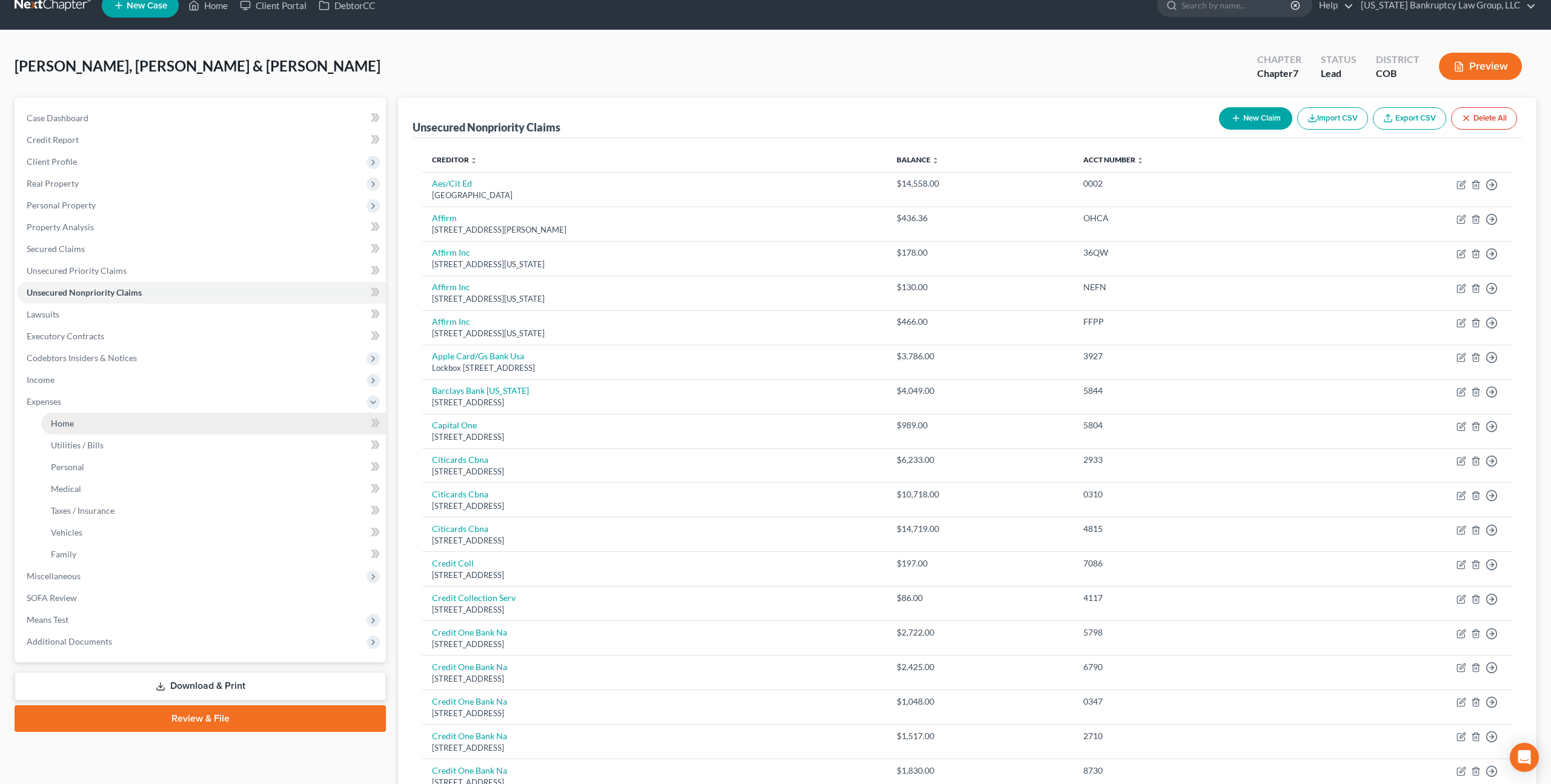
click at [77, 427] on link "Home" at bounding box center [213, 423] width 345 height 22
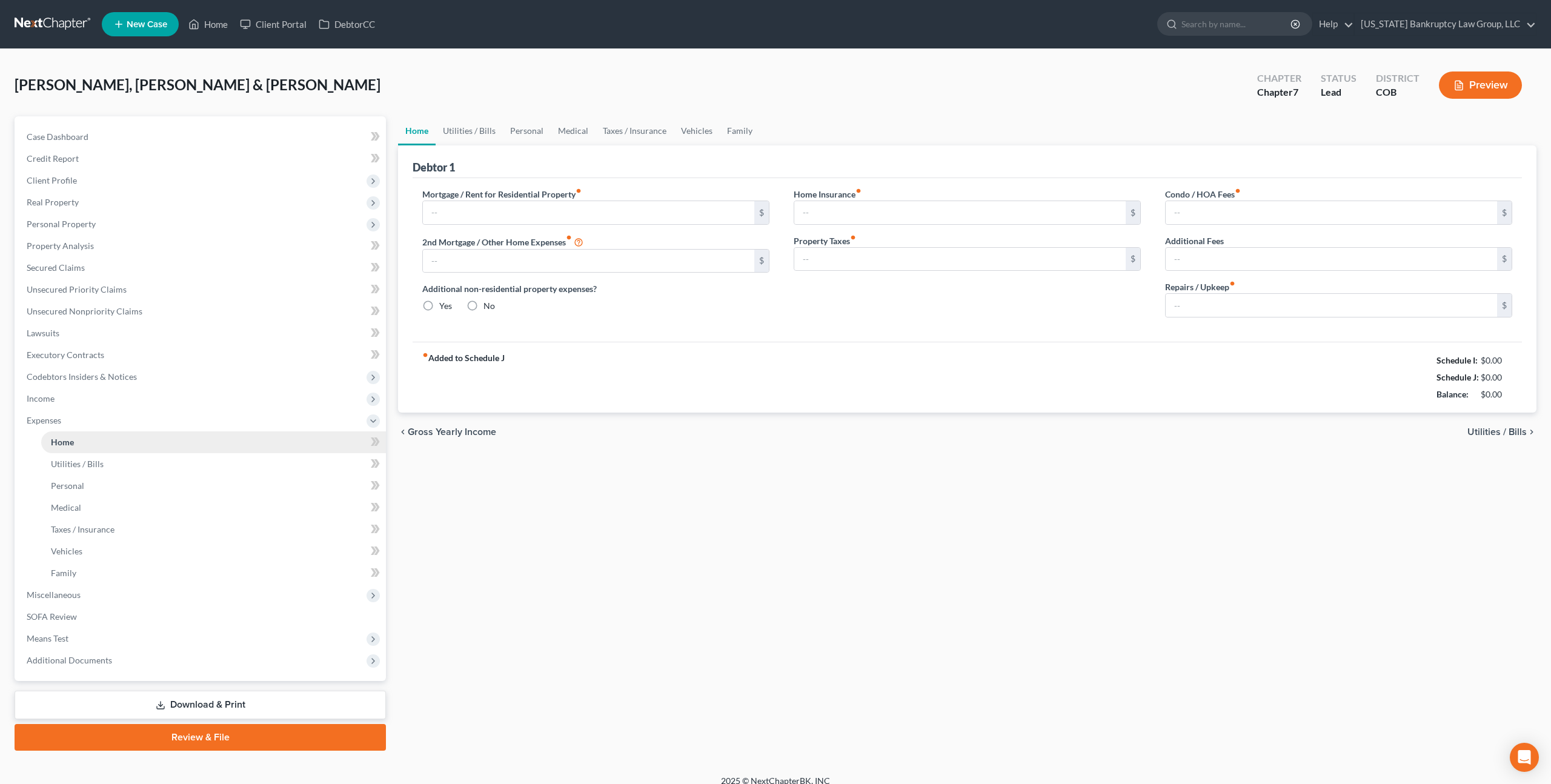
type input "2,050.00"
type input "0.00"
radio input "true"
type input "0.00"
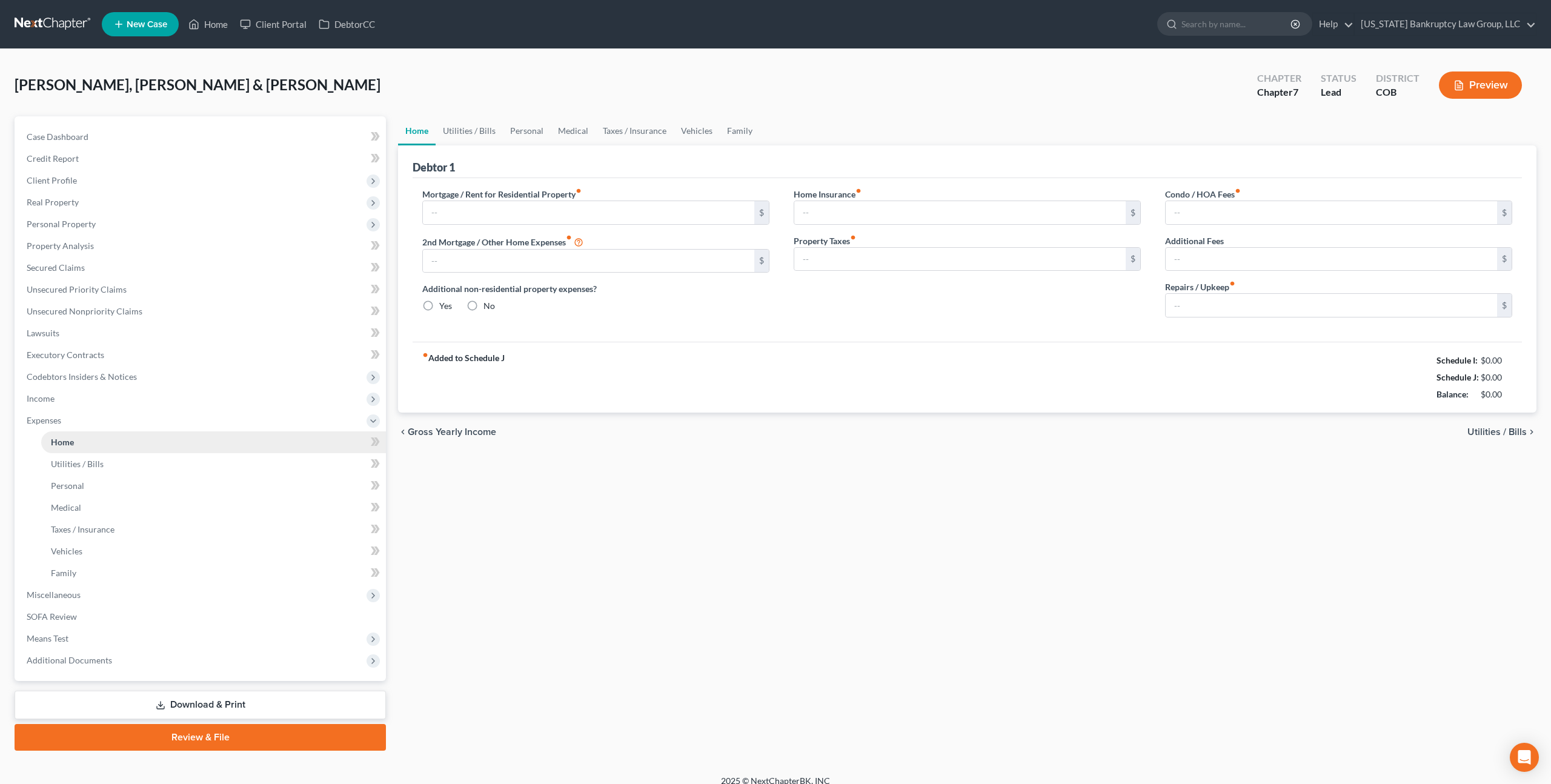
type input "0.00"
type input "100.00"
click at [72, 266] on span "Secured Claims" at bounding box center [56, 267] width 58 height 10
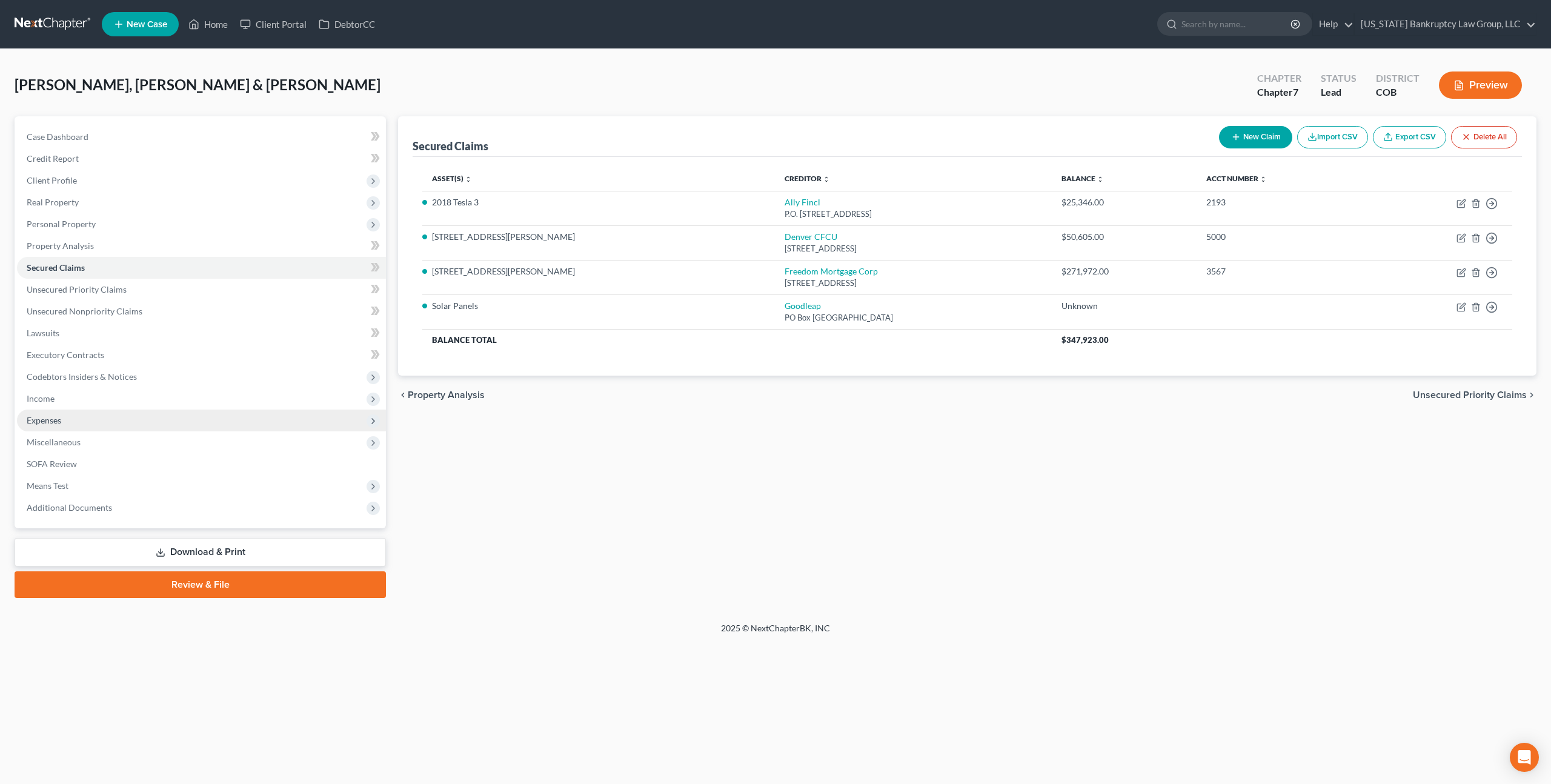
click at [57, 419] on span "Expenses" at bounding box center [44, 419] width 35 height 10
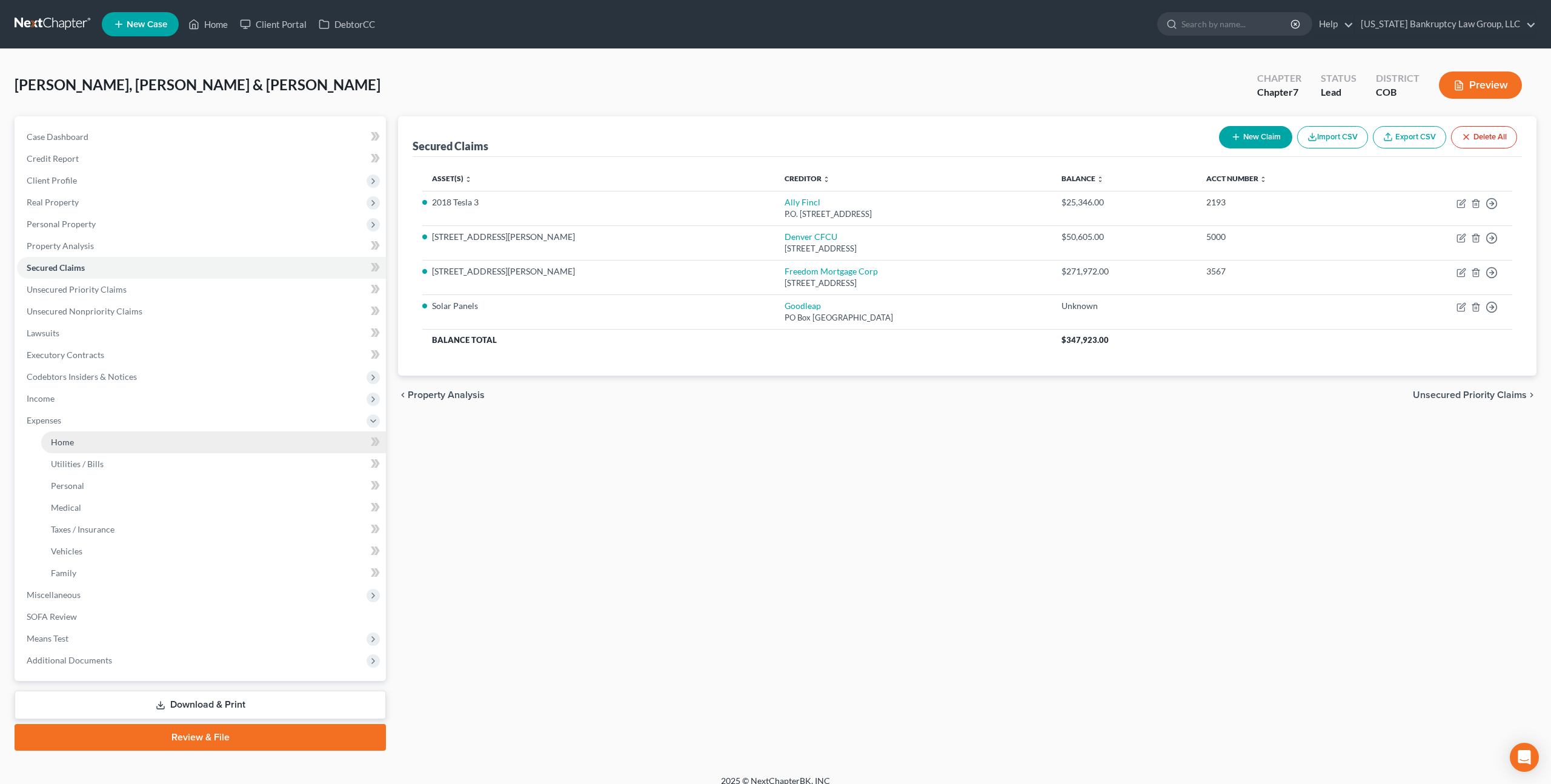
click at [71, 438] on span "Home" at bounding box center [62, 441] width 23 height 10
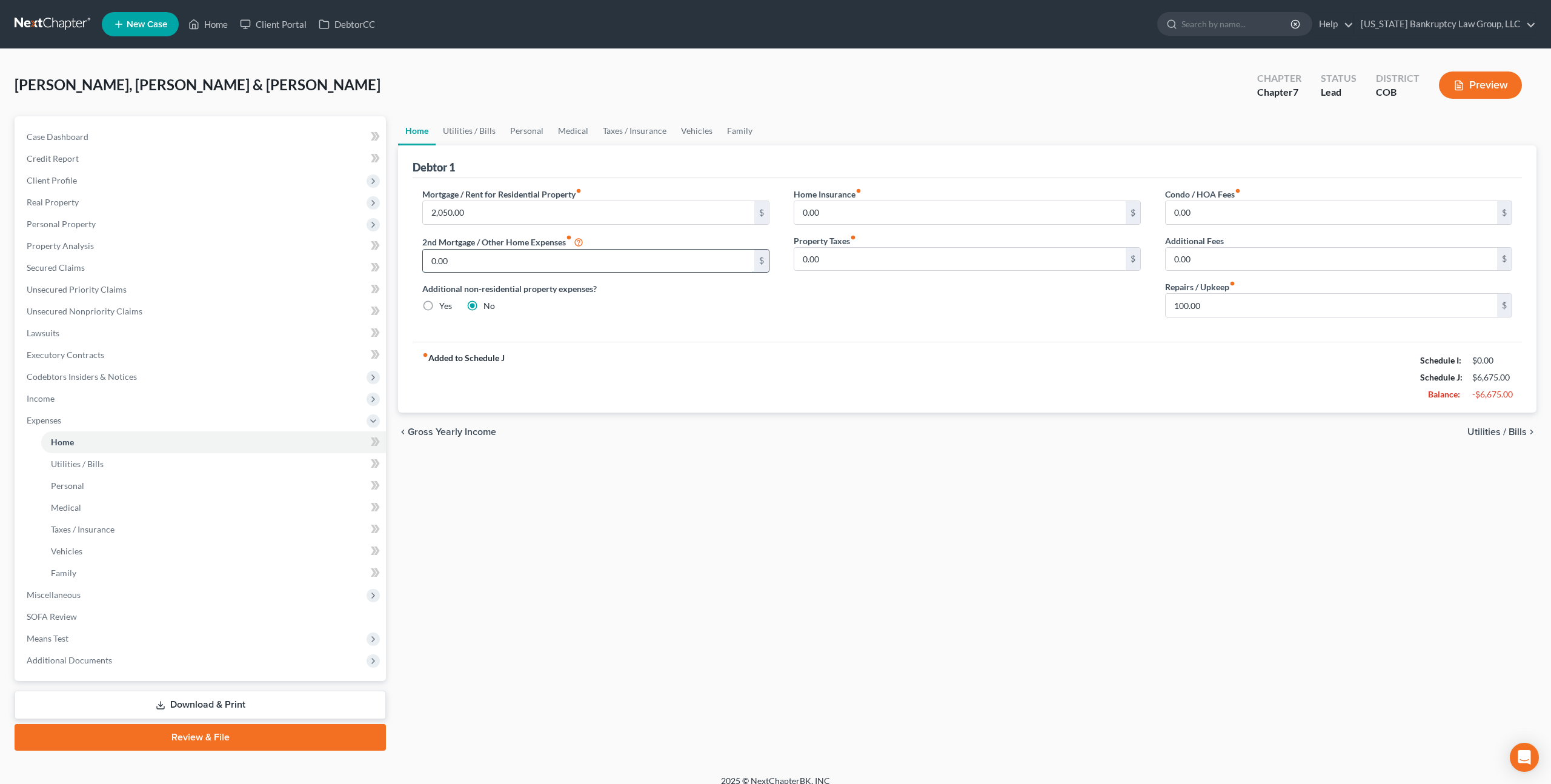
click at [451, 262] on input "0.00" at bounding box center [588, 261] width 332 height 23
type input "500.00"
click at [64, 396] on span "Income" at bounding box center [202, 398] width 369 height 22
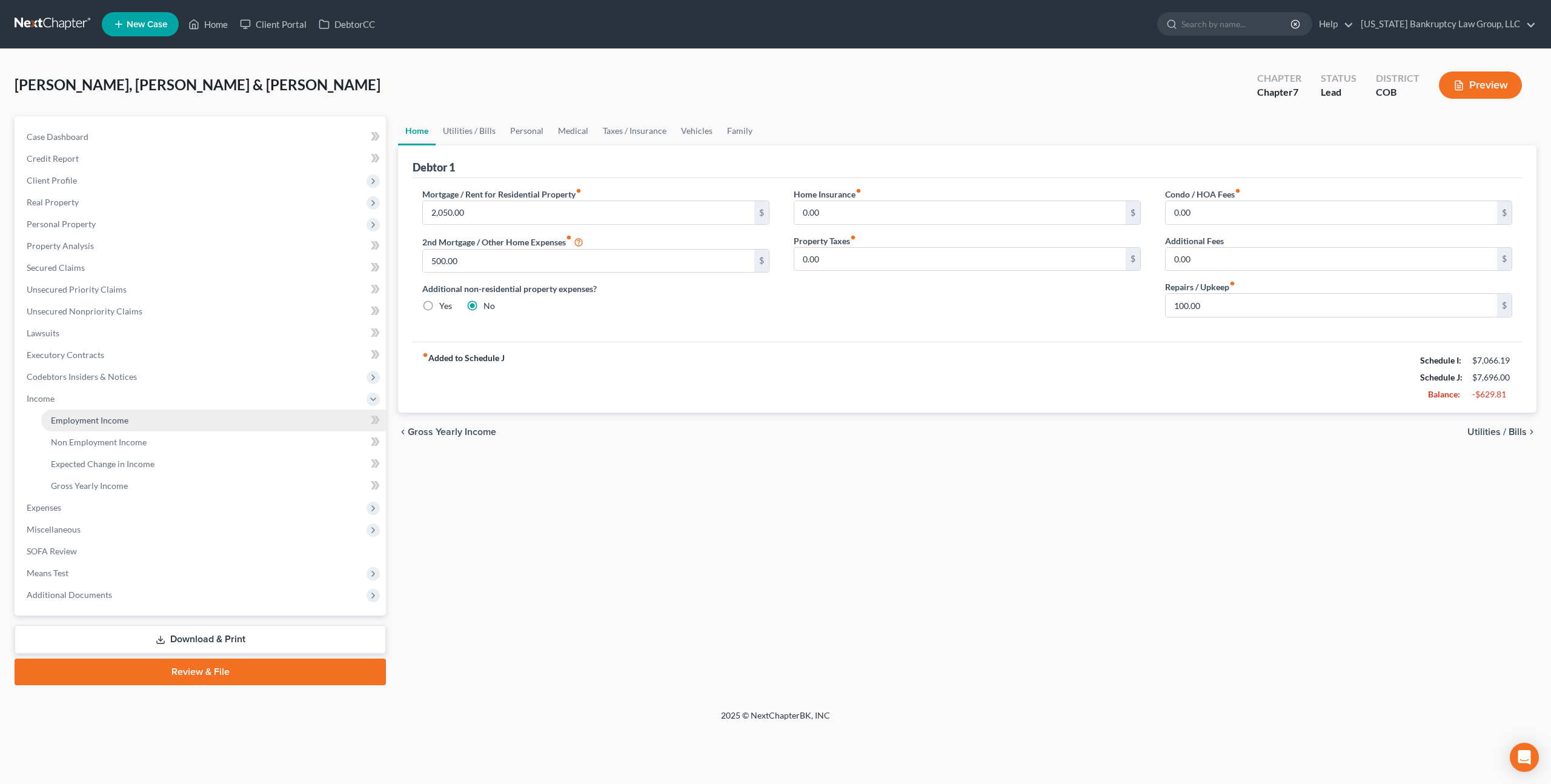
click at [99, 419] on span "Employment Income" at bounding box center [90, 419] width 78 height 10
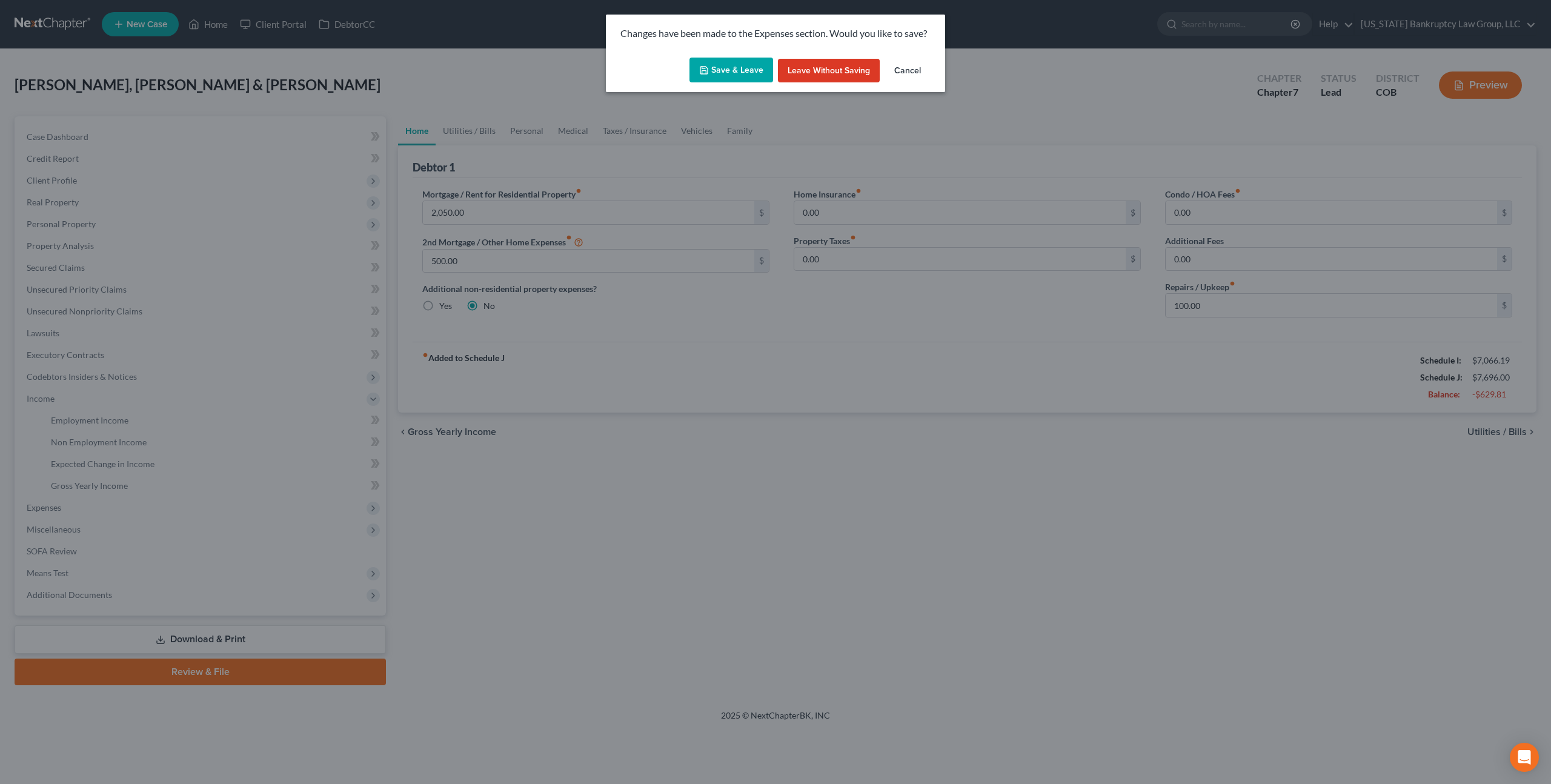
click at [756, 70] on button "Save & Leave" at bounding box center [731, 70] width 83 height 25
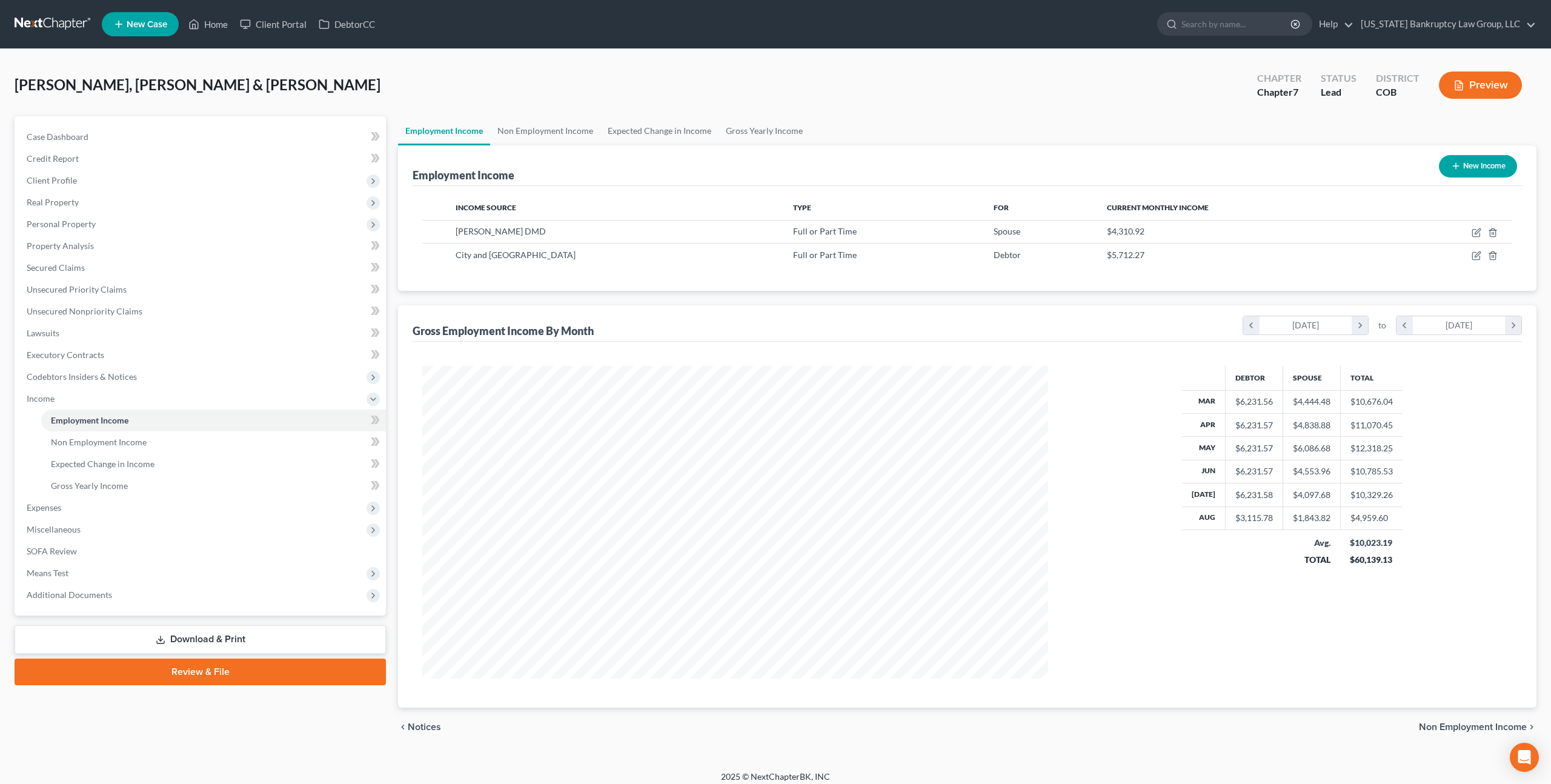
scroll to position [313, 650]
click at [1480, 230] on icon "button" at bounding box center [1476, 233] width 9 height 9
select select "0"
select select "5"
select select "2"
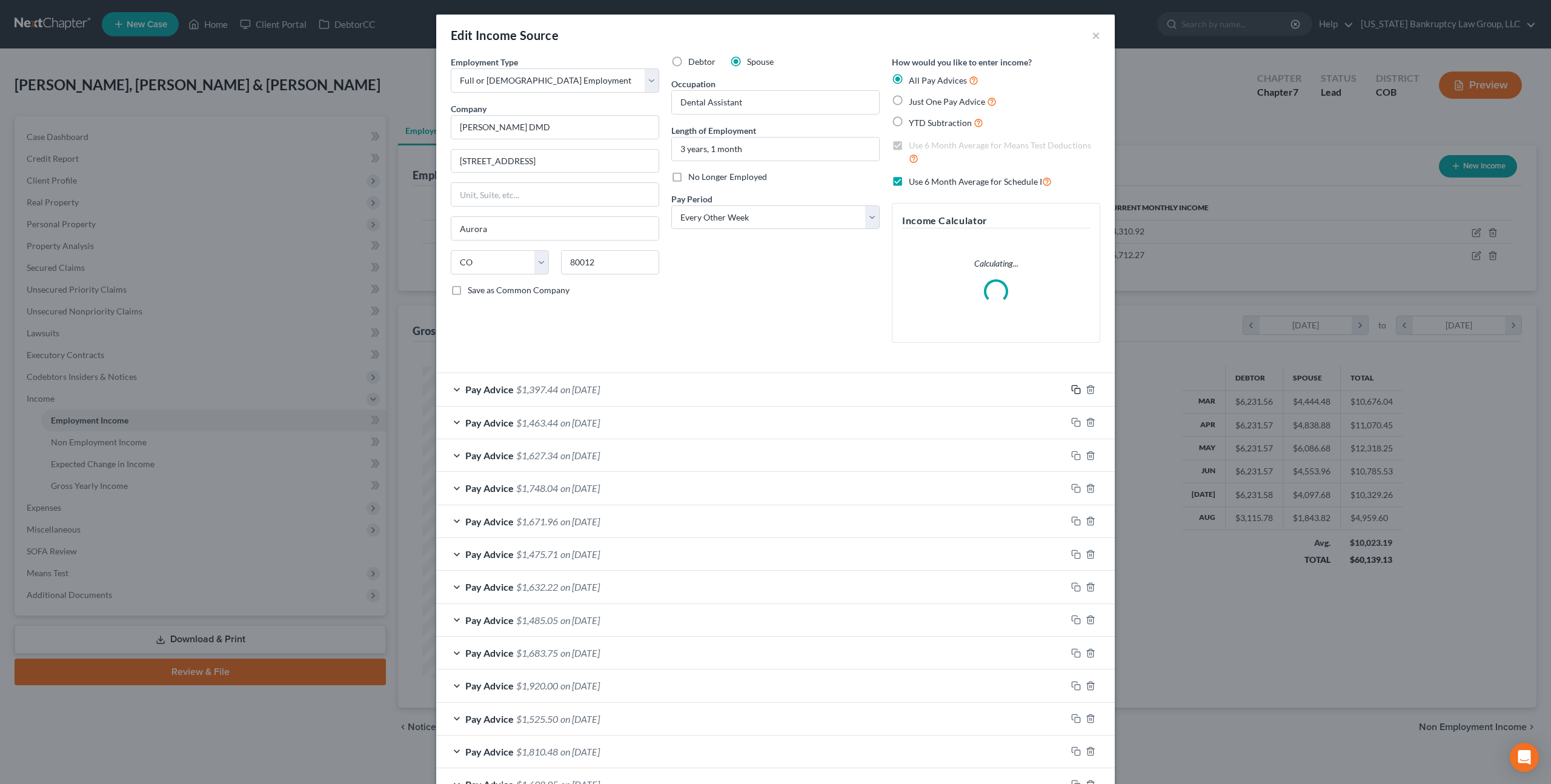
click at [1076, 385] on icon "button" at bounding box center [1076, 390] width 9 height 9
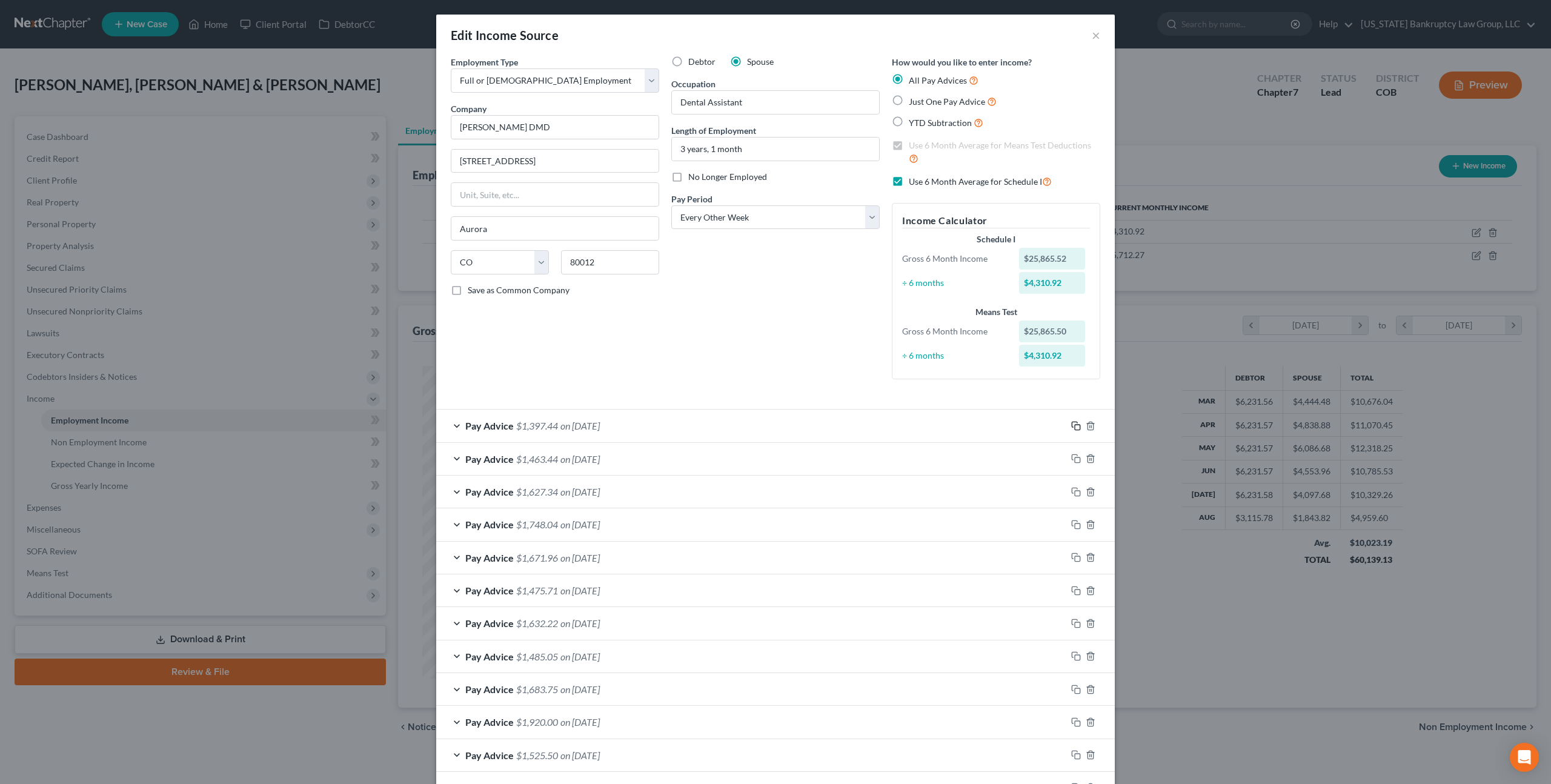
click at [1075, 427] on rect "button" at bounding box center [1077, 427] width 6 height 5
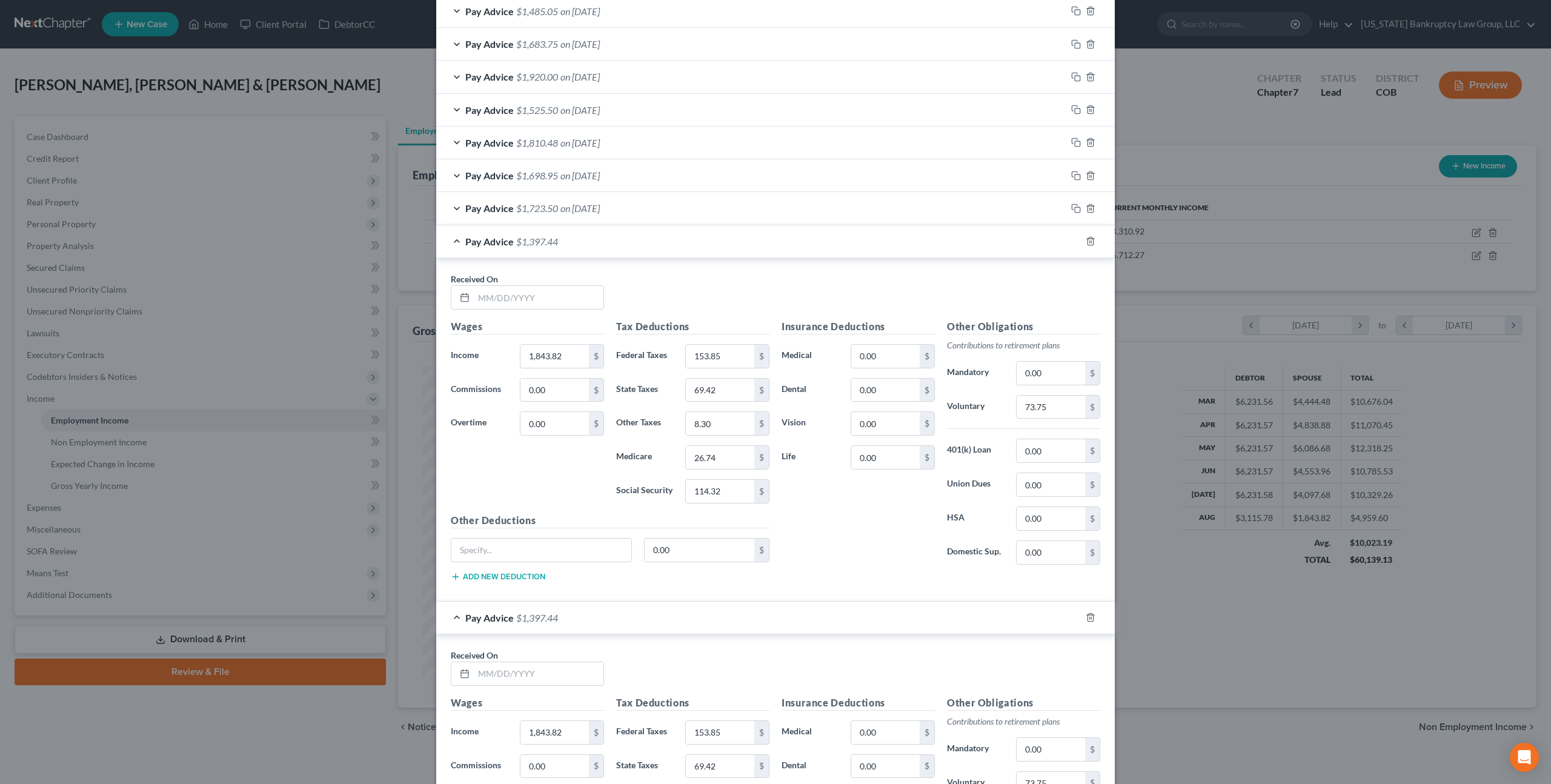
scroll to position [584, 0]
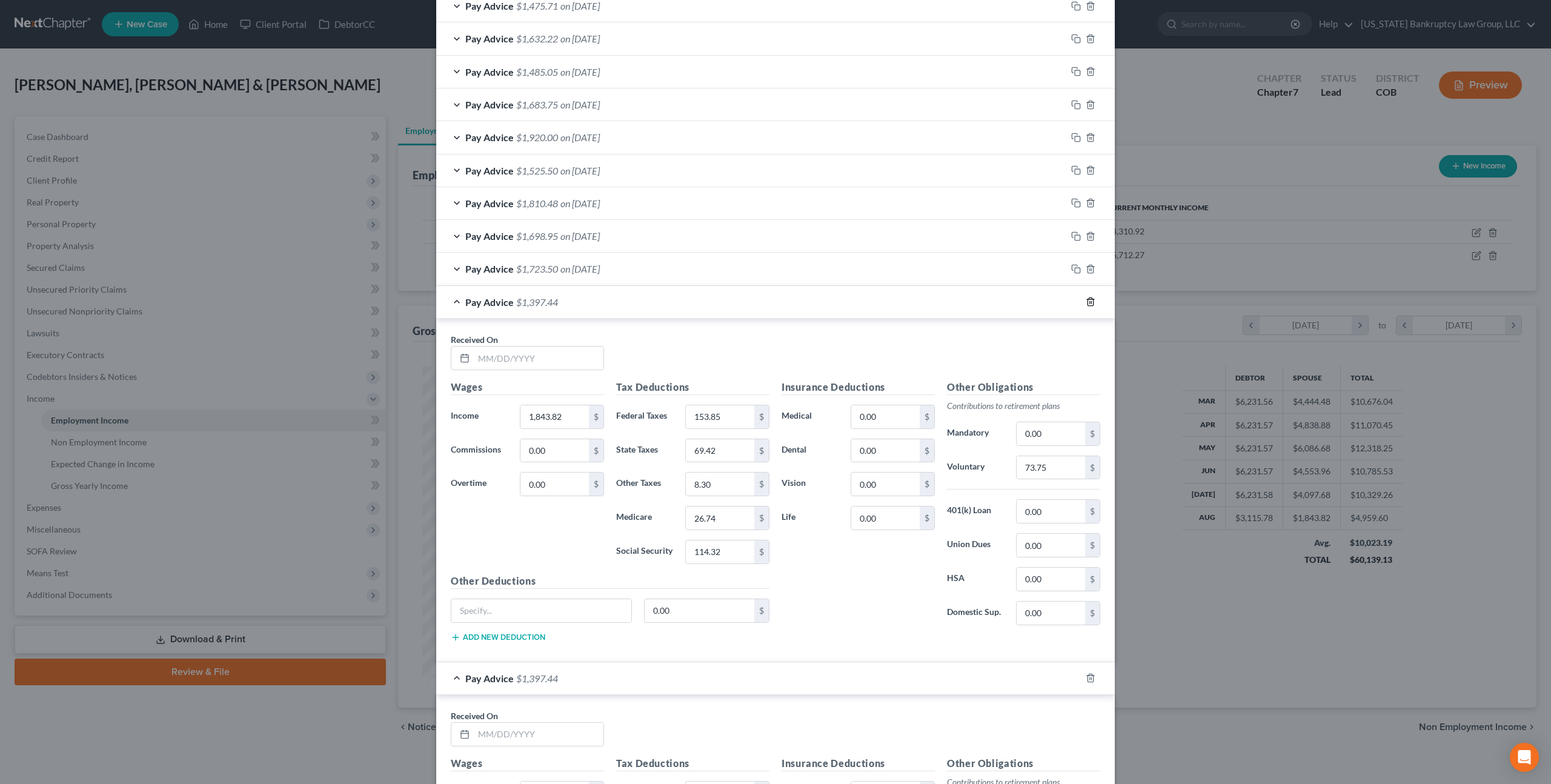
click at [1093, 300] on icon "button" at bounding box center [1090, 302] width 6 height 8
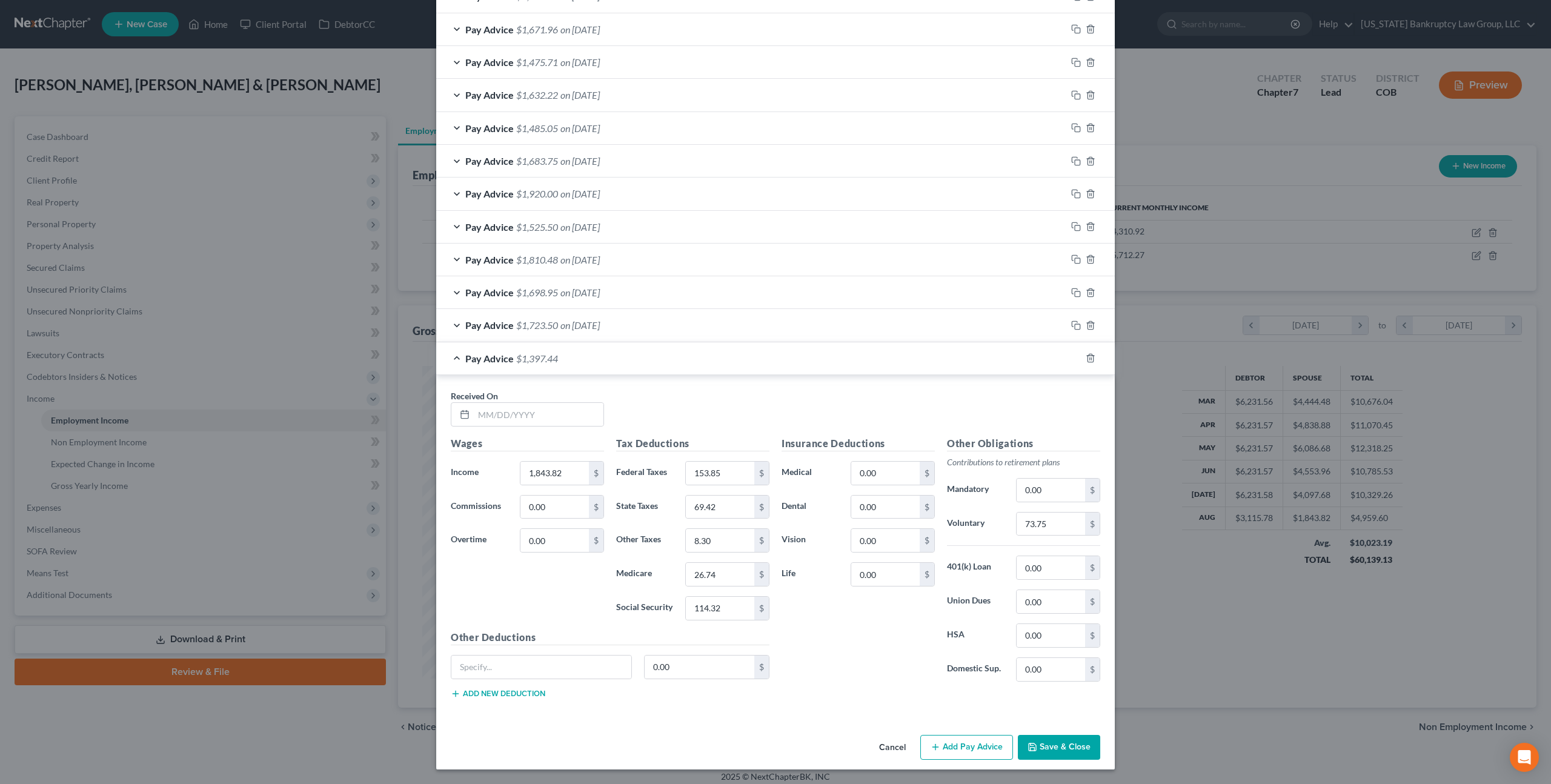
scroll to position [528, 0]
click at [538, 409] on input "text" at bounding box center [538, 414] width 130 height 23
type input "[DATE]"
type input "2,141.32"
type input "188.12"
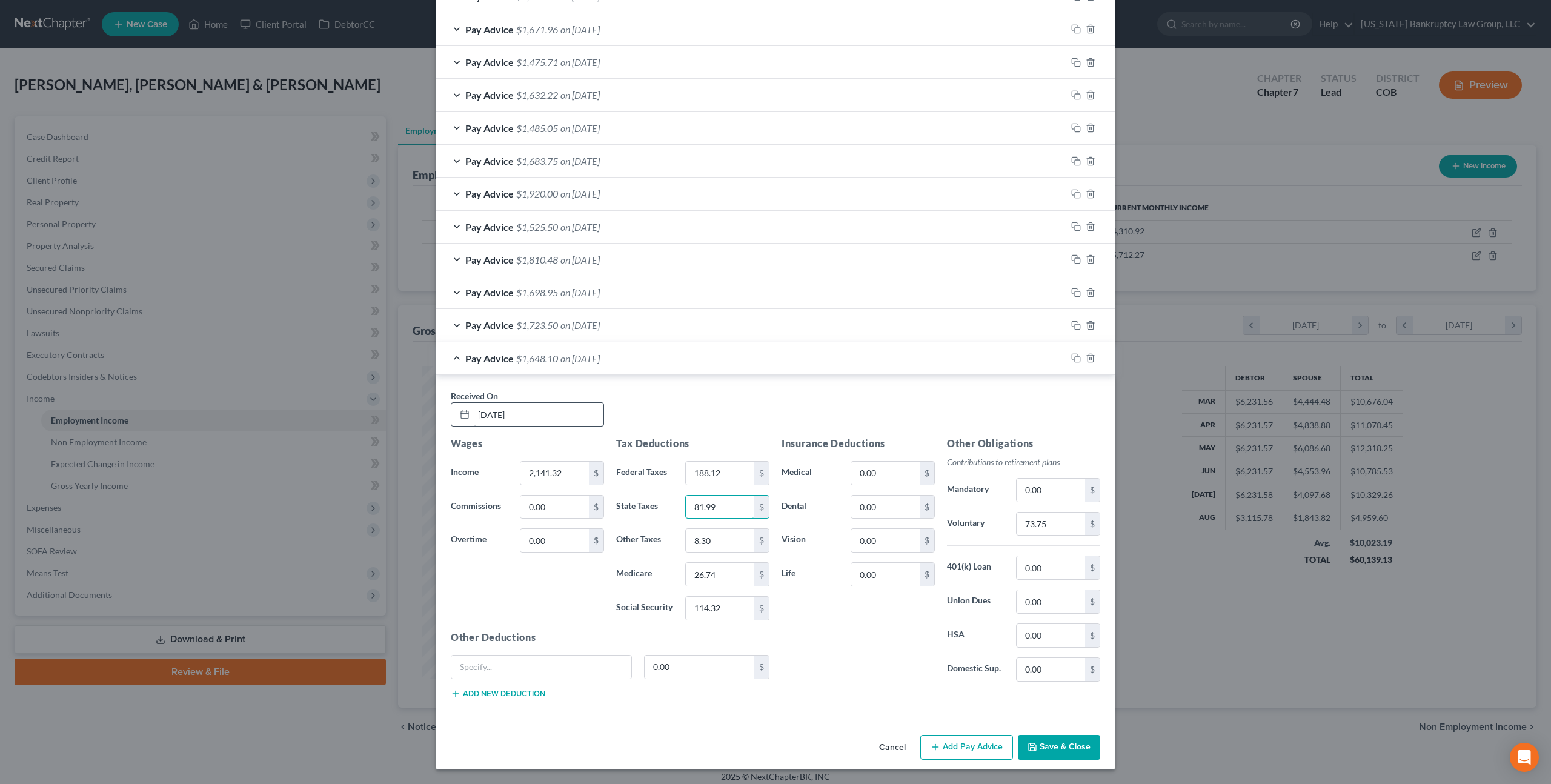
type input "81.99"
type input "9.64"
type input "31.05"
type input "132.76"
click at [1032, 522] on input "73.75" at bounding box center [1050, 523] width 68 height 23
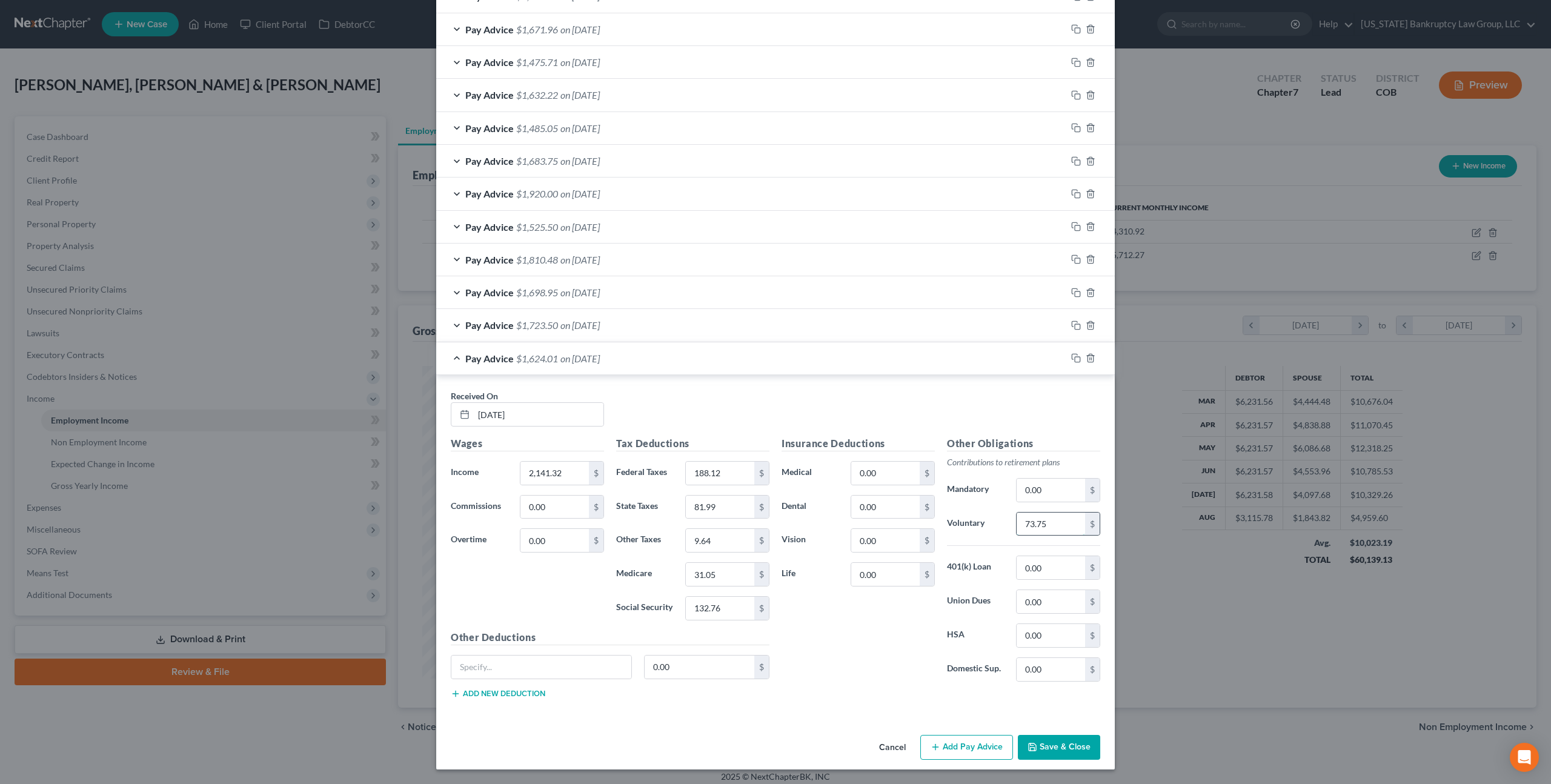
click at [1032, 522] on input "73.75" at bounding box center [1050, 523] width 68 height 23
type input "74.94"
click at [1040, 746] on button "Save & Close" at bounding box center [1058, 747] width 82 height 25
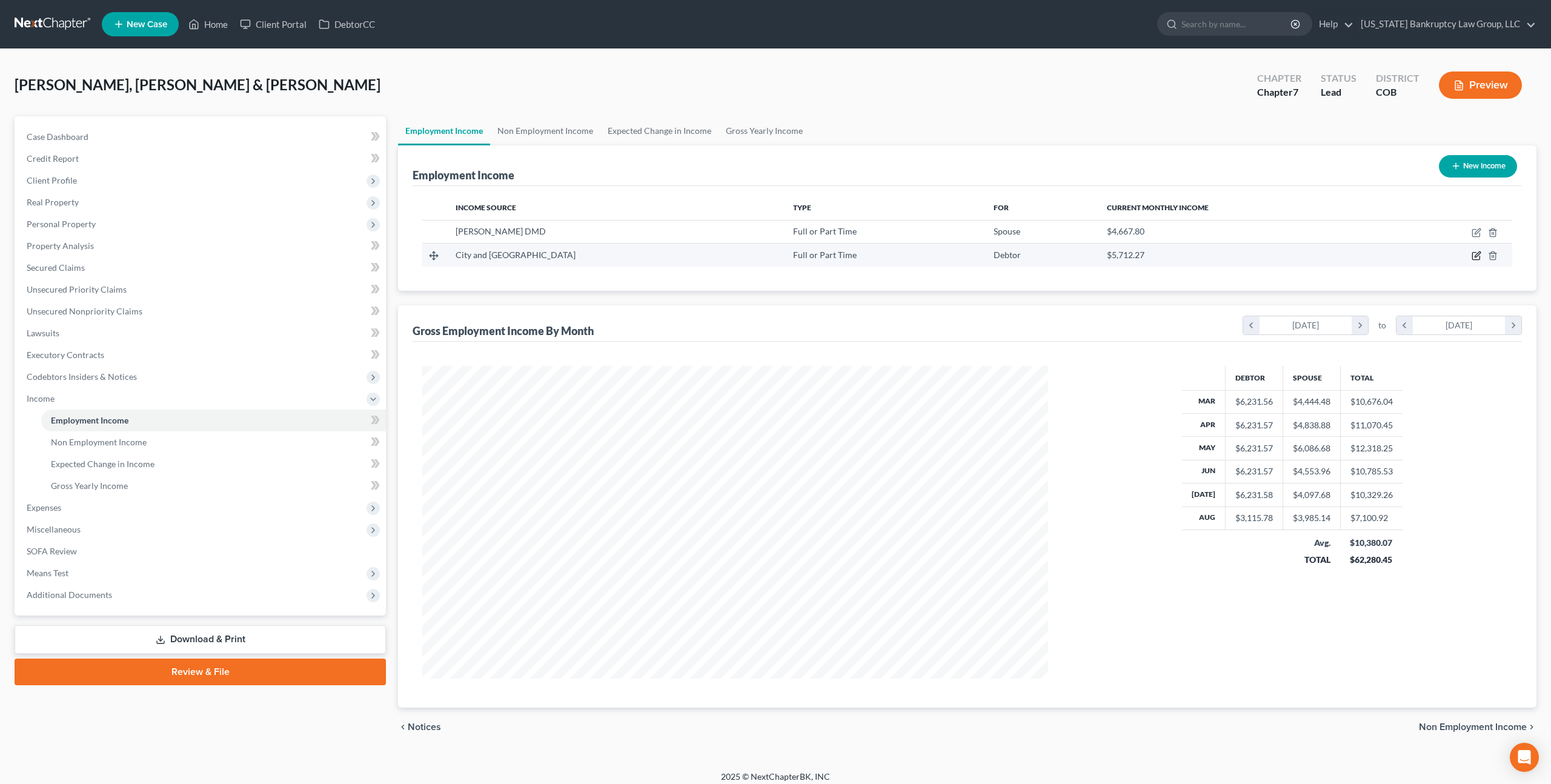
click at [1476, 255] on icon "button" at bounding box center [1476, 255] width 9 height 9
select select "0"
select select "5"
select select "2"
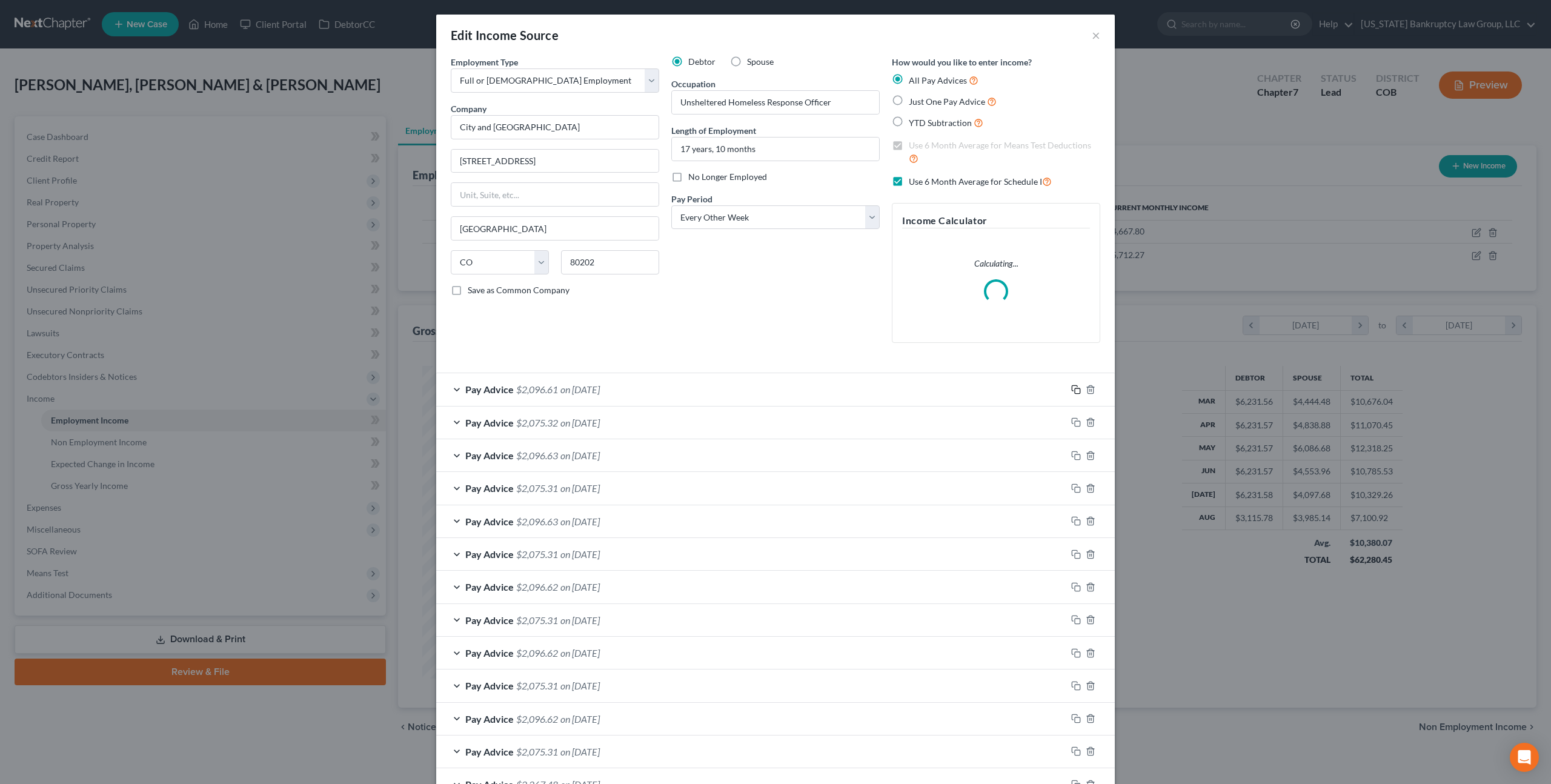
click at [1073, 390] on icon "button" at bounding box center [1076, 390] width 9 height 9
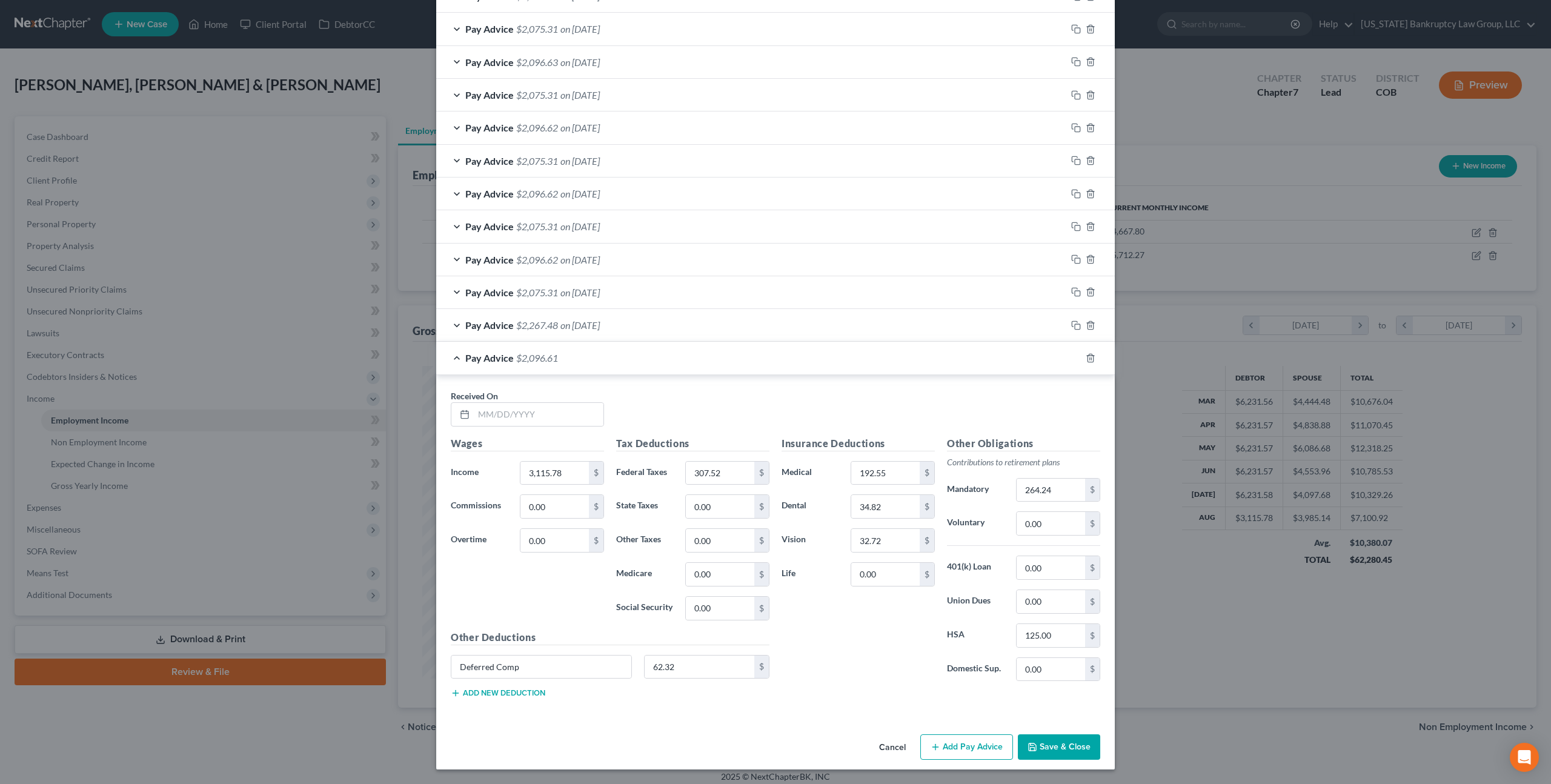
scroll to position [495, 0]
click at [509, 414] on input "text" at bounding box center [538, 415] width 130 height 23
type input "[DATE]"
type input "2,960"
type input "286.48"
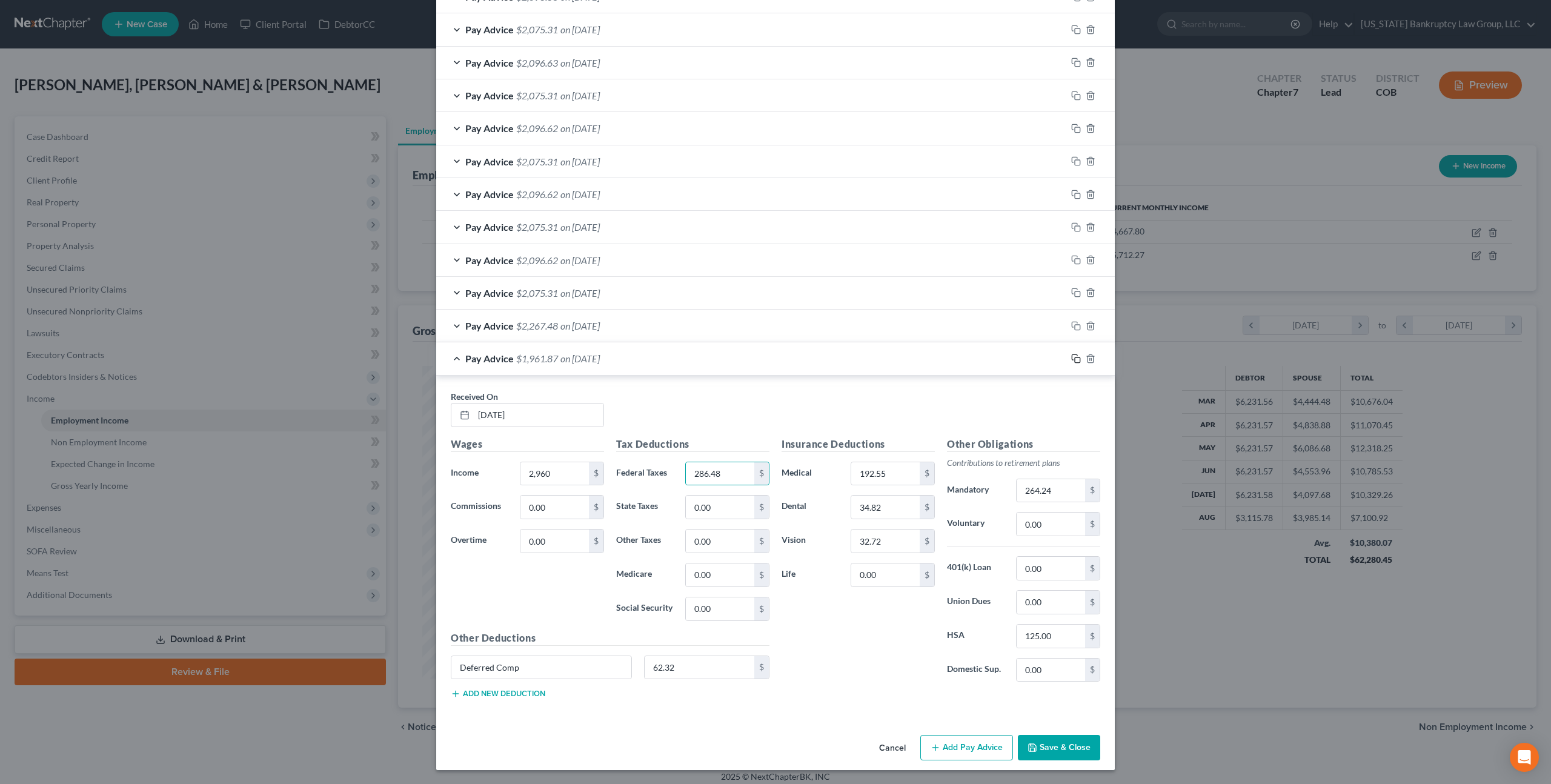
click at [1073, 357] on icon "button" at bounding box center [1076, 358] width 9 height 9
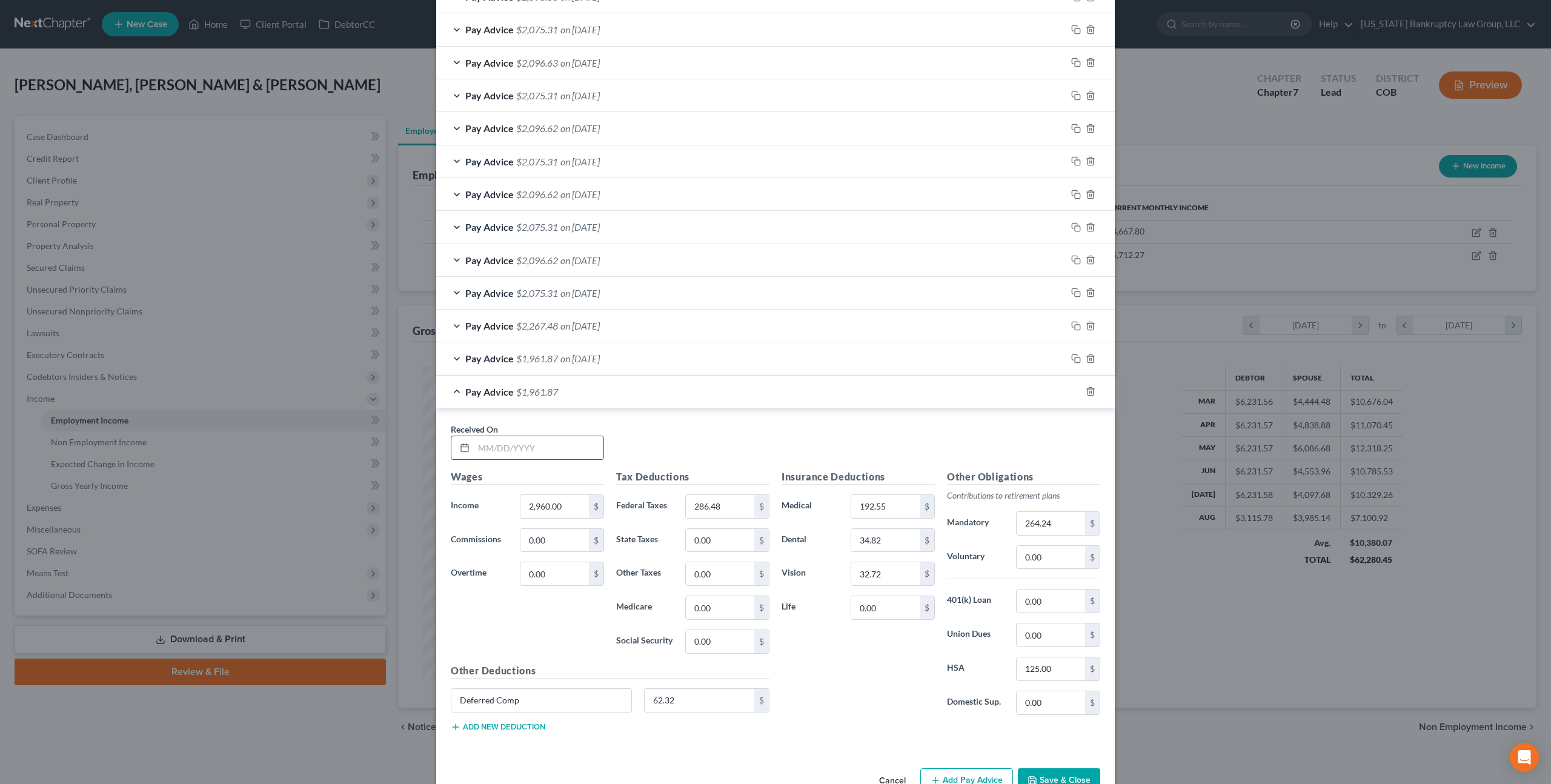
click at [520, 445] on input "text" at bounding box center [538, 447] width 130 height 23
type input "[DATE]"
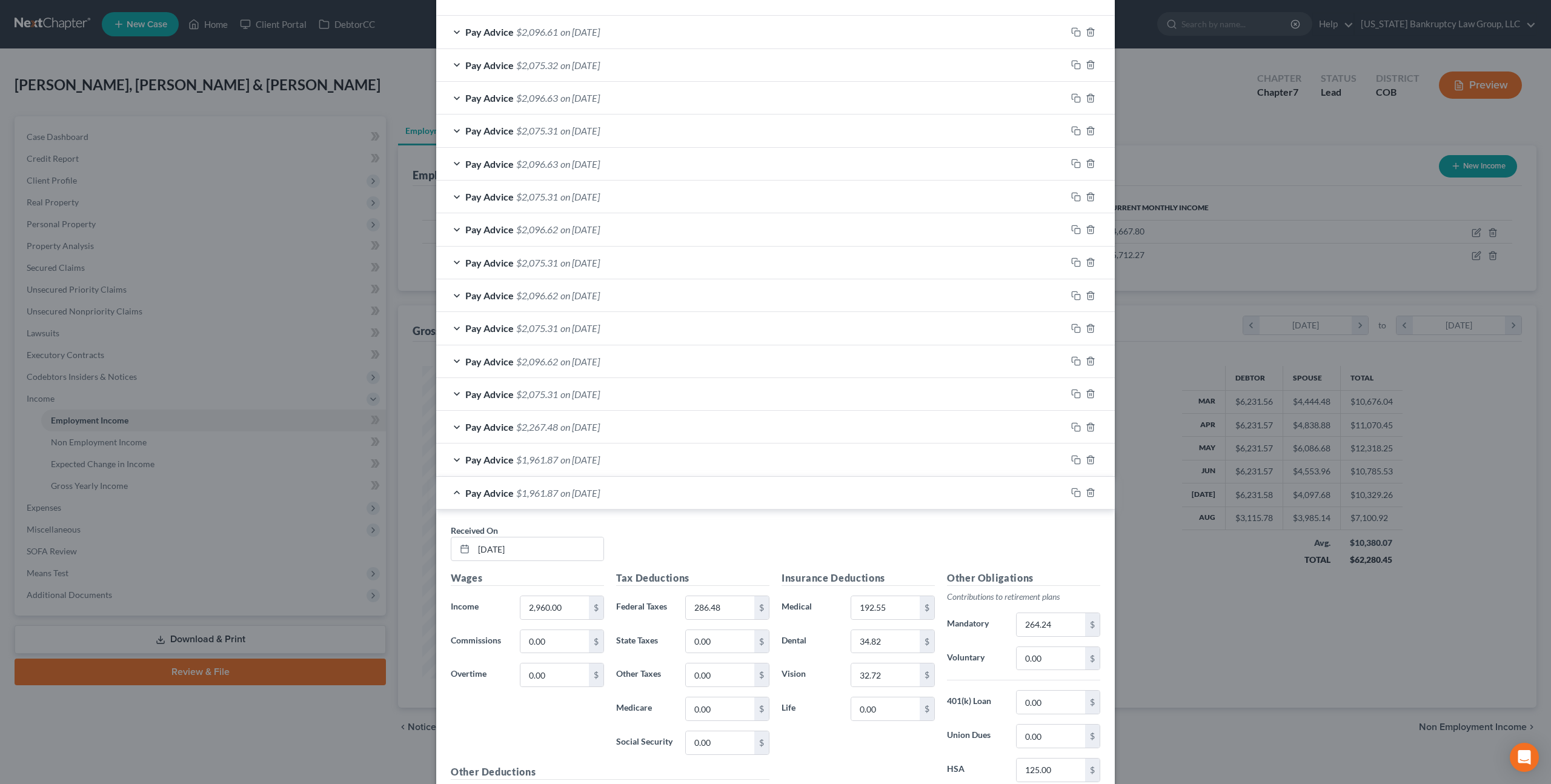
scroll to position [528, 0]
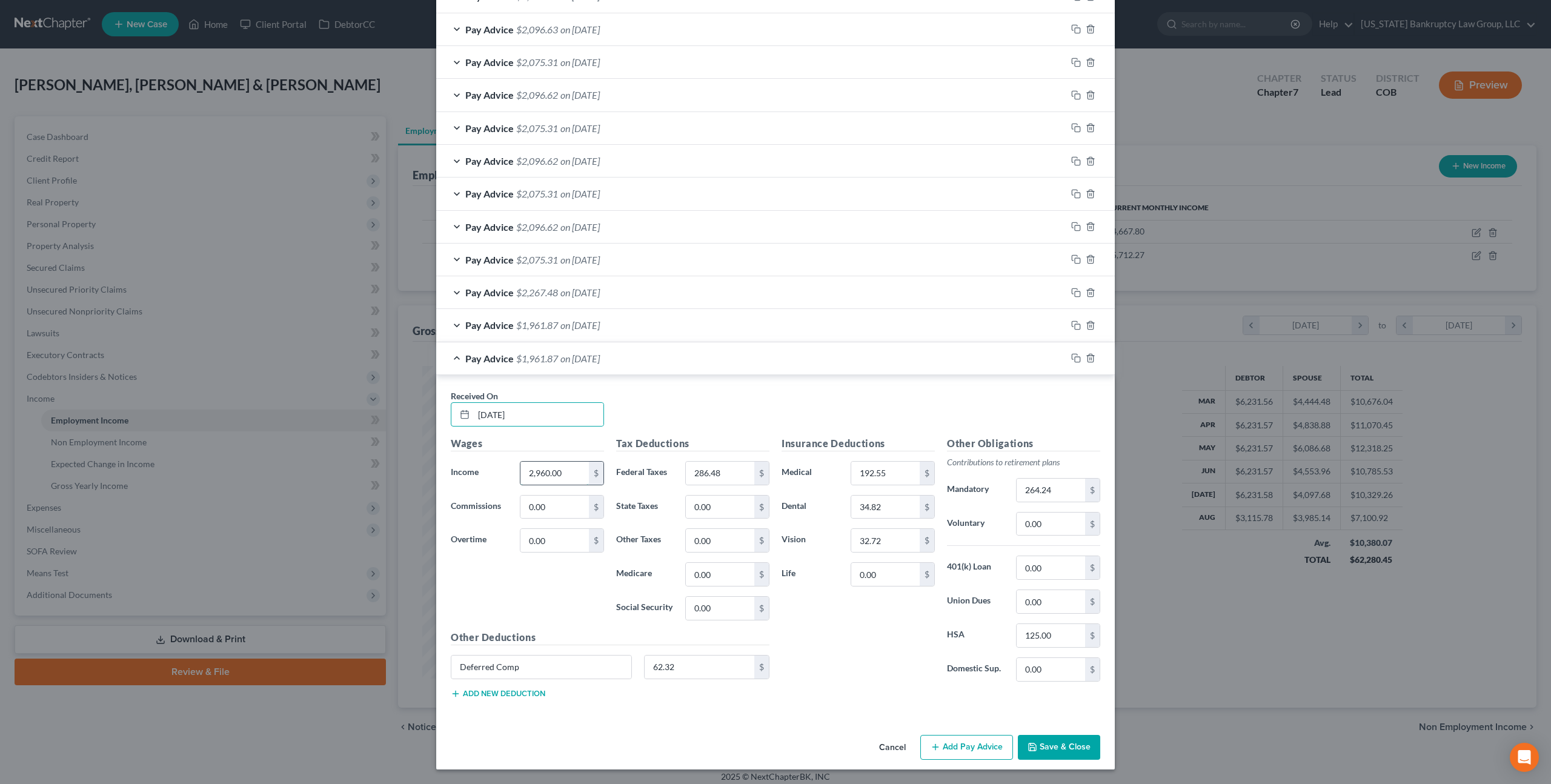
click at [544, 478] on input "2,960.00" at bounding box center [554, 473] width 68 height 23
type input "3,115.79"
click at [719, 472] on input "286.48" at bounding box center [720, 473] width 68 height 23
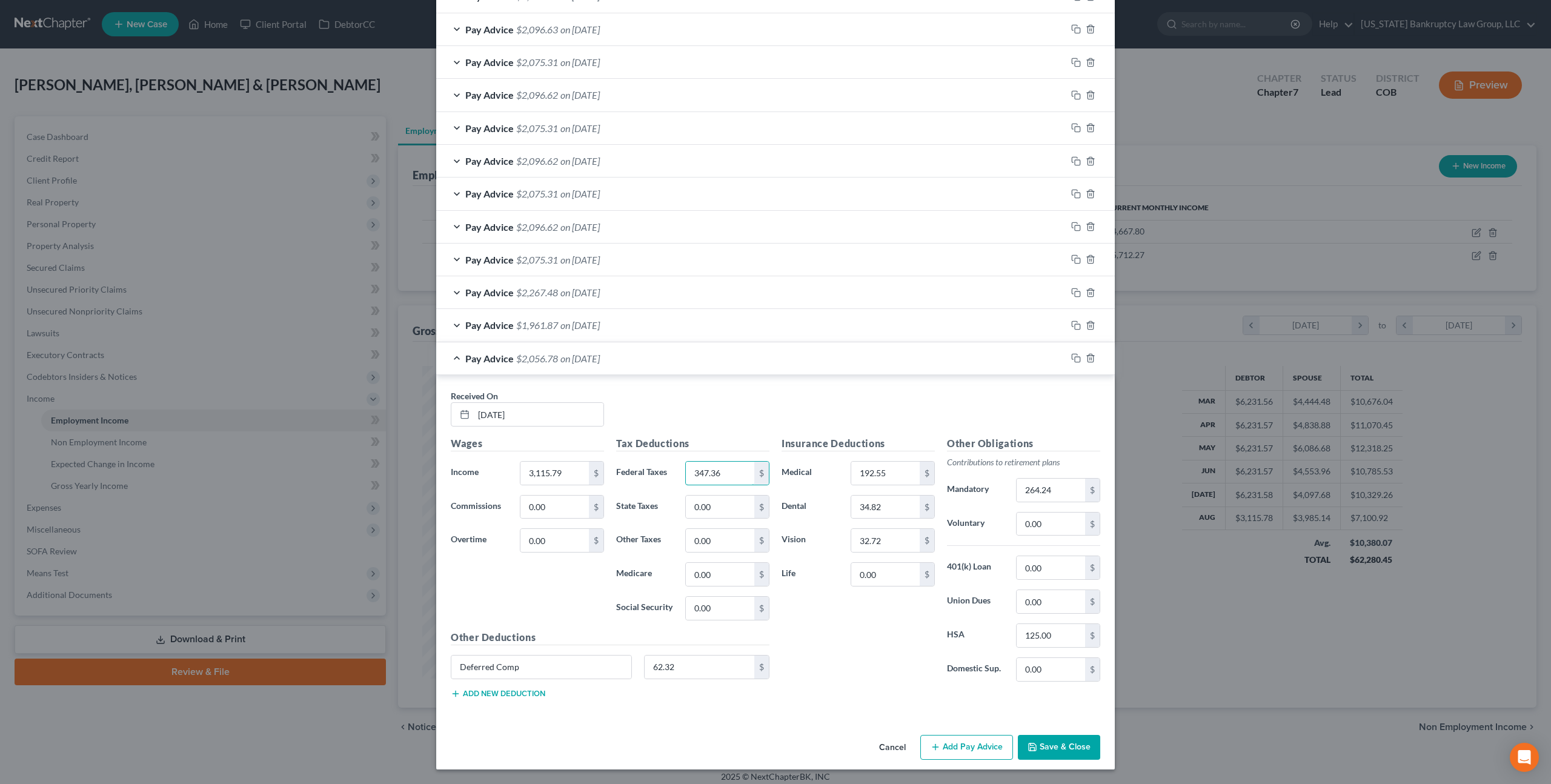
type input "347.36"
click at [1058, 742] on button "Save & Close" at bounding box center [1058, 747] width 82 height 25
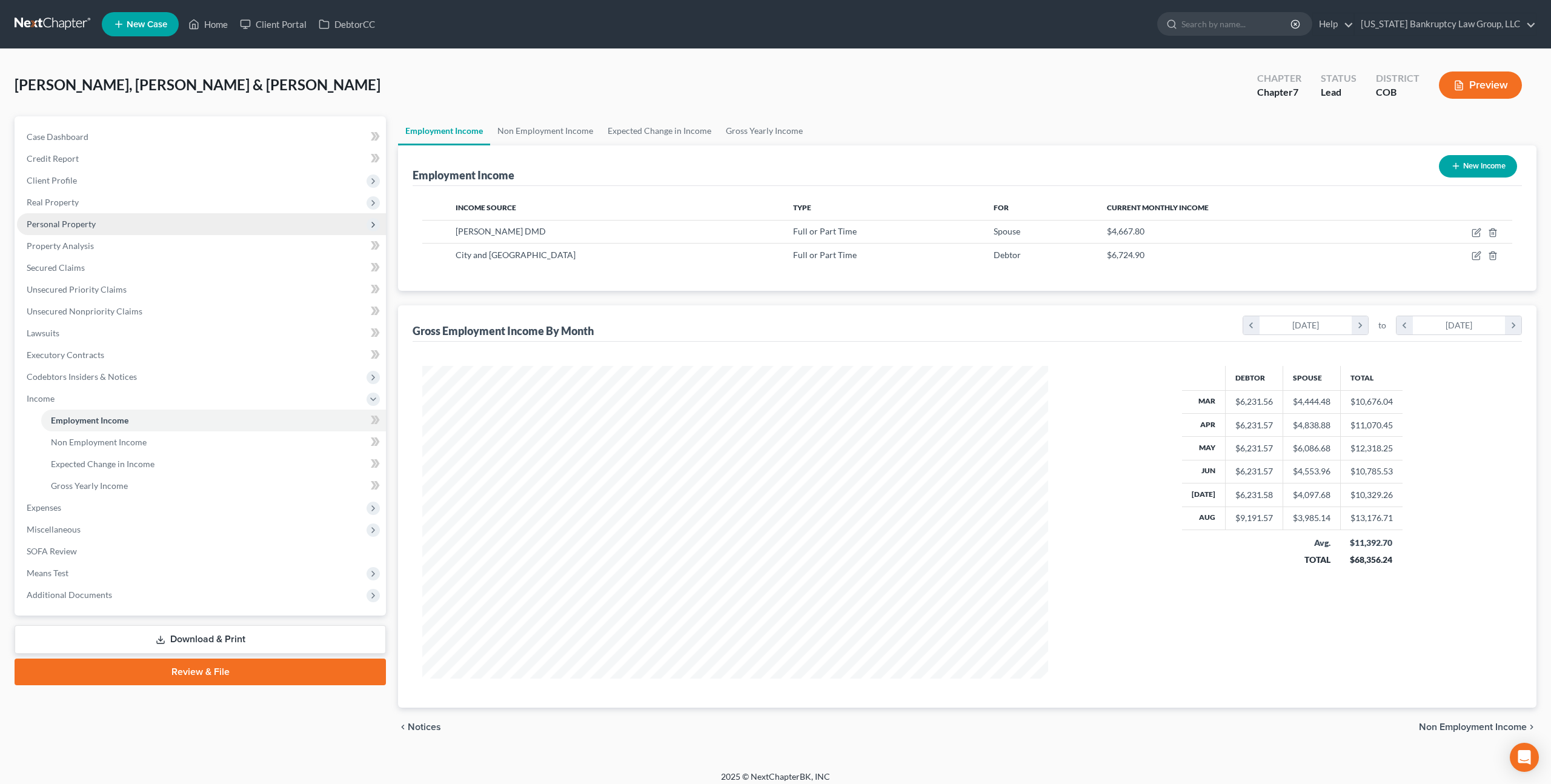
click at [85, 230] on span "Personal Property" at bounding box center [202, 224] width 369 height 22
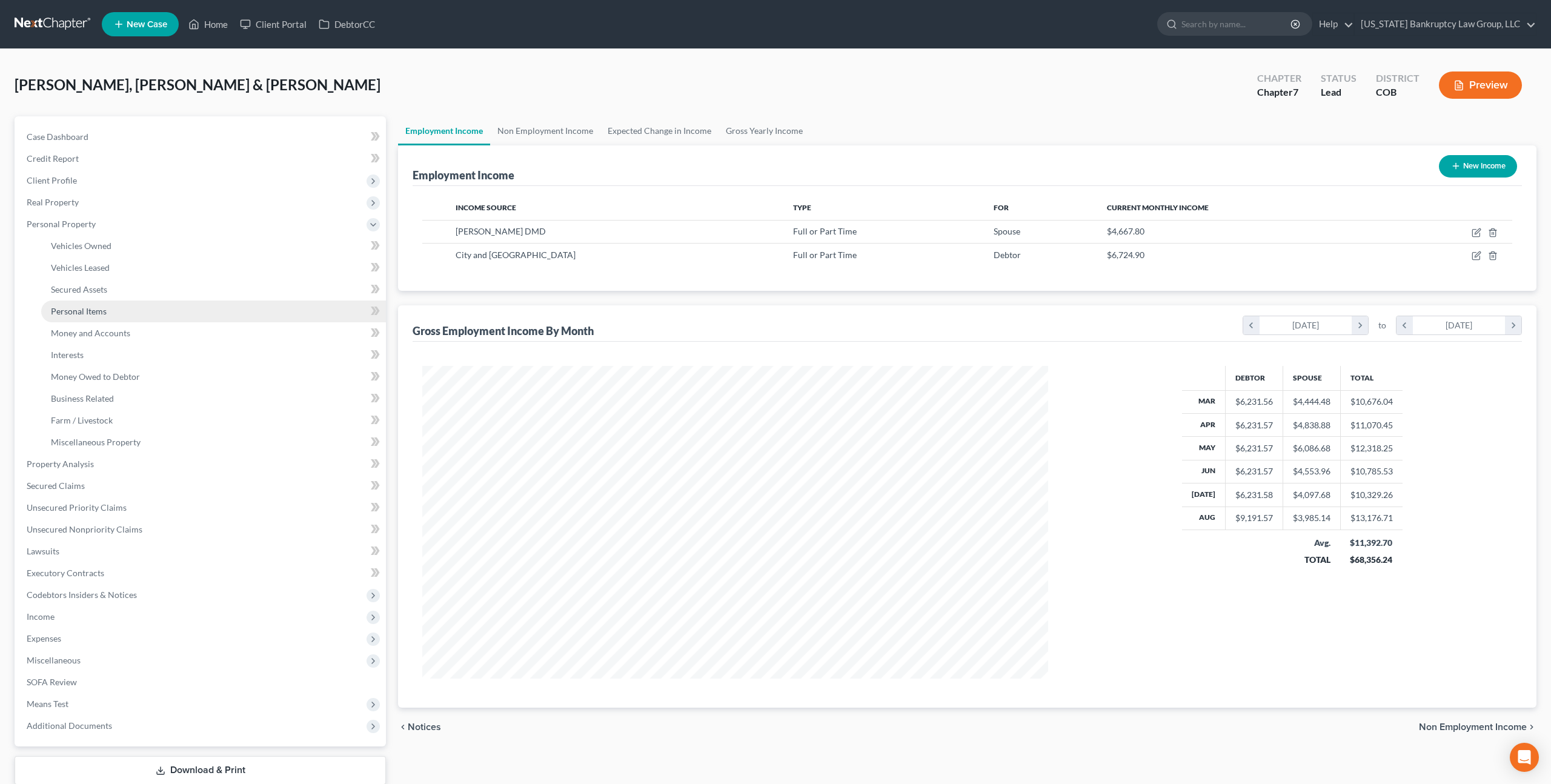
click at [101, 312] on span "Personal Items" at bounding box center [79, 310] width 56 height 10
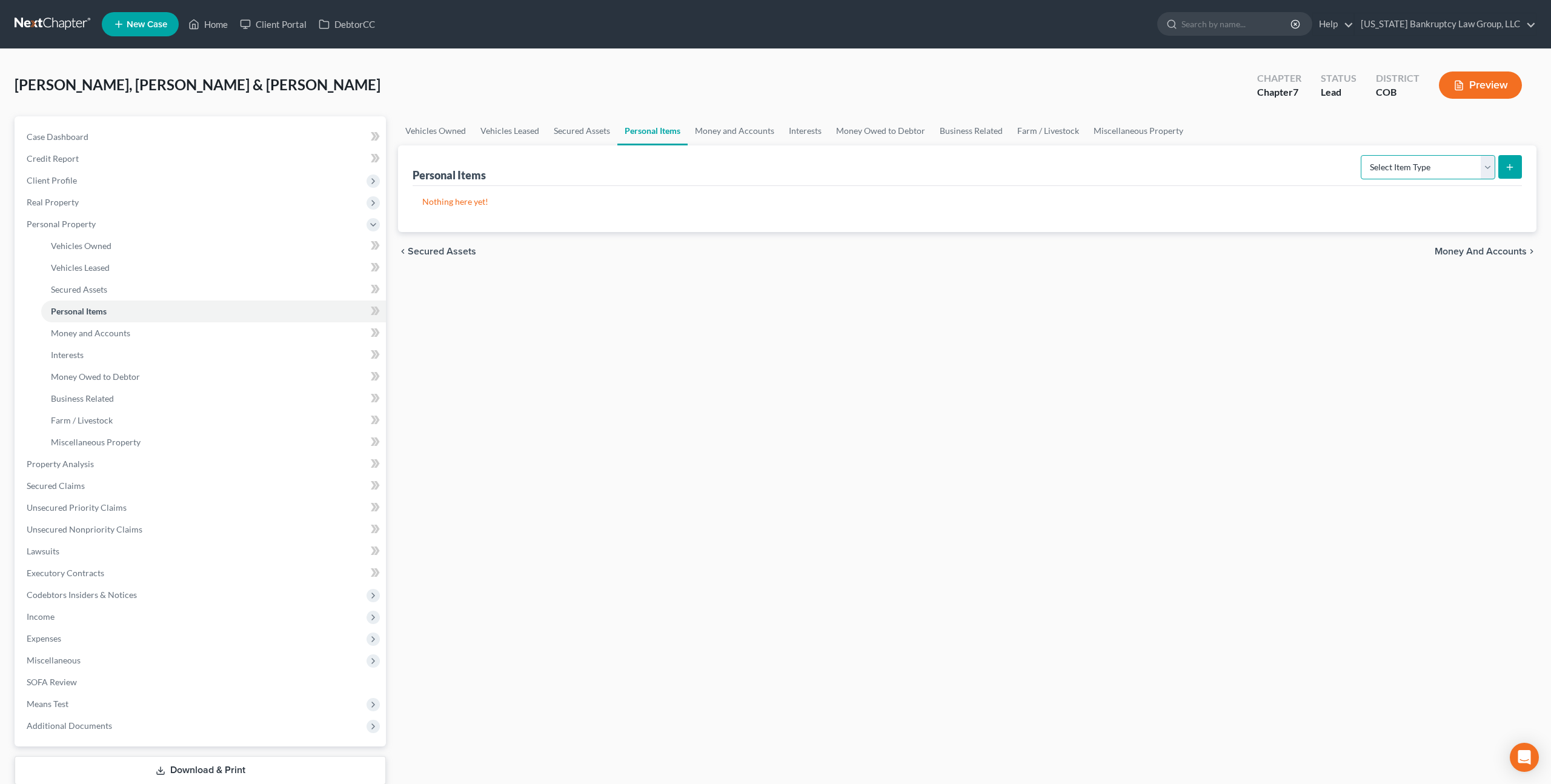
click at [1424, 166] on select "Select Item Type Clothing Collectibles Of Value Electronics Firearms Household …" at bounding box center [1428, 167] width 134 height 24
select select "household_goods"
click at [1362, 155] on select "Select Item Type Clothing Collectibles Of Value Electronics Firearms Household …" at bounding box center [1428, 167] width 134 height 24
click at [1507, 170] on icon "submit" at bounding box center [1509, 167] width 9 height 9
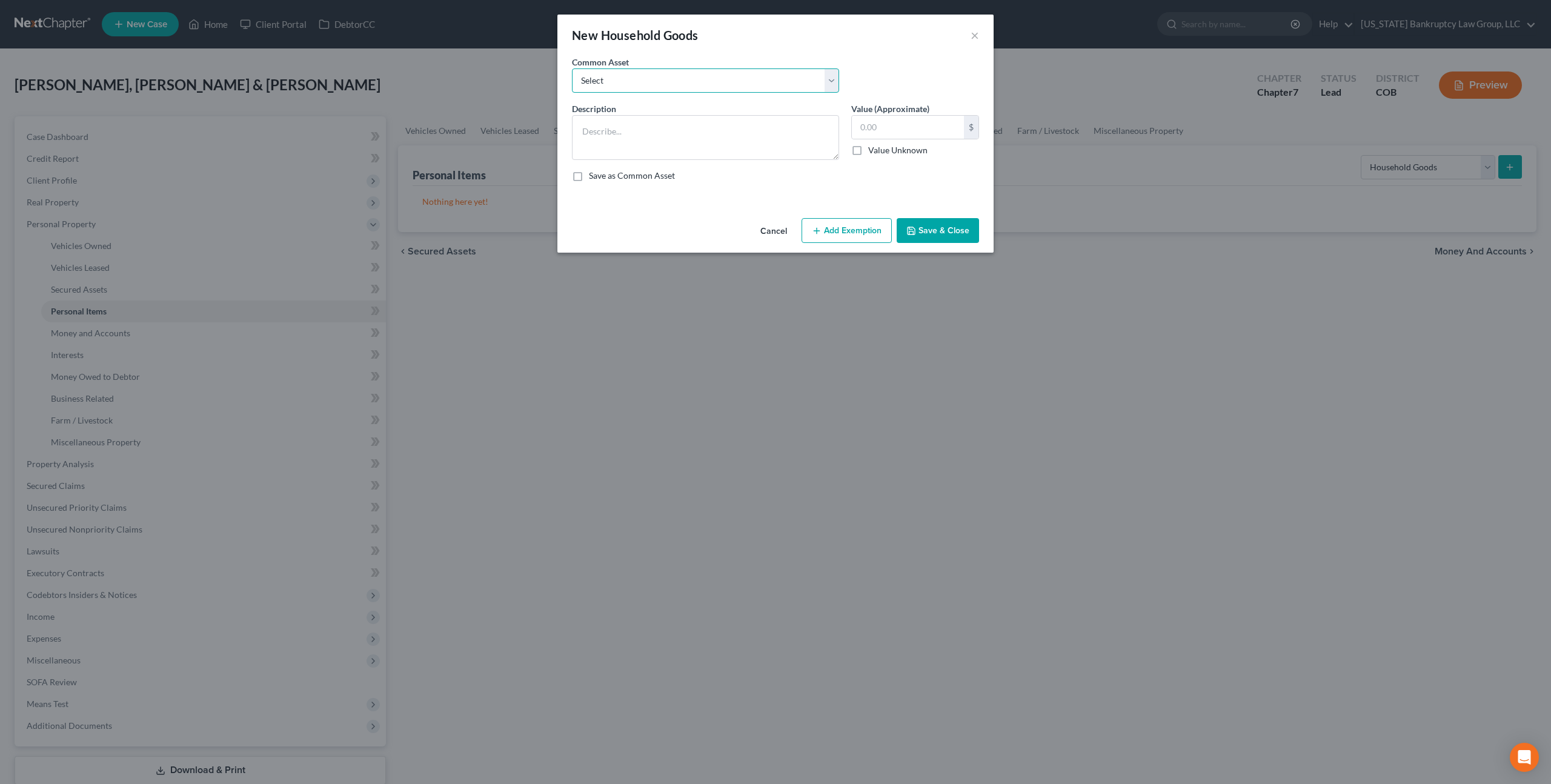
click at [628, 85] on select "Select Household Goods Including:" at bounding box center [706, 80] width 267 height 24
select select "0"
click at [572, 68] on select "Select Household Goods Including:" at bounding box center [706, 80] width 267 height 24
click at [691, 131] on textarea "Household Goods Including:" at bounding box center [706, 137] width 267 height 45
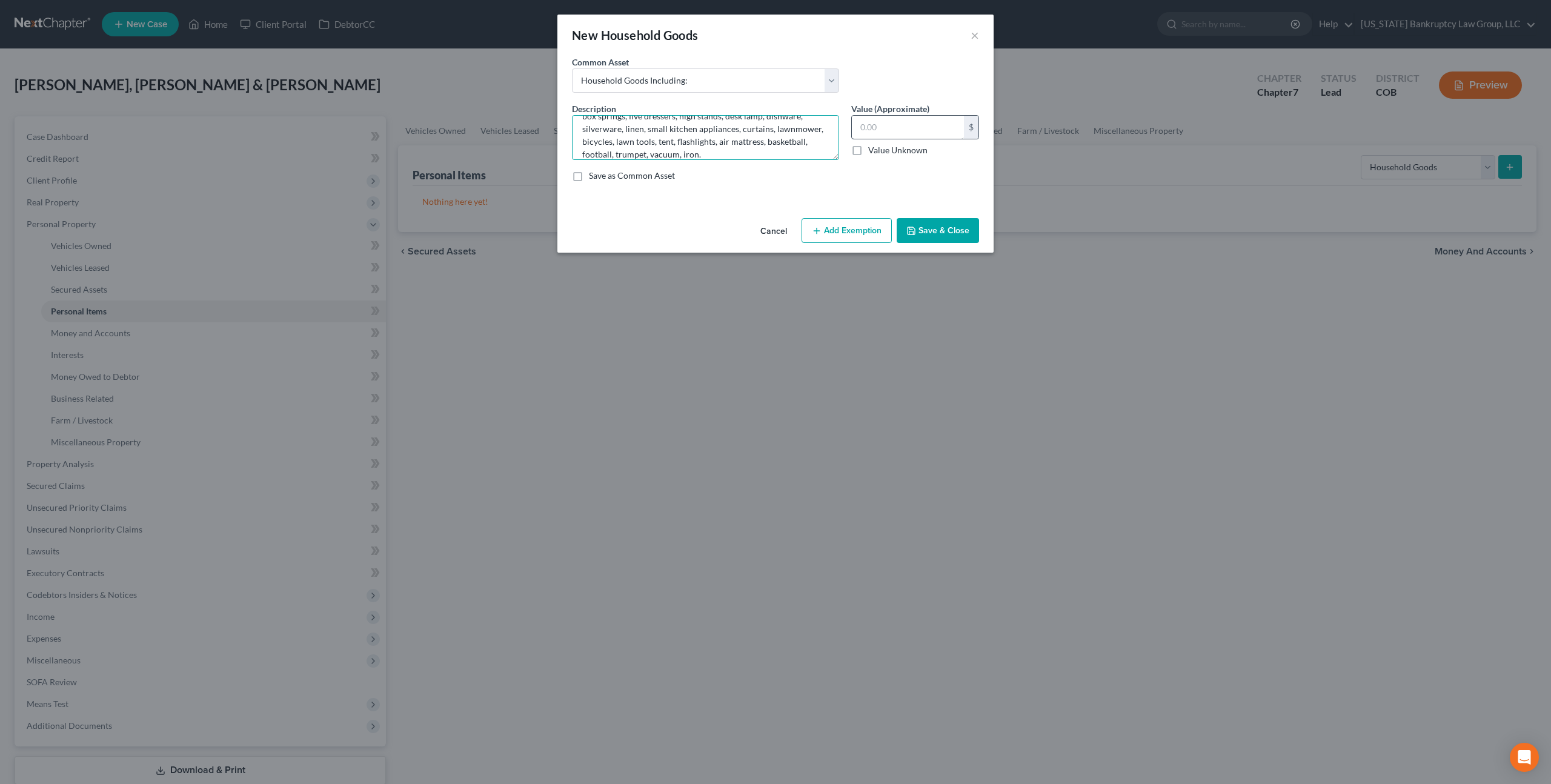
type textarea "Household Goods Including: sofa, chair, fire place stand, bookcase, dining tabl…"
click at [861, 126] on input "text" at bounding box center [908, 126] width 112 height 23
type input "2,000.00"
click at [862, 226] on button "Add Exemption" at bounding box center [846, 231] width 90 height 25
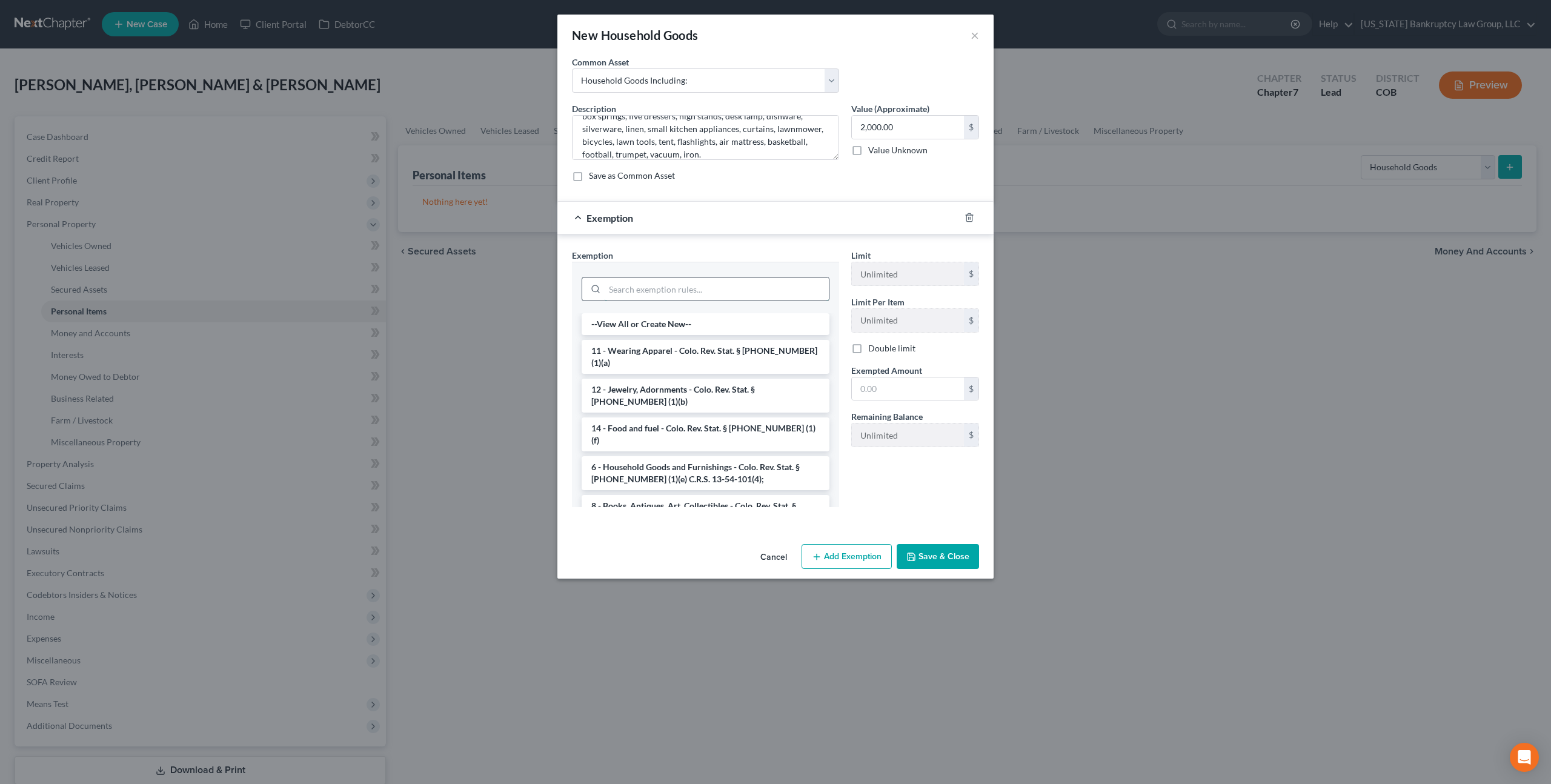
click at [718, 288] on input "search" at bounding box center [717, 288] width 224 height 23
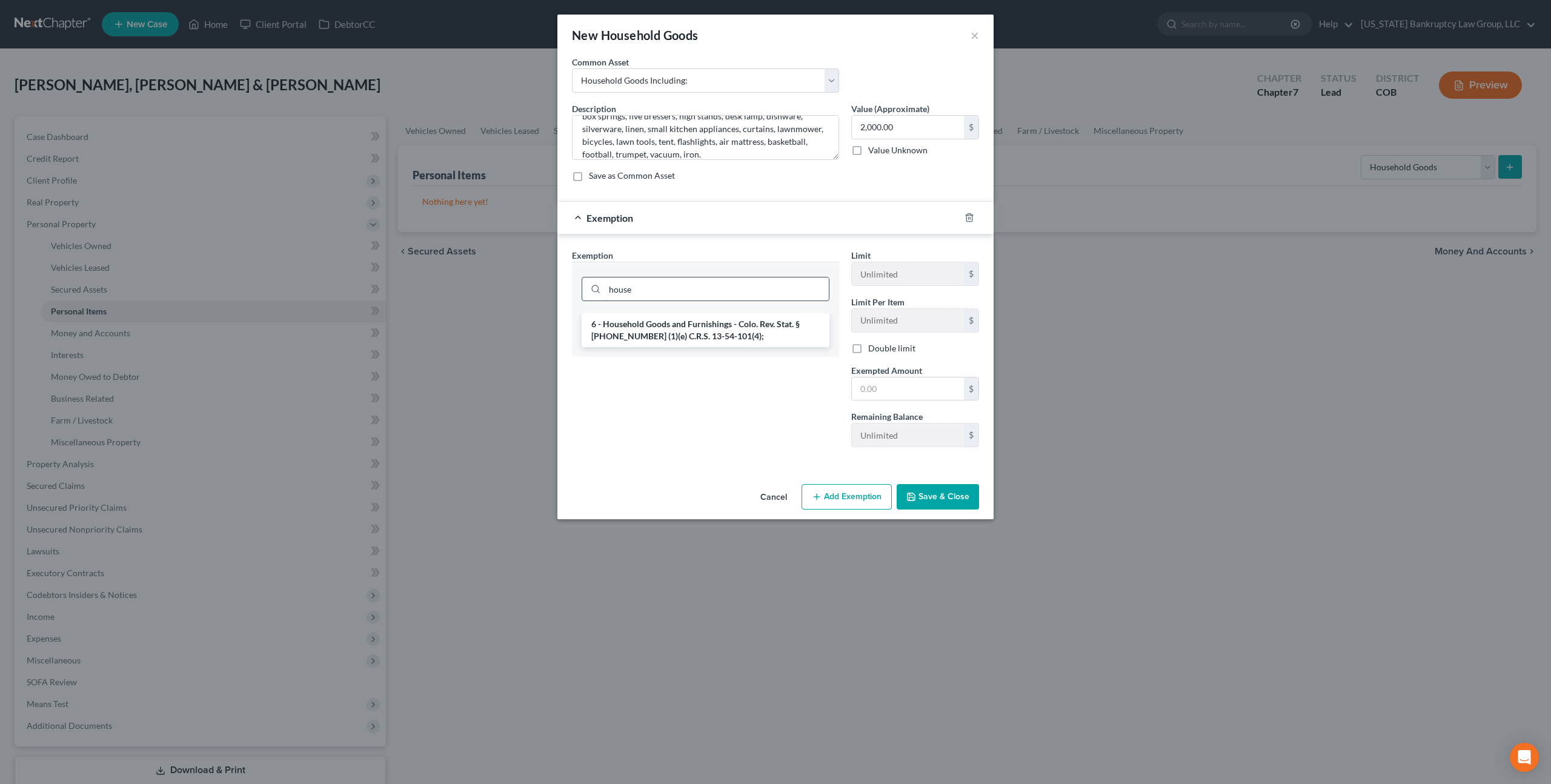
type input "house"
click at [728, 332] on li "6 - Household Goods and Furnishings - Colo. Rev. Stat. § [PHONE_NUMBER] (1)(e) …" at bounding box center [705, 330] width 248 height 34
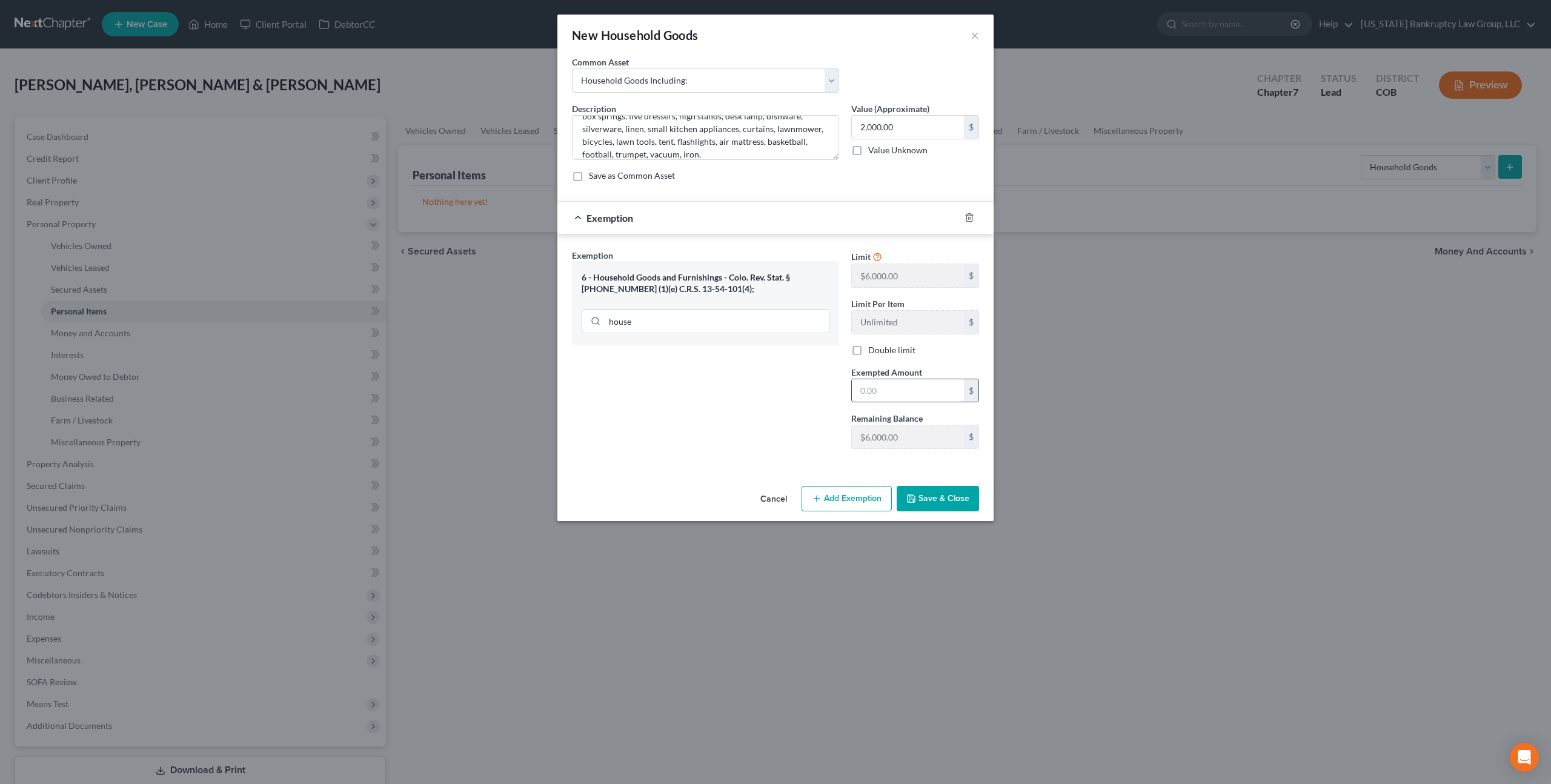
click at [858, 386] on input "text" at bounding box center [908, 390] width 112 height 23
type input "2,000.00"
click at [868, 354] on label "Double limit" at bounding box center [892, 350] width 47 height 12
click at [873, 352] on input "Double limit" at bounding box center [877, 348] width 8 height 8
checkbox input "true"
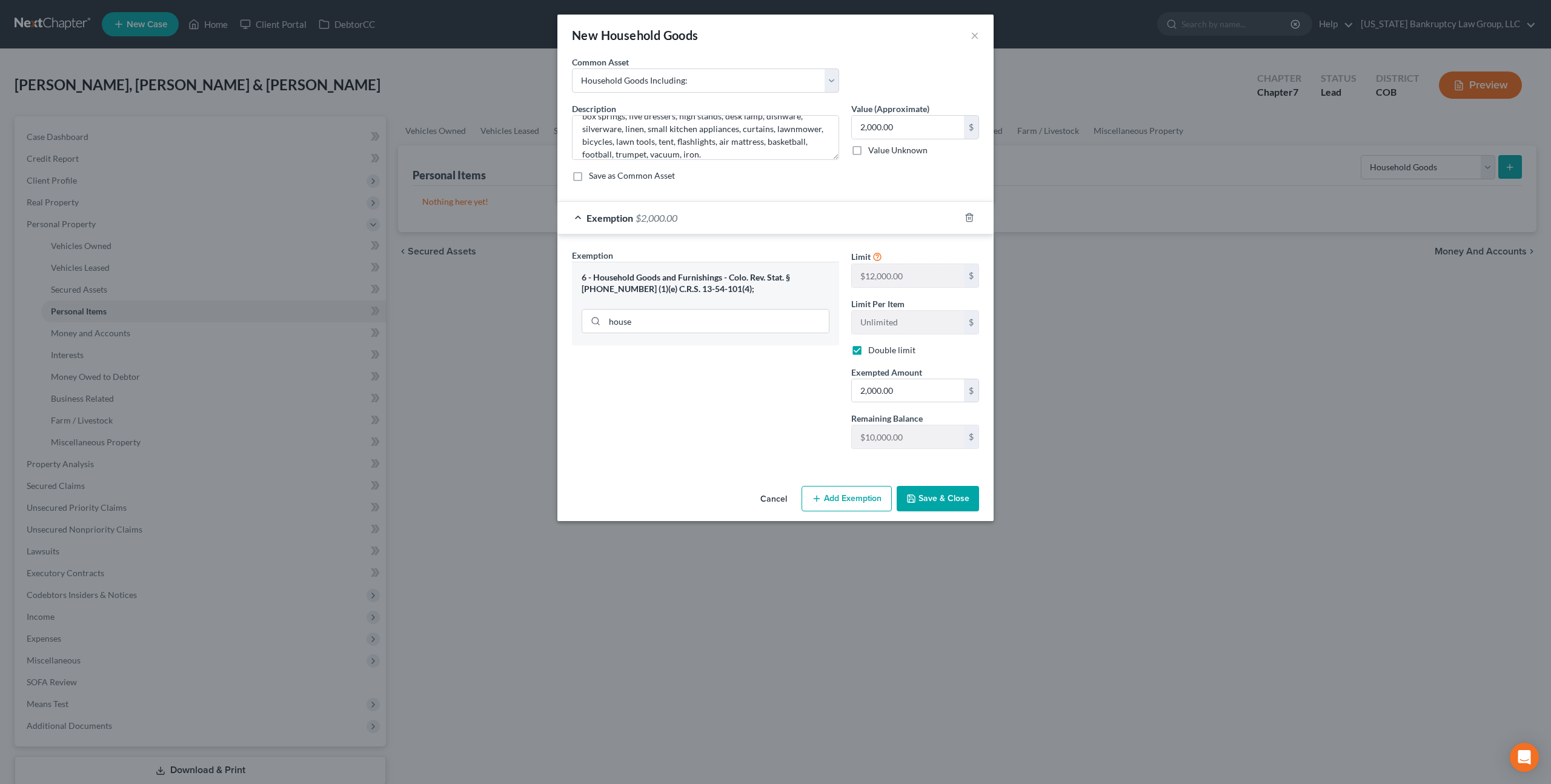
click at [935, 498] on button "Save & Close" at bounding box center [937, 498] width 82 height 25
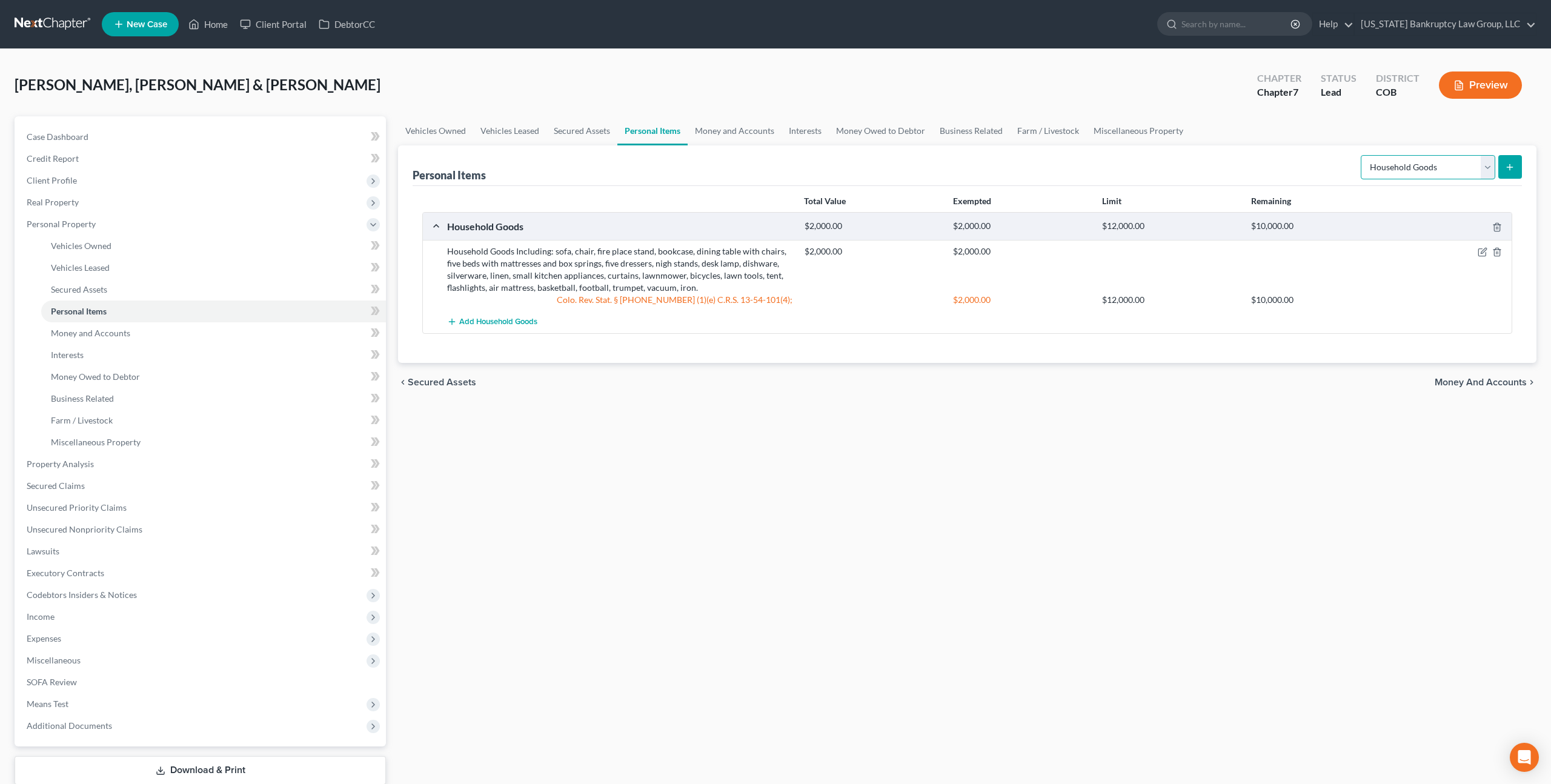
click at [1436, 165] on select "Select Item Type Clothing Collectibles Of Value Electronics Firearms Household …" at bounding box center [1428, 167] width 134 height 24
select select "electronics"
click at [1362, 155] on select "Select Item Type Clothing Collectibles Of Value Electronics Firearms Household …" at bounding box center [1428, 167] width 134 height 24
click at [1507, 164] on icon "submit" at bounding box center [1509, 167] width 9 height 9
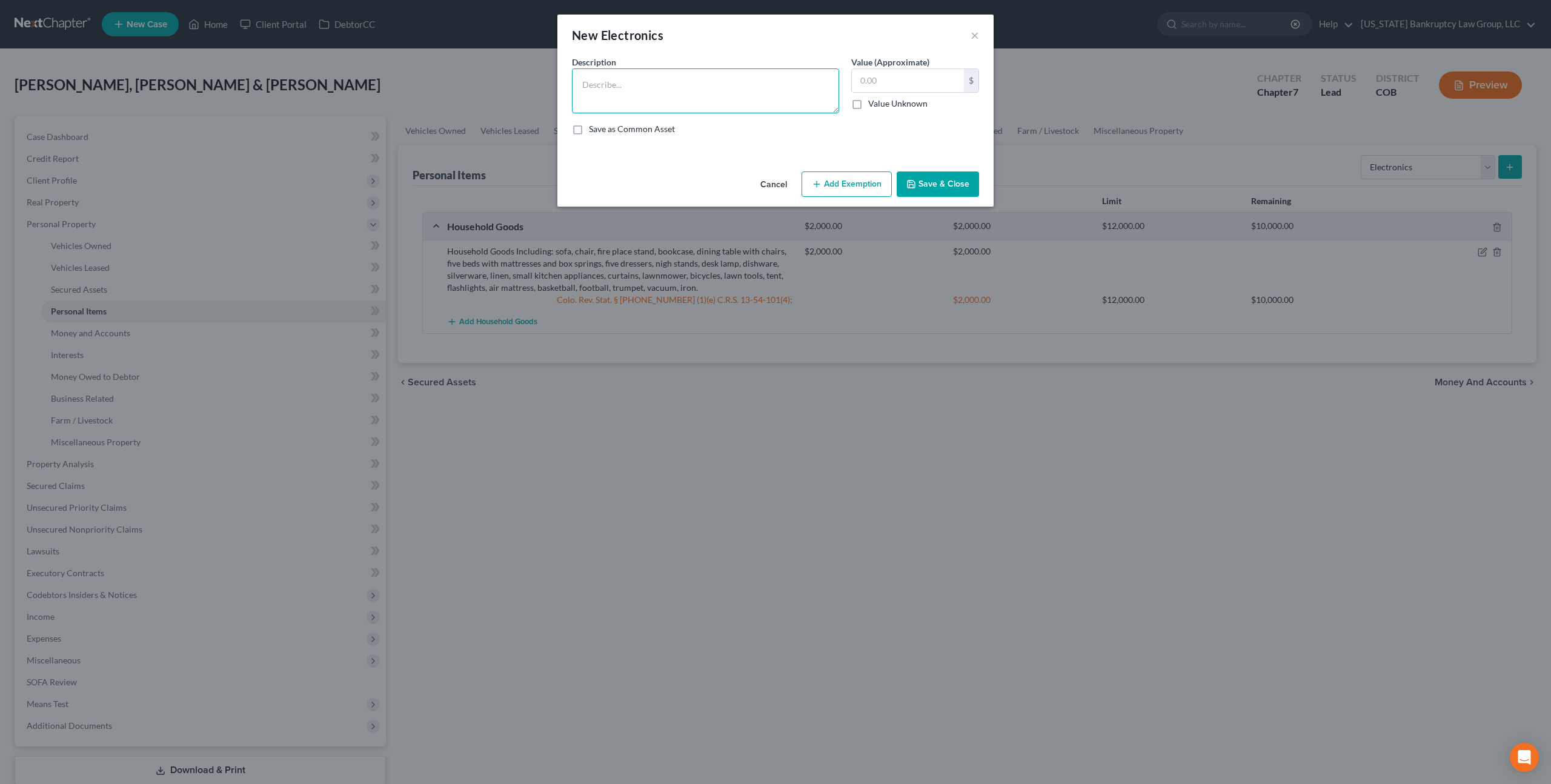
click at [610, 81] on textarea at bounding box center [706, 90] width 267 height 45
type textarea "Television, sound bar, speaker, cellular telephones, washer, dryer, refrigerato…"
click at [862, 85] on input "text" at bounding box center [908, 80] width 112 height 23
type input "1,500.00"
click at [859, 181] on button "Add Exemption" at bounding box center [846, 184] width 90 height 25
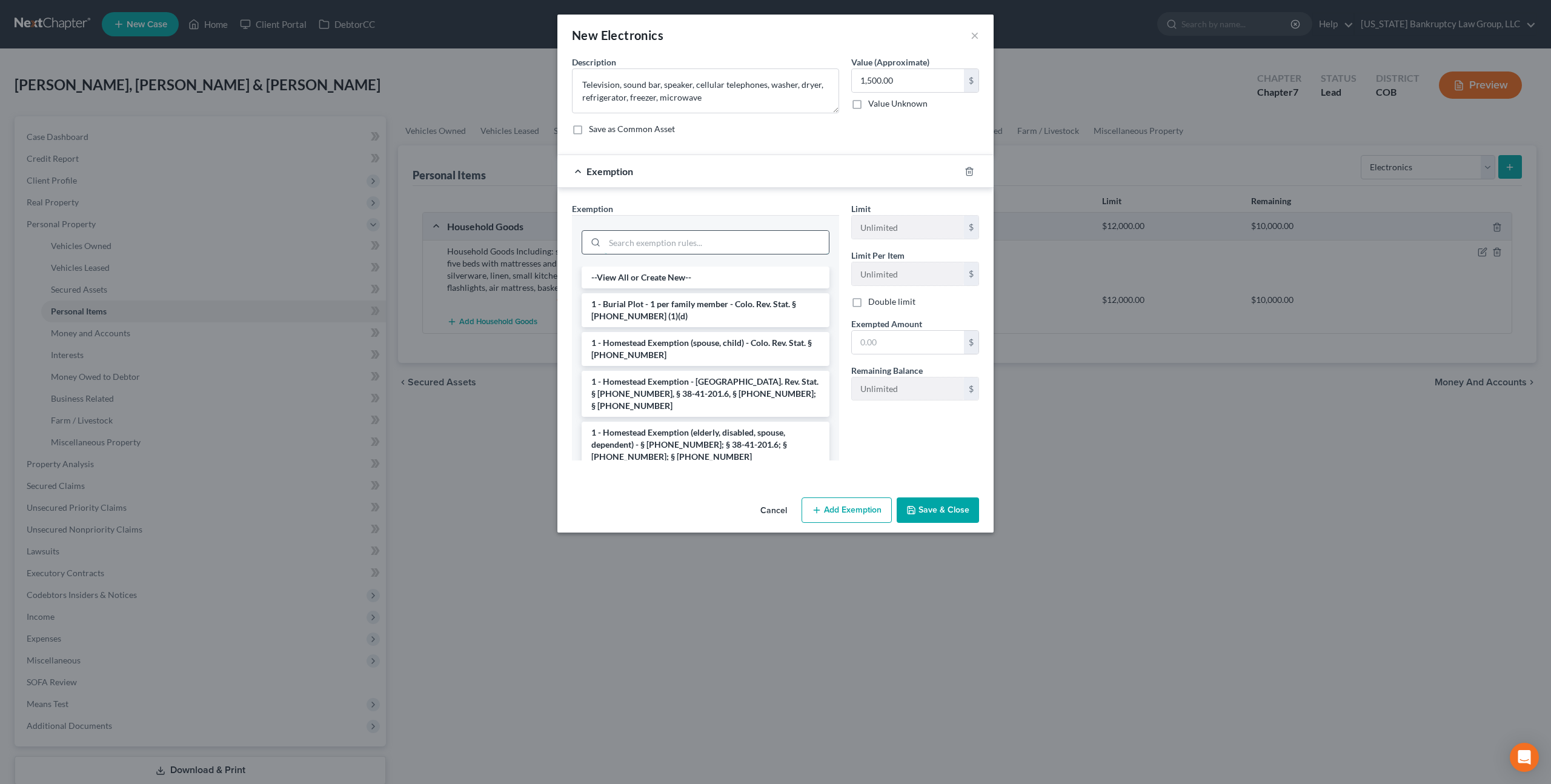
click at [759, 245] on input "search" at bounding box center [717, 242] width 224 height 23
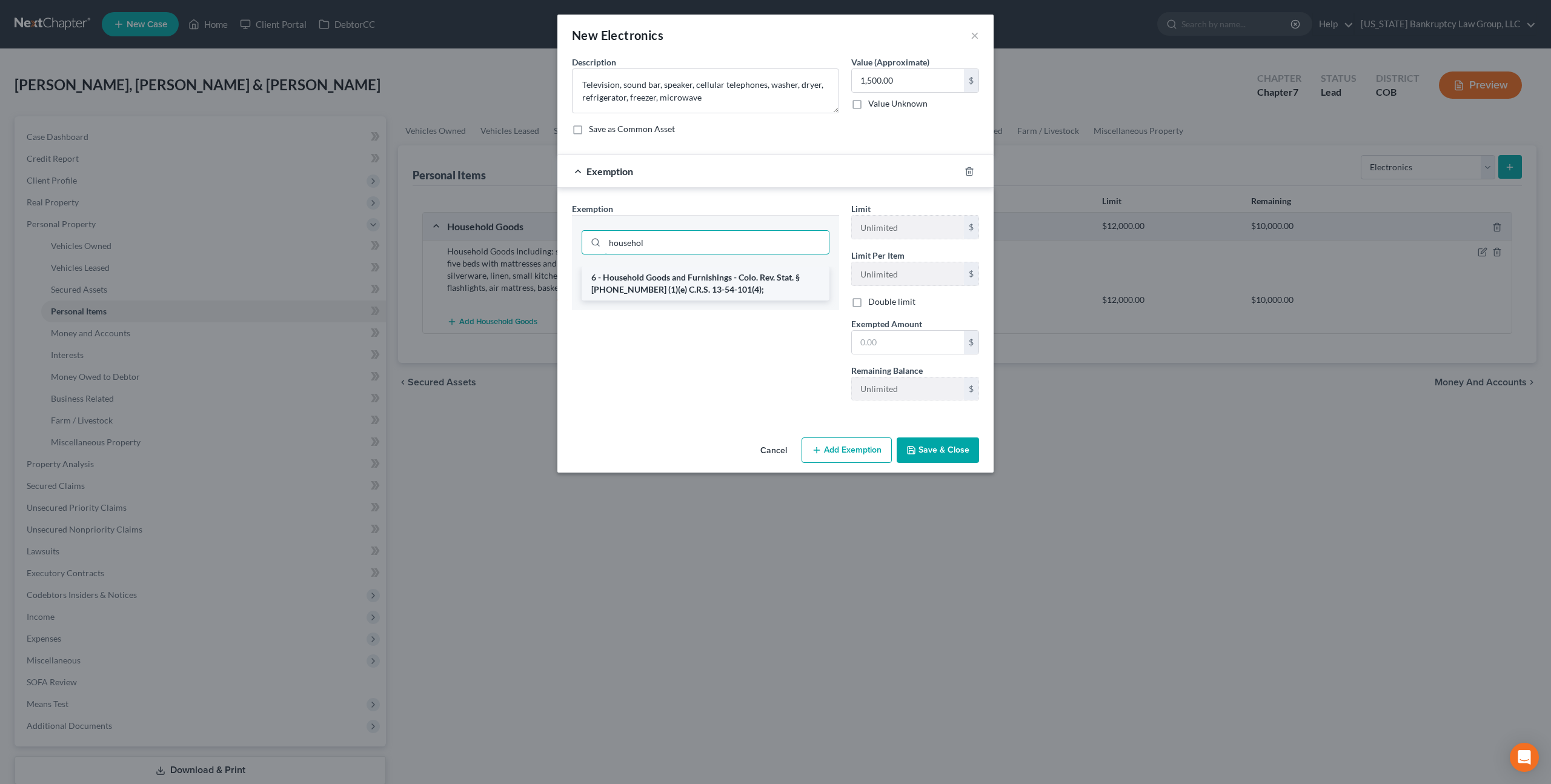
type input "househol"
click at [758, 291] on li "6 - Household Goods and Furnishings - Colo. Rev. Stat. § [PHONE_NUMBER] (1)(e) …" at bounding box center [705, 283] width 248 height 34
checkbox input "true"
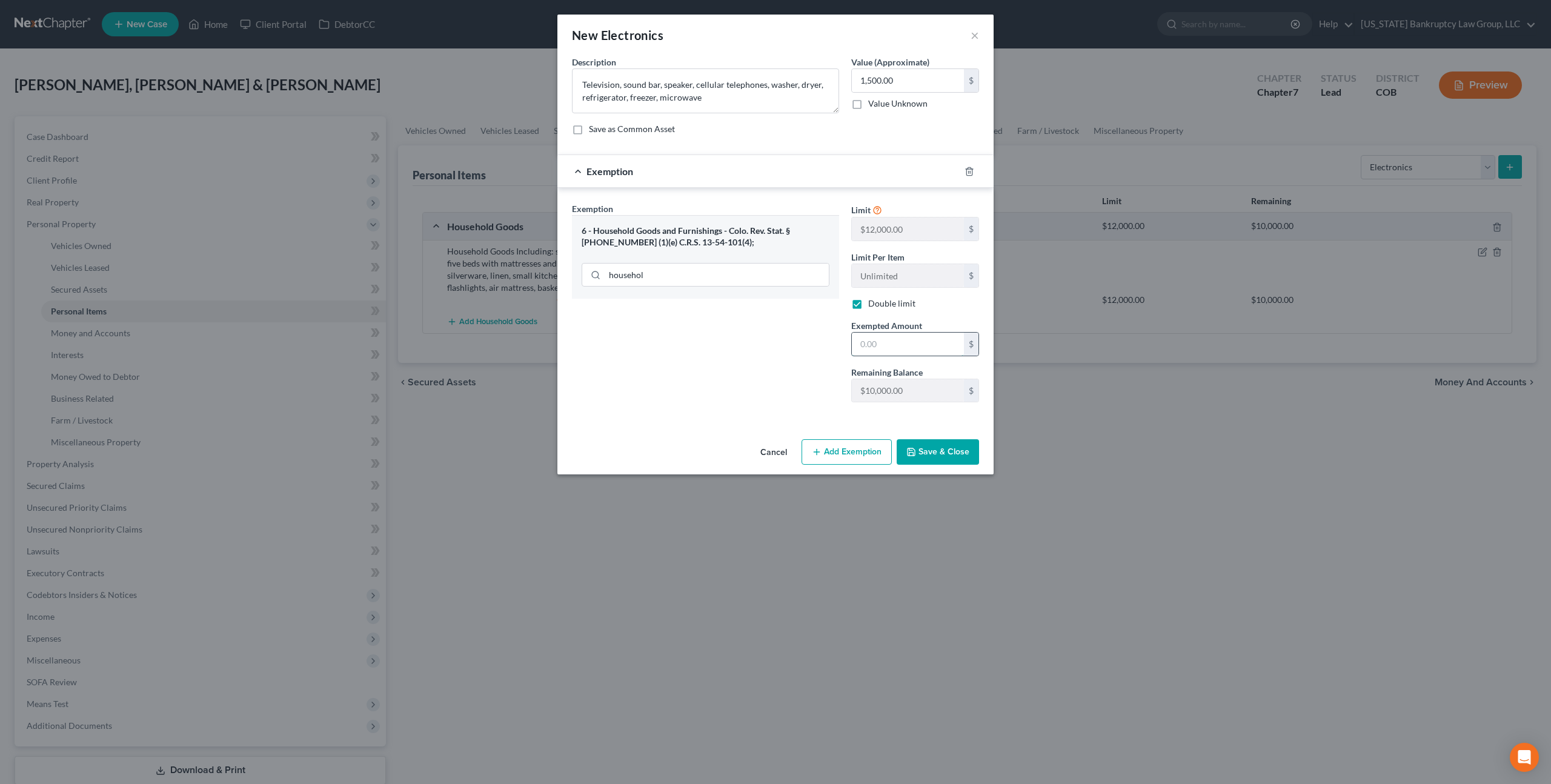
click at [864, 334] on input "text" at bounding box center [908, 343] width 112 height 23
type input "1,500.00"
click at [944, 446] on button "Save & Close" at bounding box center [937, 452] width 82 height 25
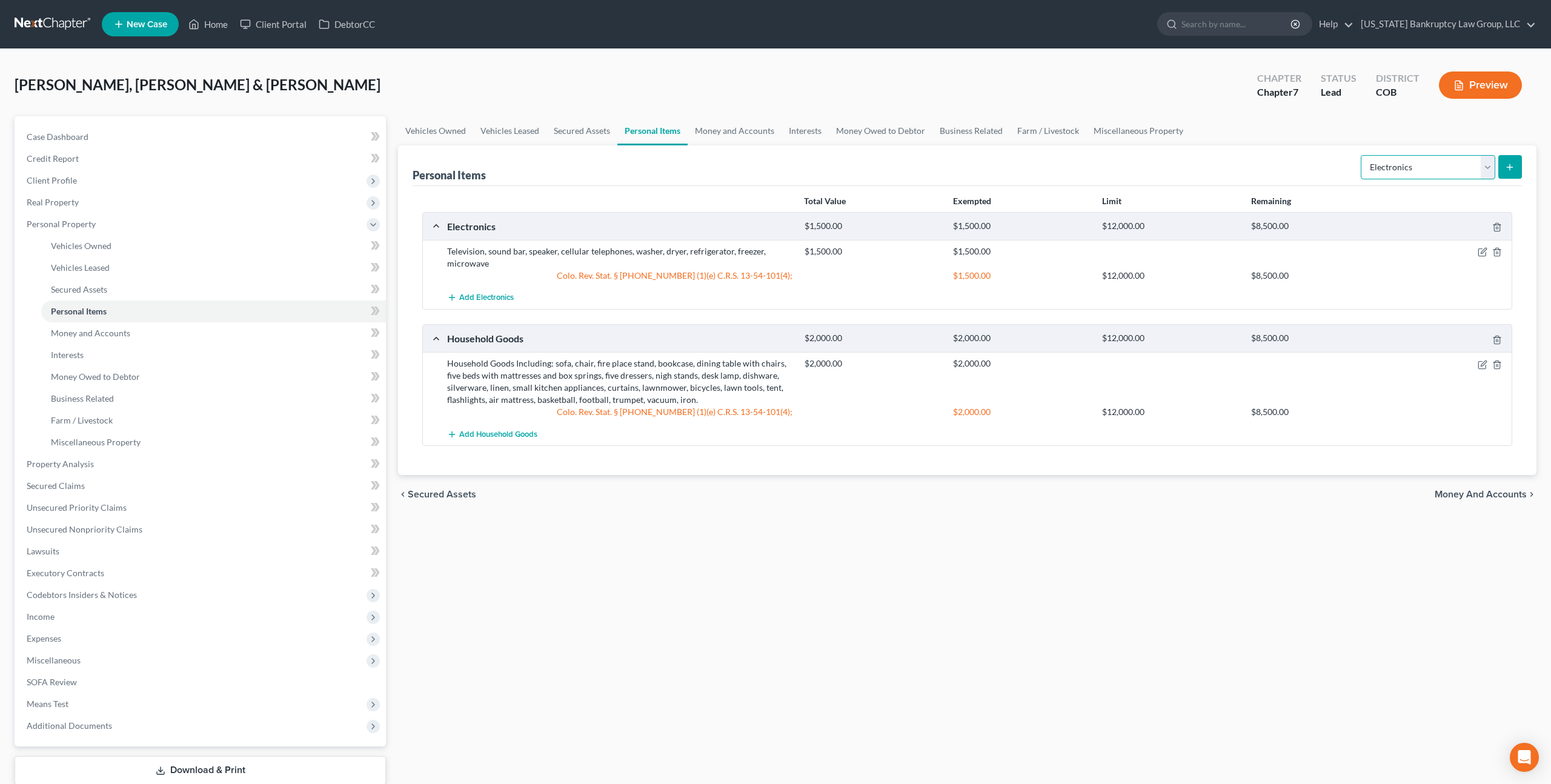
click at [1446, 168] on select "Select Item Type Clothing Collectibles Of Value Electronics Firearms Household …" at bounding box center [1428, 167] width 134 height 24
select select "collectibles_of_value"
click at [1362, 155] on select "Select Item Type Clothing Collectibles Of Value Electronics Firearms Household …" at bounding box center [1428, 167] width 134 height 24
click at [1520, 163] on button "submit" at bounding box center [1510, 167] width 24 height 24
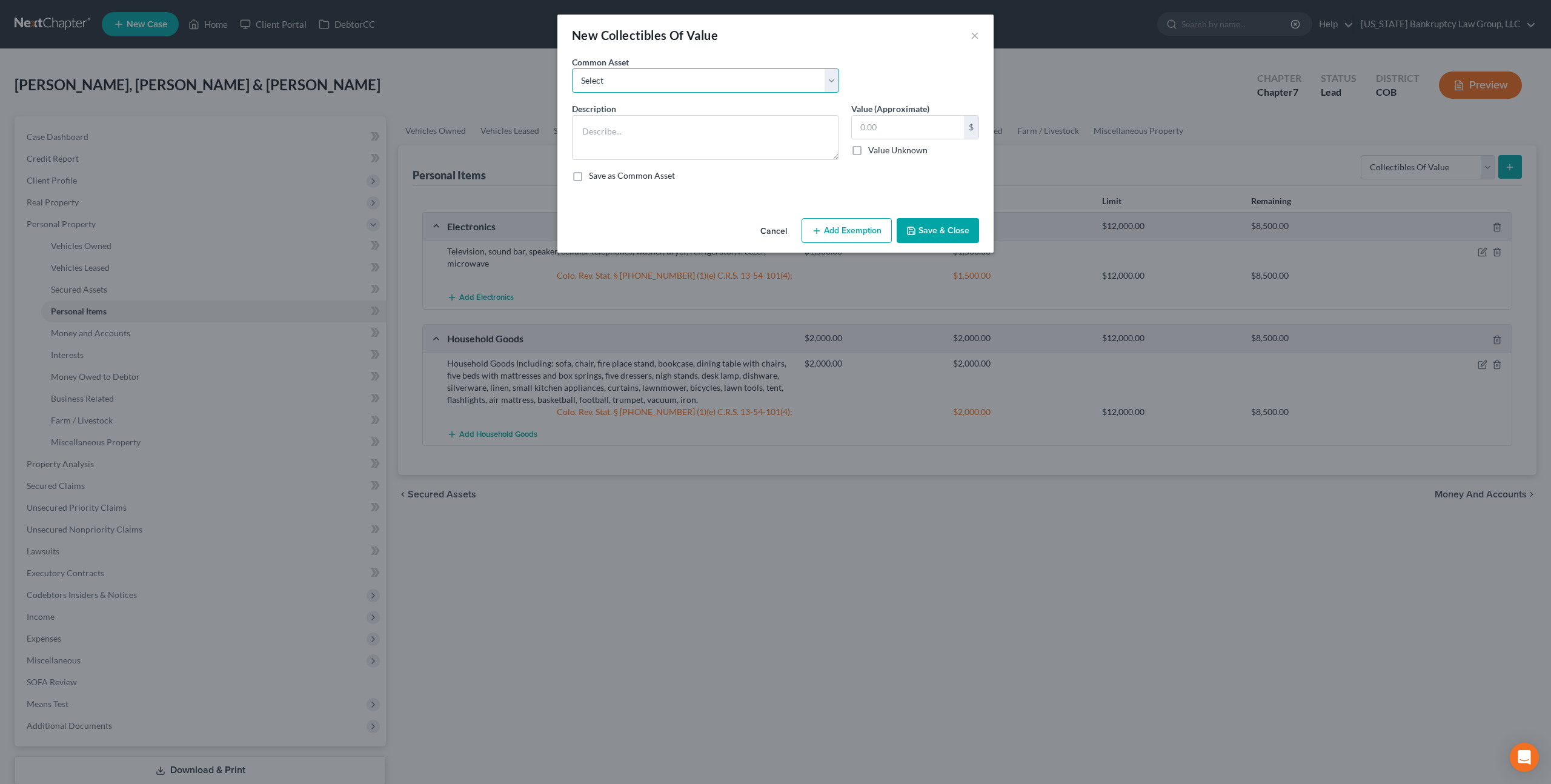
click at [696, 90] on select "Select Books" at bounding box center [706, 80] width 267 height 24
select select "0"
click at [572, 68] on select "Select Books" at bounding box center [706, 80] width 267 height 24
type textarea "Books"
click at [869, 129] on input "150.00" at bounding box center [908, 126] width 112 height 23
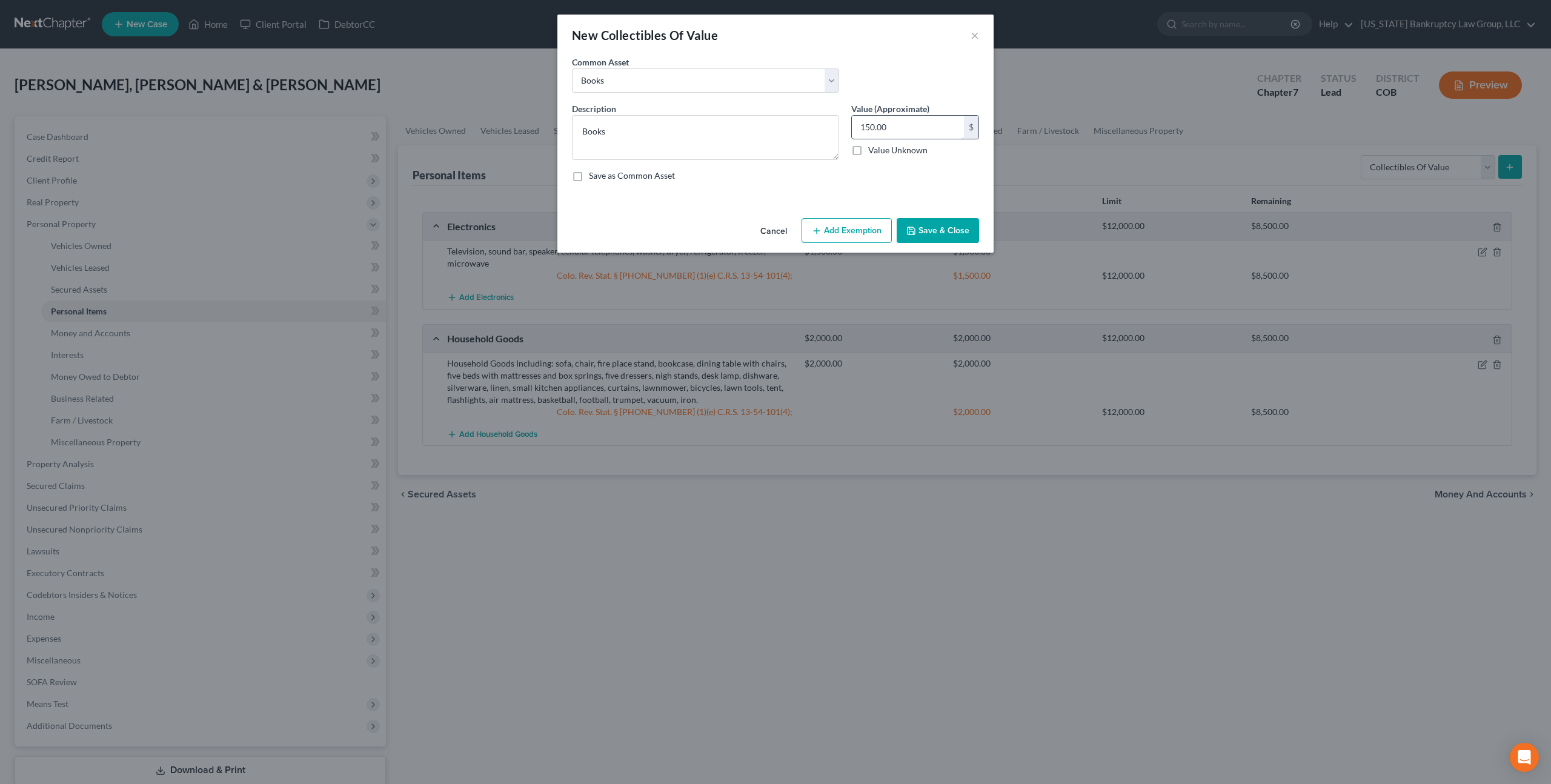
click at [869, 129] on input "150.00" at bounding box center [908, 126] width 112 height 23
type input "25.00"
click at [962, 225] on button "Save & Close" at bounding box center [937, 231] width 82 height 25
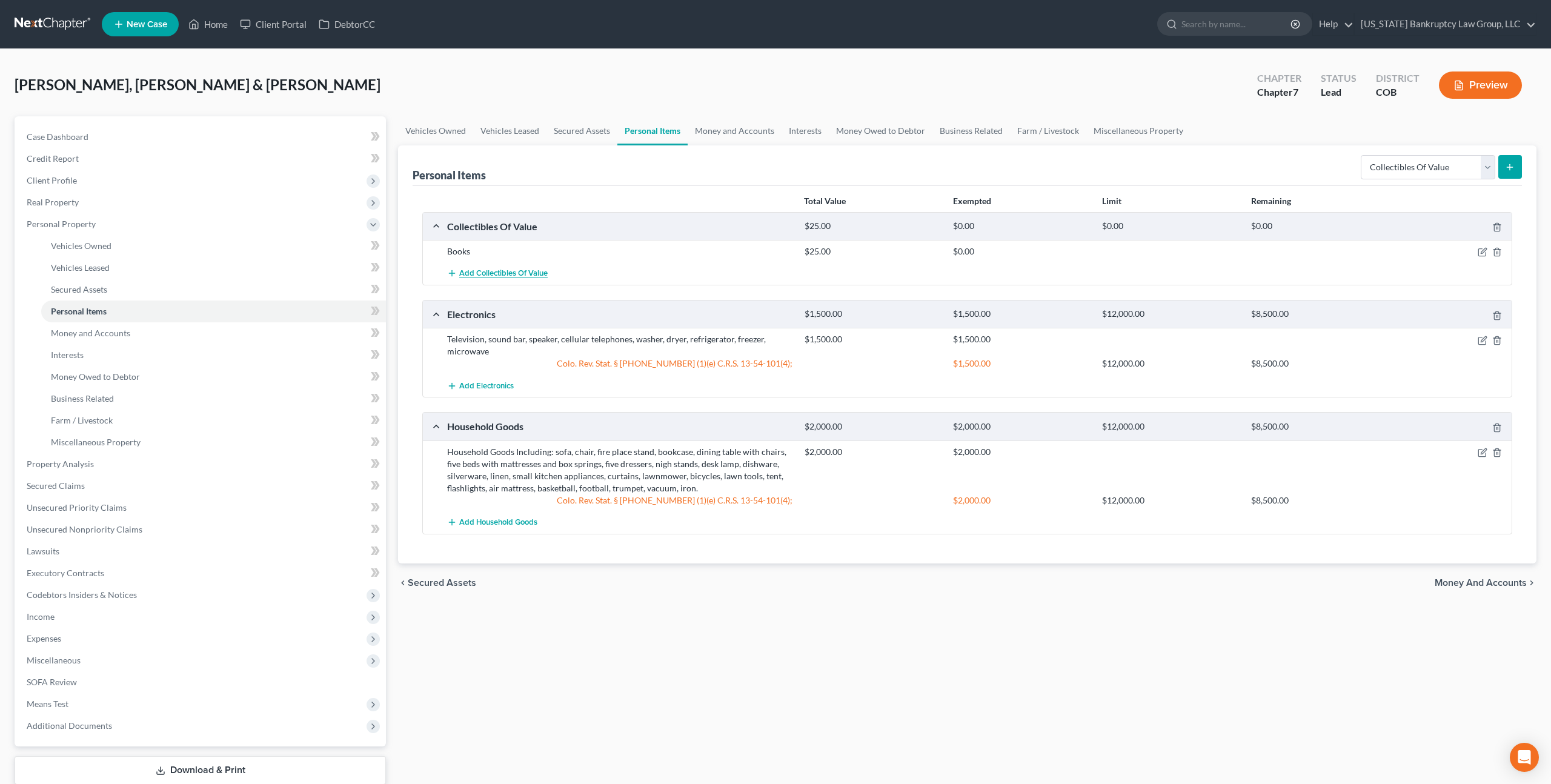
click at [515, 277] on span "Add Collectibles Of Value" at bounding box center [503, 273] width 89 height 9
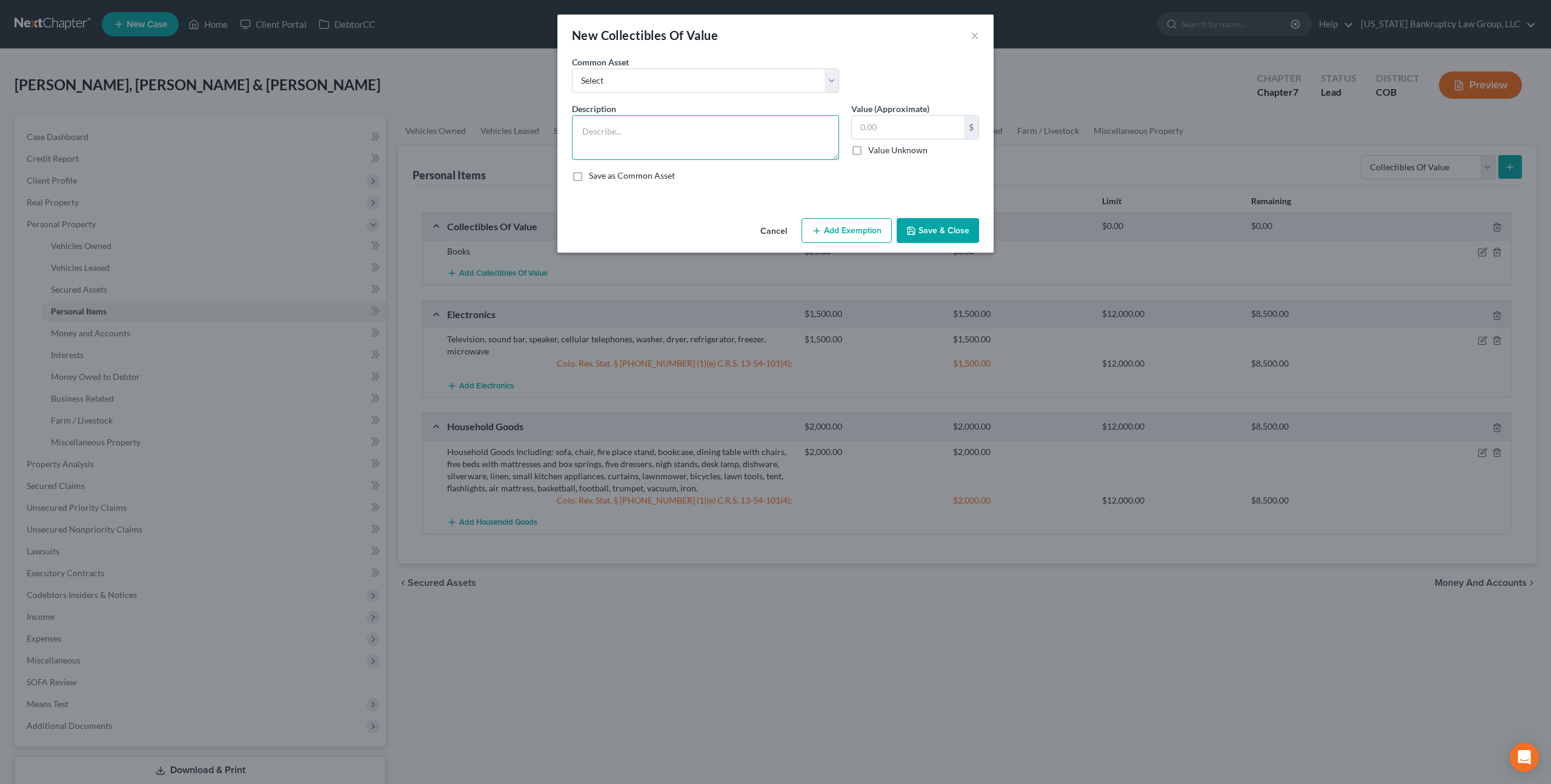
click at [596, 125] on textarea at bounding box center [706, 137] width 267 height 45
type textarea "J"
type textarea "S"
type textarea "Football signed by [PERSON_NAME]"
type input "75.00"
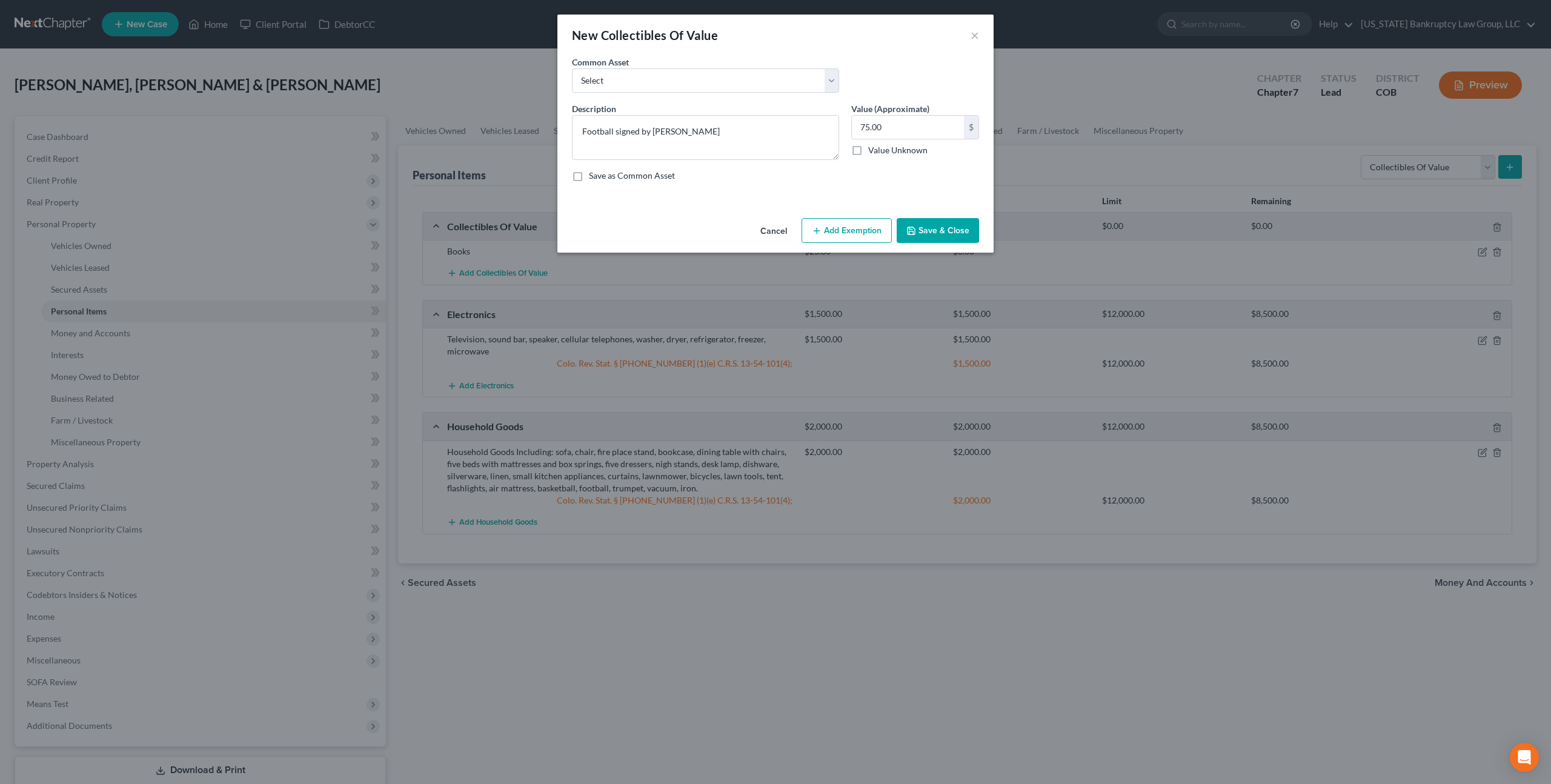
click at [944, 227] on button "Save & Close" at bounding box center [937, 231] width 82 height 25
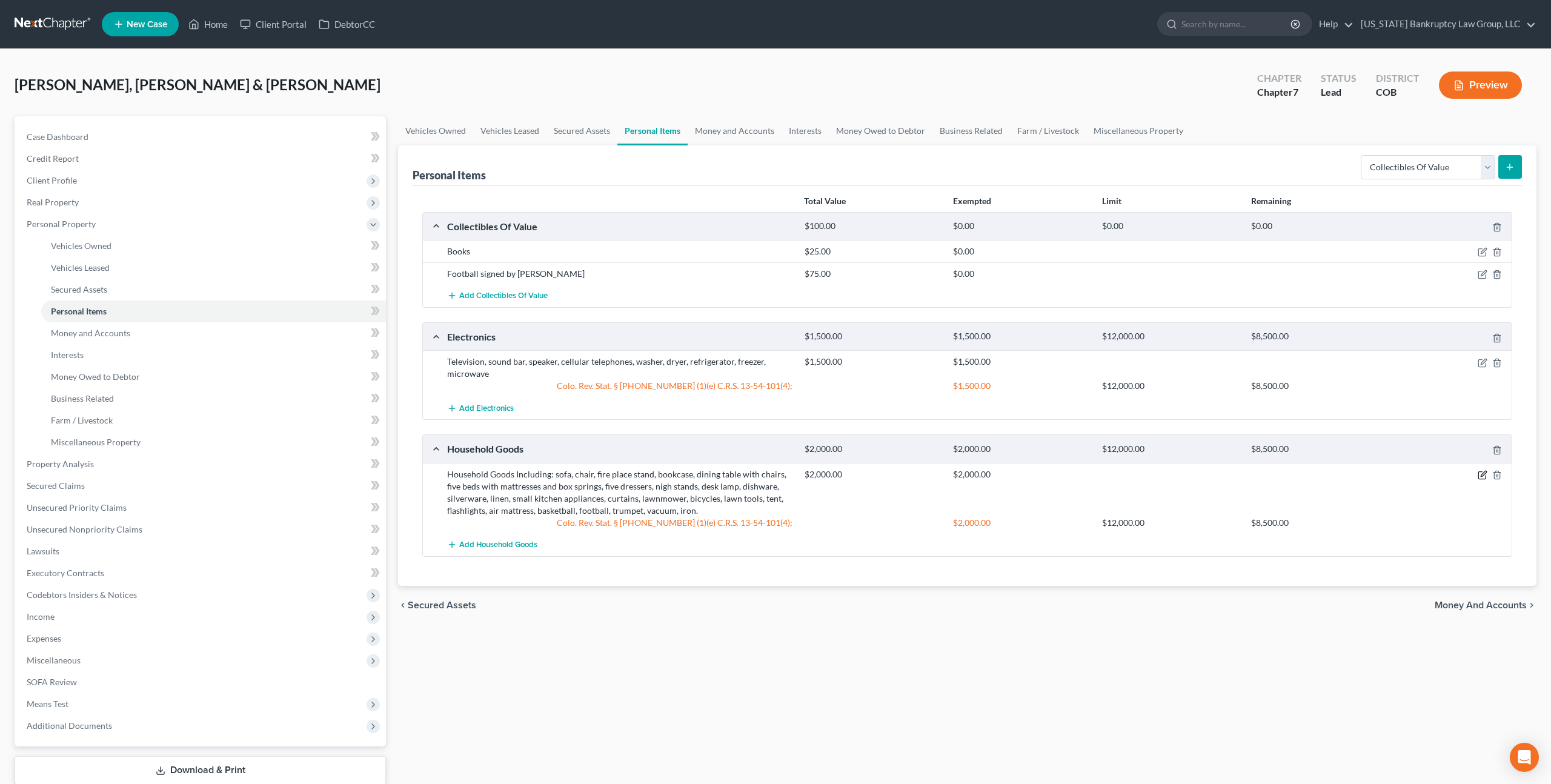
click at [1485, 473] on icon "button" at bounding box center [1483, 473] width 6 height 5
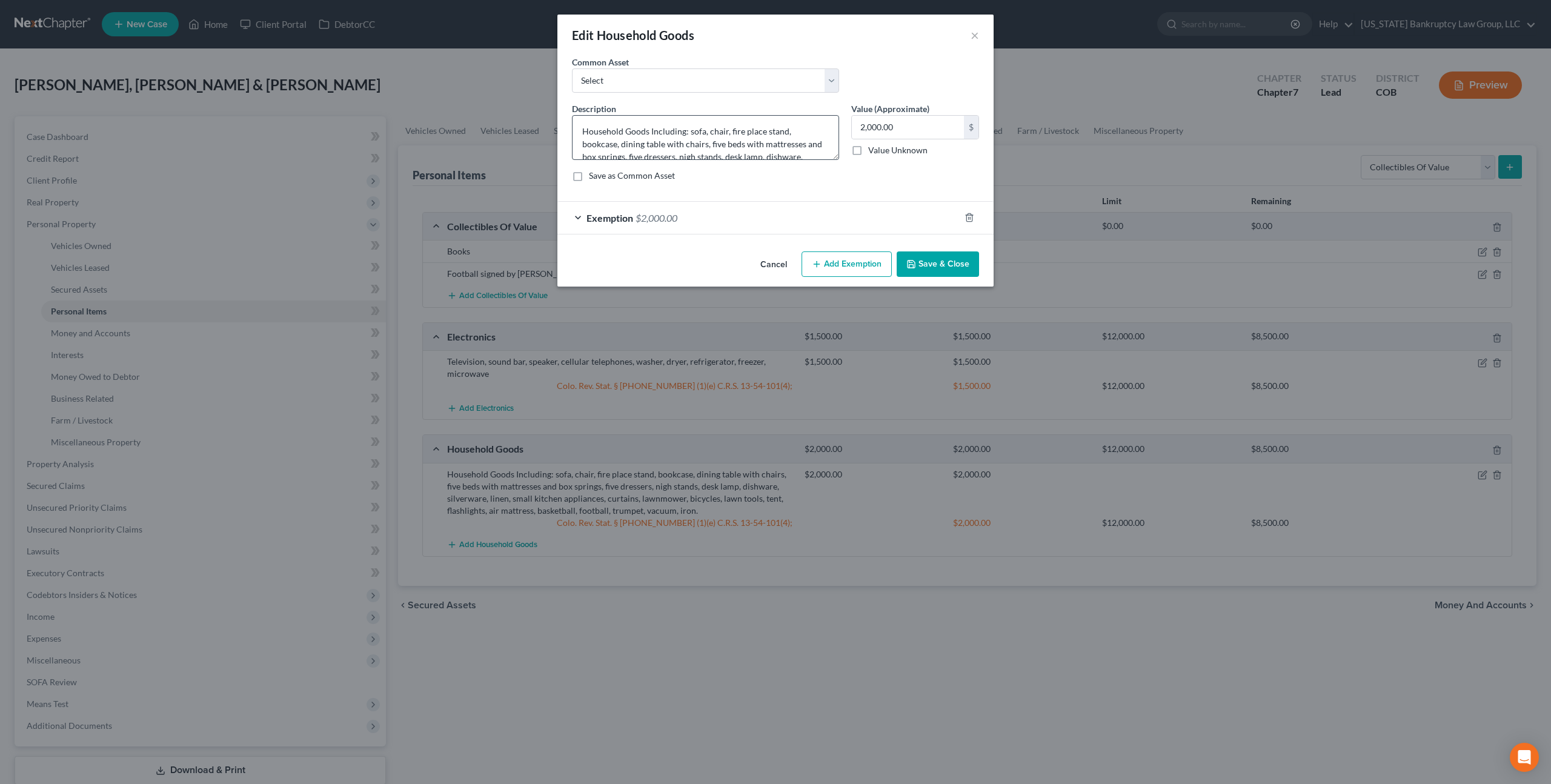
scroll to position [51, 0]
click at [597, 145] on textarea "Household Goods Including: sofa, chair, fire place stand, bookcase, dining tabl…" at bounding box center [706, 137] width 267 height 45
type textarea "Household Goods Including: sofa, chair, fire place stand, bookcase, dining tabl…"
click at [947, 264] on button "Save & Close" at bounding box center [937, 264] width 82 height 25
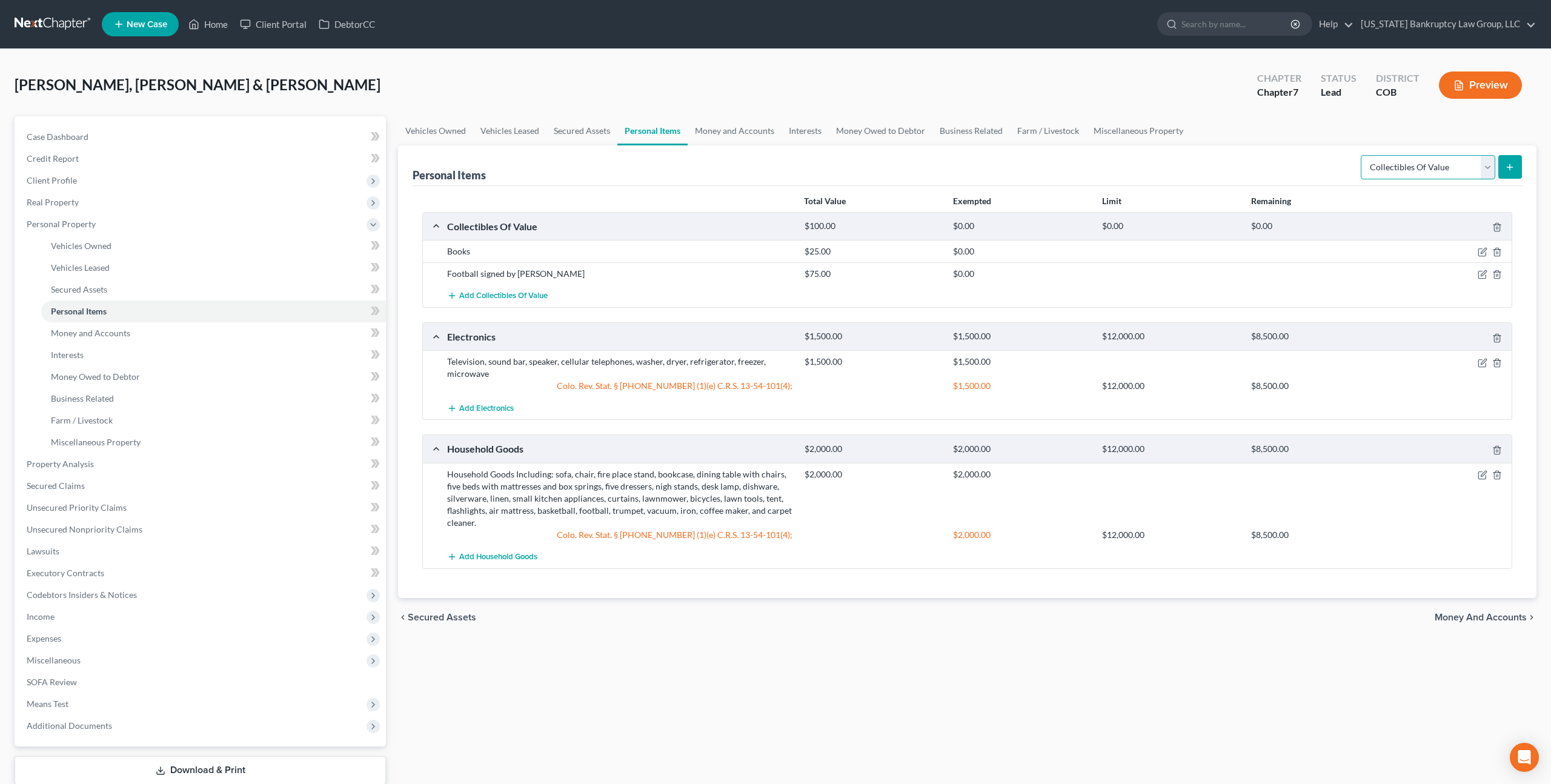
click at [1420, 167] on select "Select Item Type Clothing Collectibles Of Value Electronics Firearms Household …" at bounding box center [1428, 167] width 134 height 24
select select "jewelry"
click at [1362, 155] on select "Select Item Type Clothing Collectibles Of Value Electronics Firearms Household …" at bounding box center [1428, 167] width 134 height 24
click at [1504, 167] on button "submit" at bounding box center [1510, 167] width 24 height 24
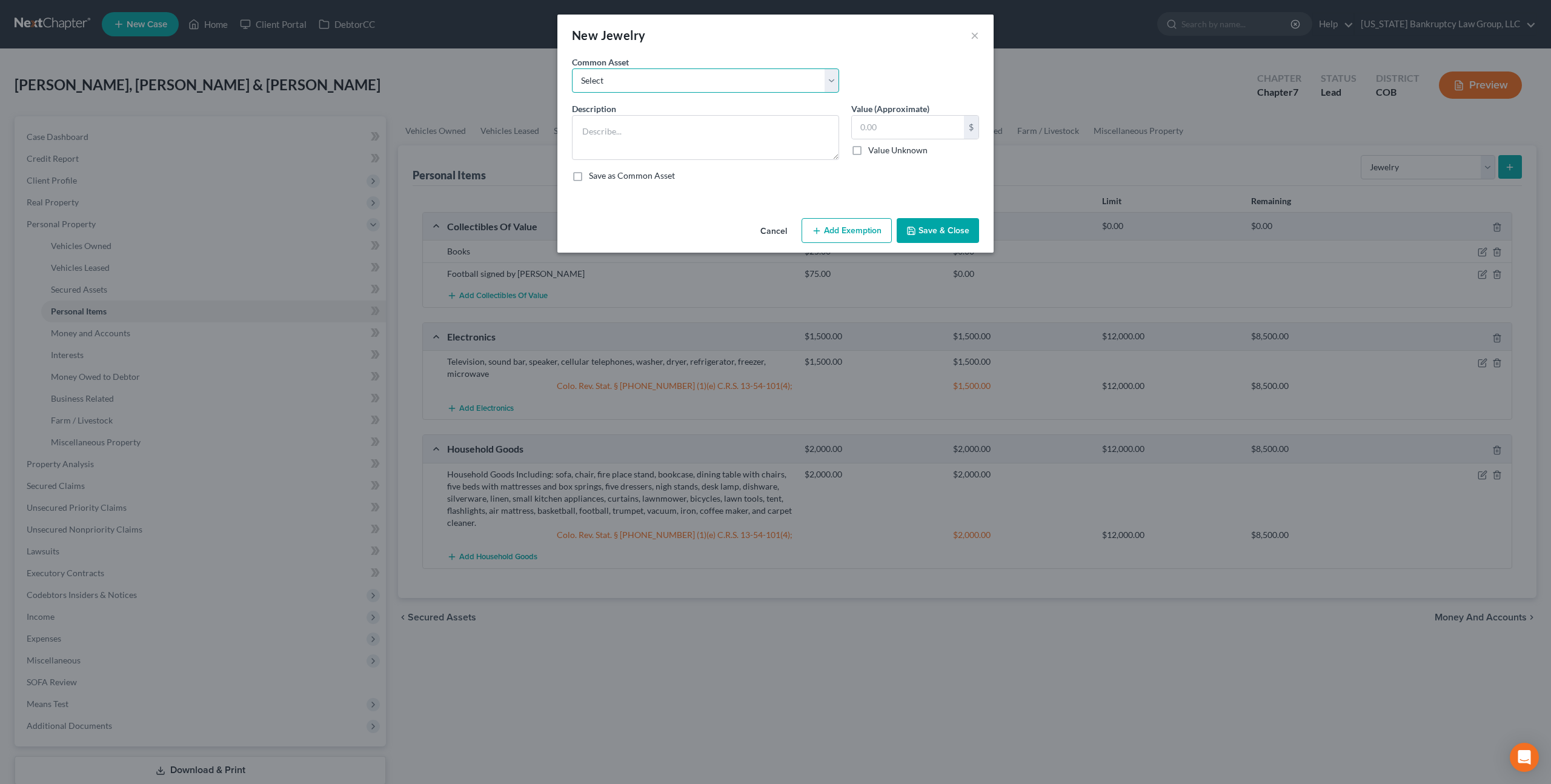
click at [634, 87] on select "Select Smartwatch Wedding rings Costume jewelry Wedding rings" at bounding box center [706, 80] width 267 height 24
select select "2"
click at [572, 68] on select "Select Smartwatch Wedding rings Costume jewelry Wedding rings" at bounding box center [706, 80] width 267 height 24
type textarea "Costume jewelry"
type input "100.00"
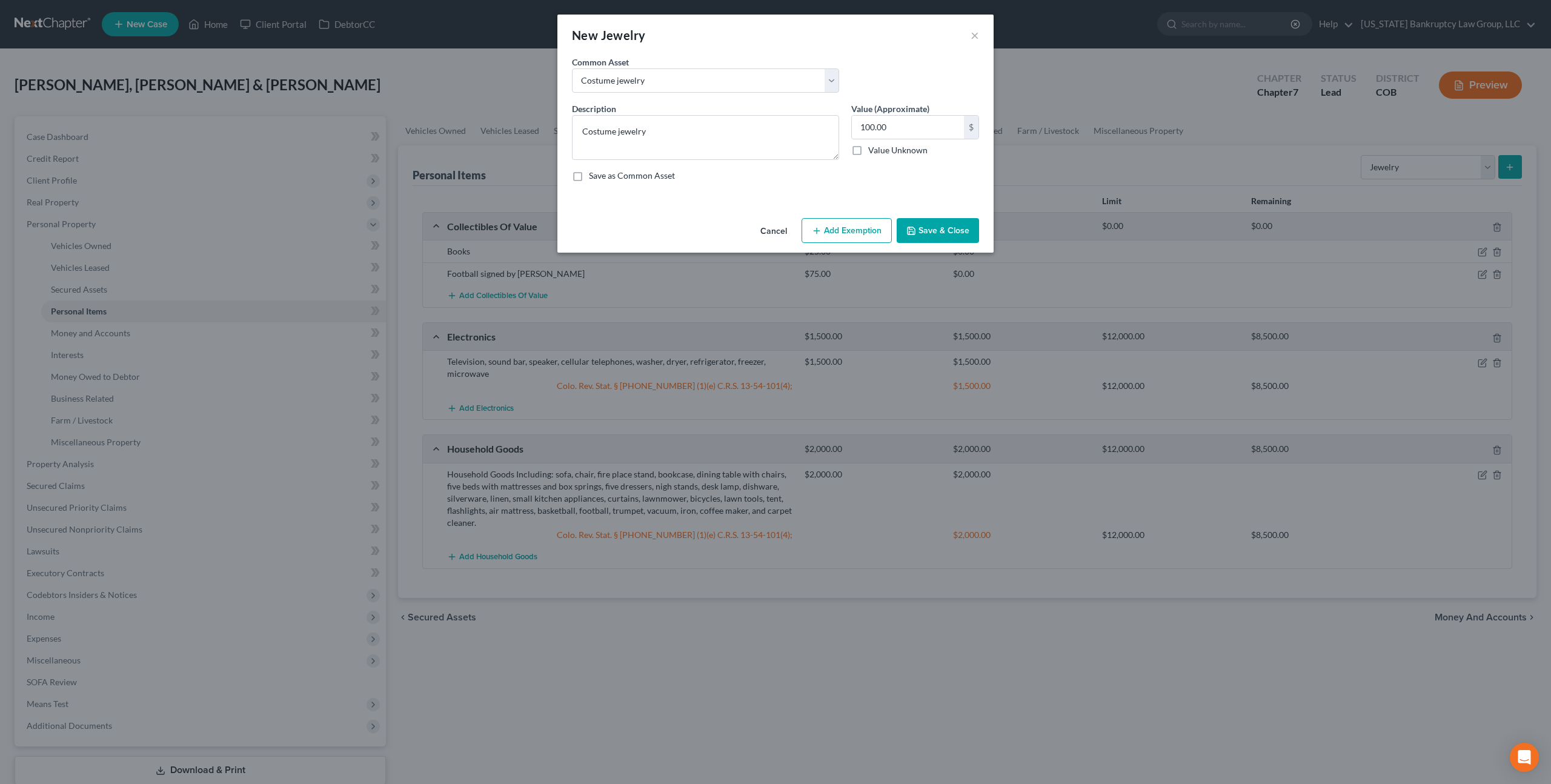
click at [816, 233] on icon "button" at bounding box center [816, 231] width 9 height 9
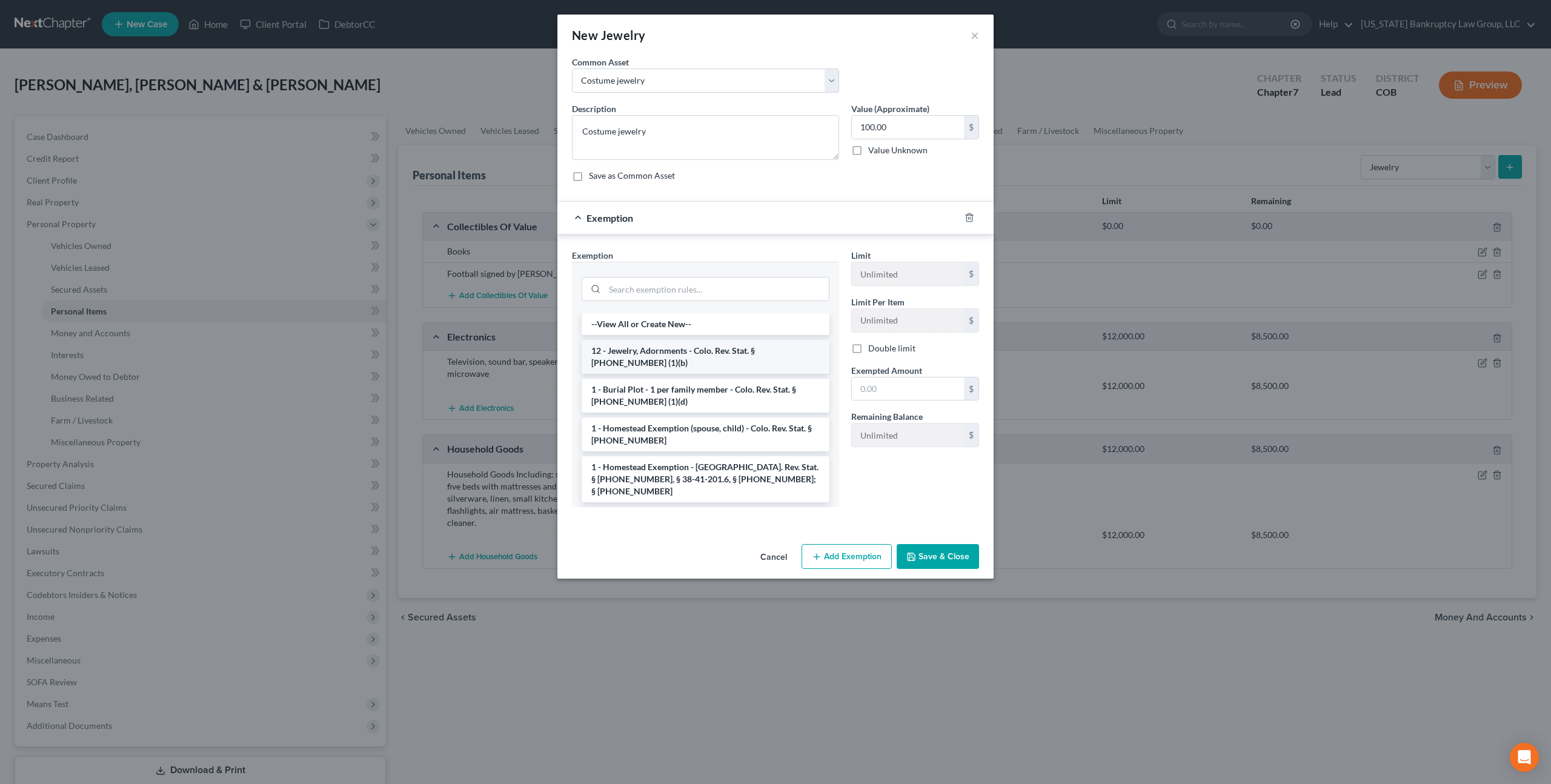
click at [710, 348] on li "12 - Jewelry, Adornments - Colo. Rev. Stat. § [PHONE_NUMBER] (1)(b)" at bounding box center [705, 357] width 248 height 34
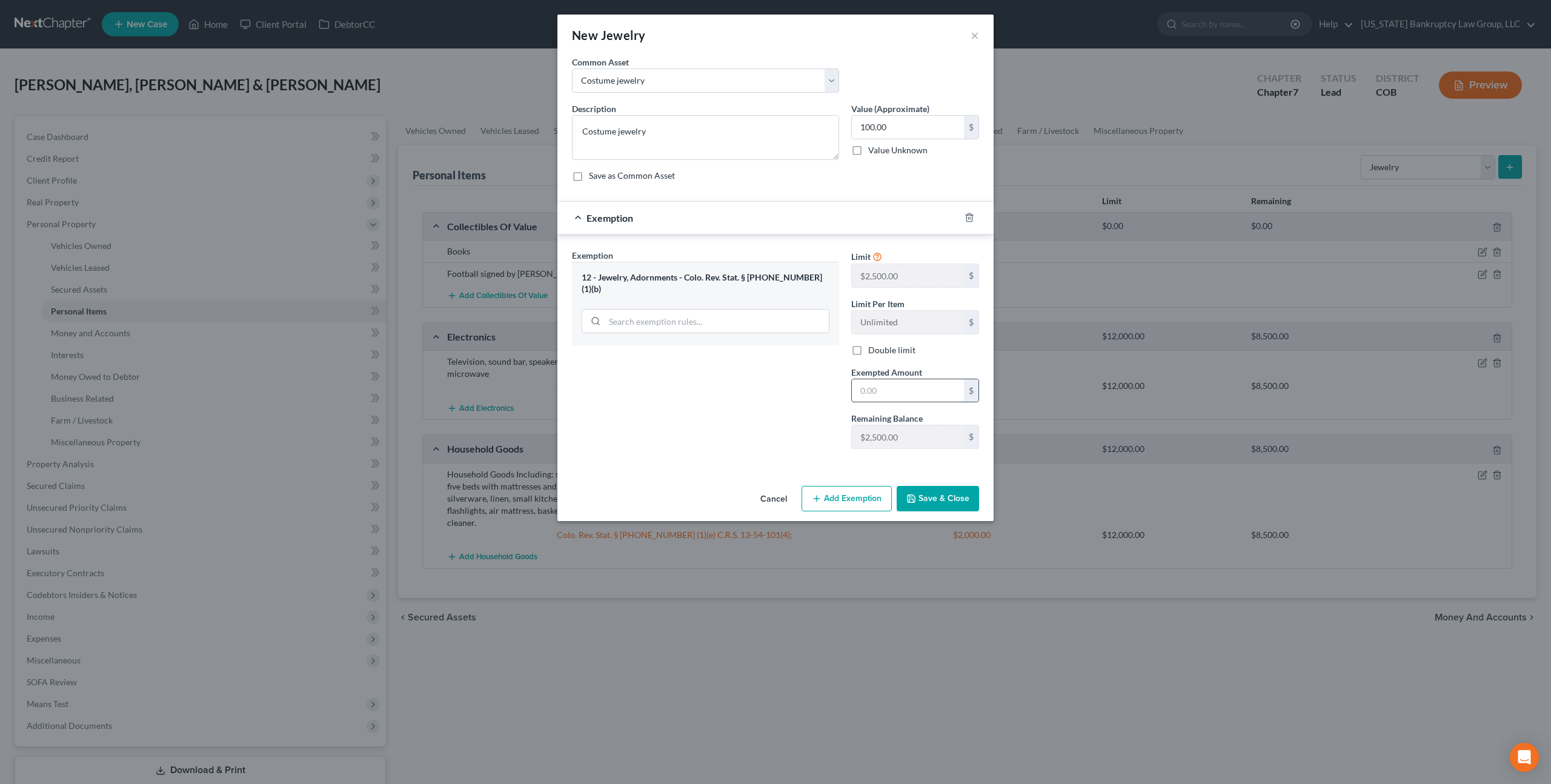
click at [859, 394] on input "text" at bounding box center [908, 390] width 112 height 23
type input "100.00"
click at [923, 492] on button "Save & Close" at bounding box center [937, 498] width 82 height 25
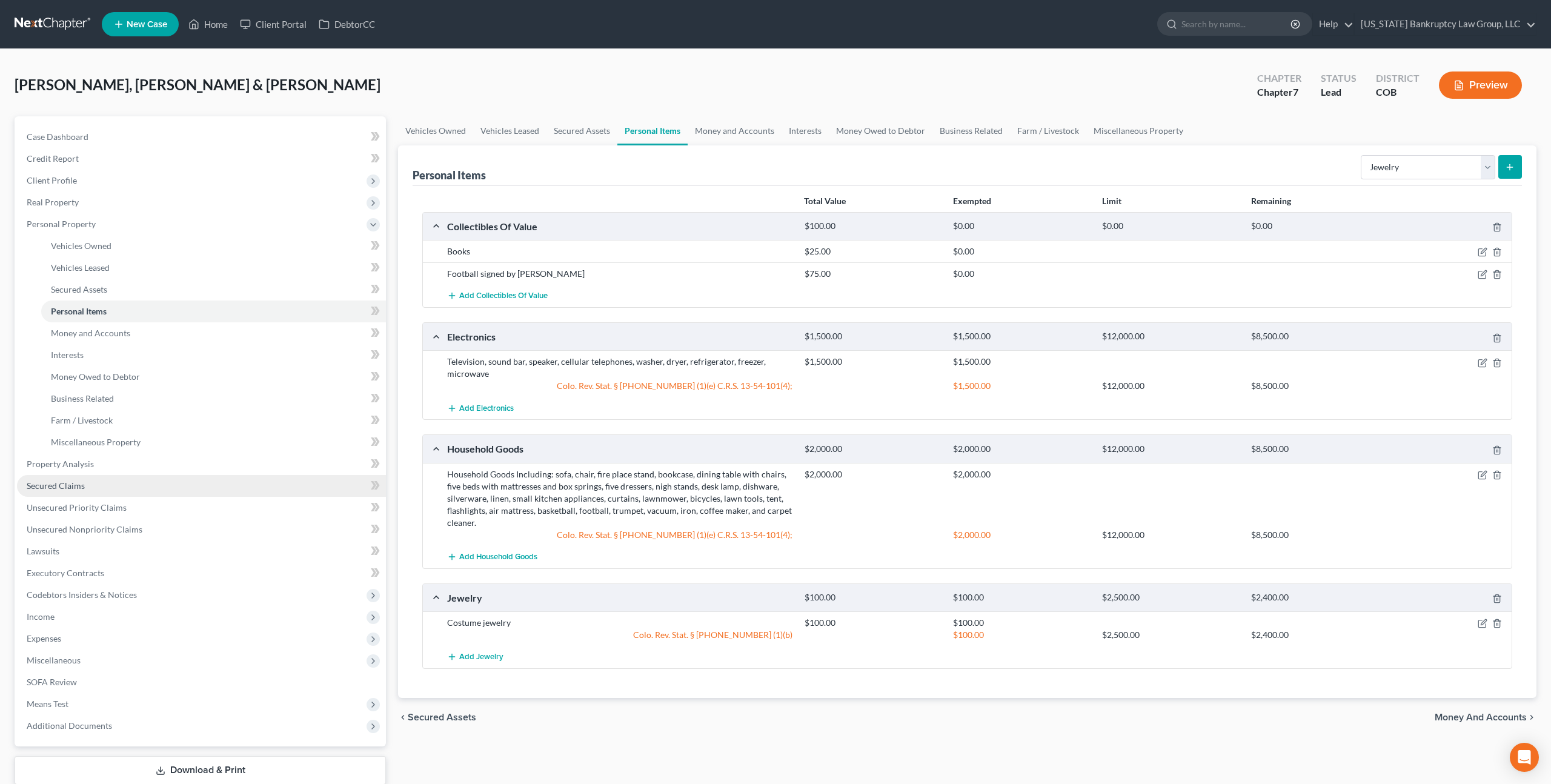
click at [73, 477] on link "Secured Claims" at bounding box center [202, 486] width 369 height 22
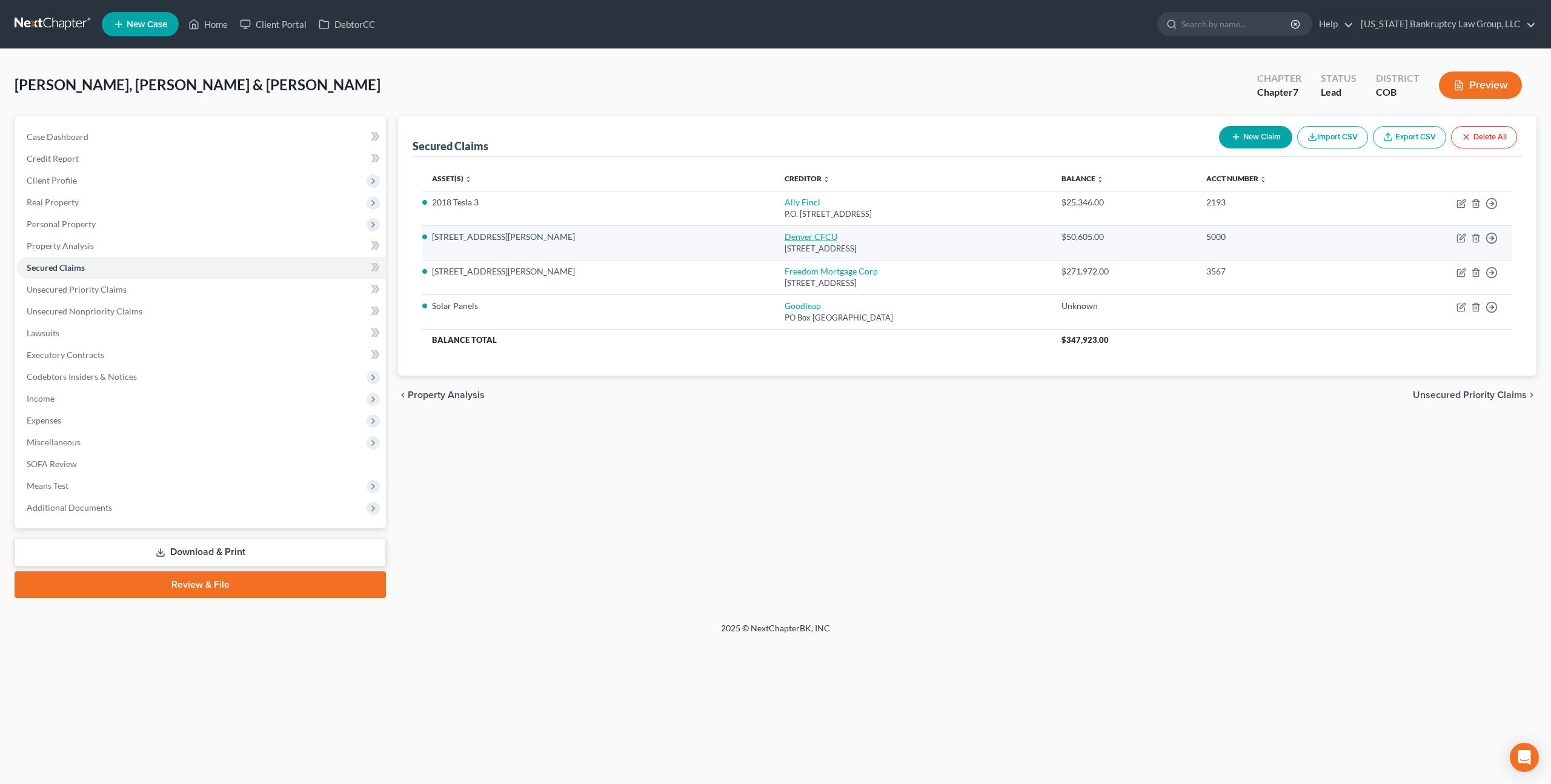
click at [785, 237] on link "Denver CFCU" at bounding box center [811, 236] width 53 height 10
select select "5"
select select "4"
select select "2"
select select "1"
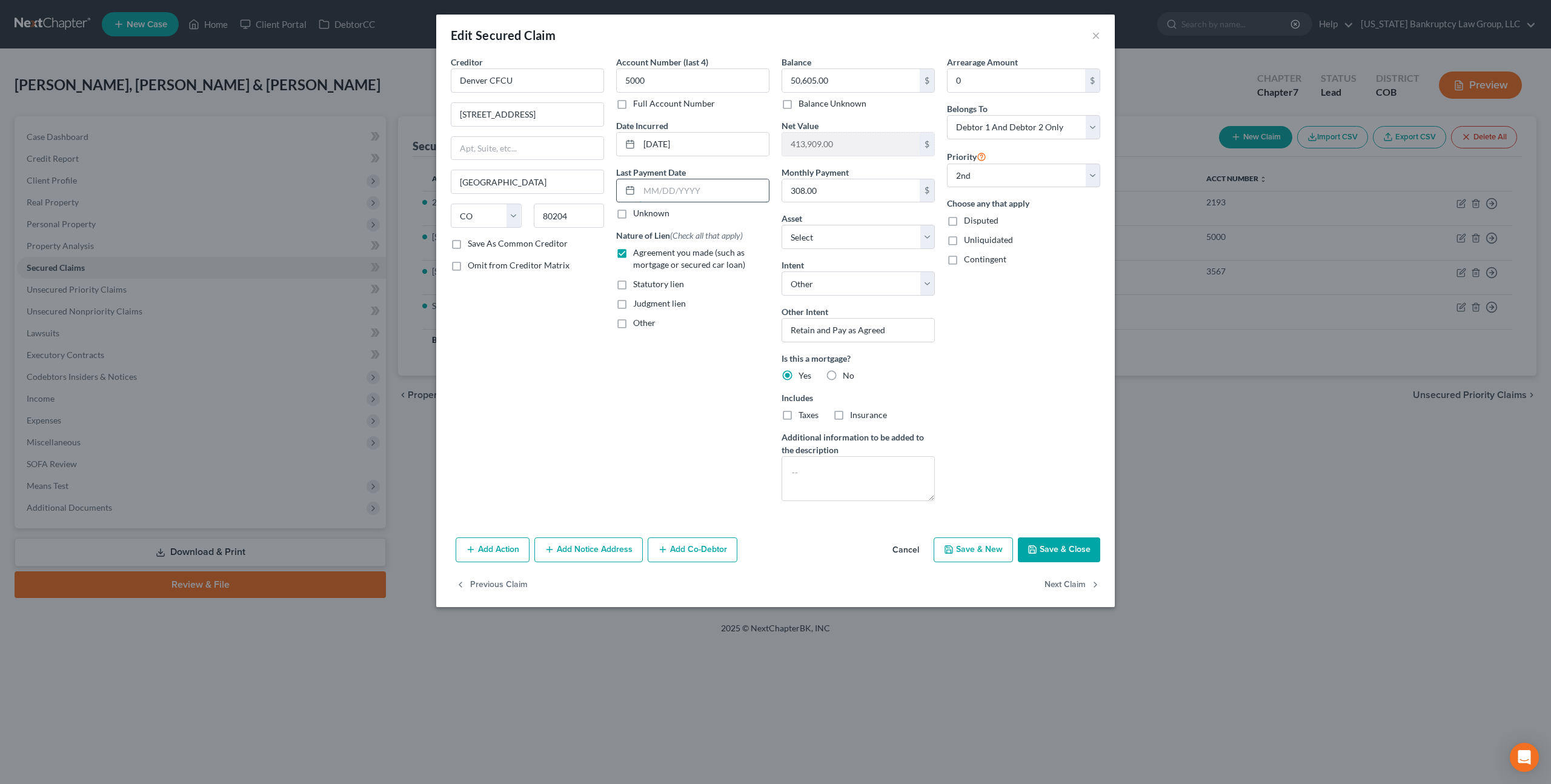
click at [644, 192] on input "text" at bounding box center [703, 190] width 130 height 23
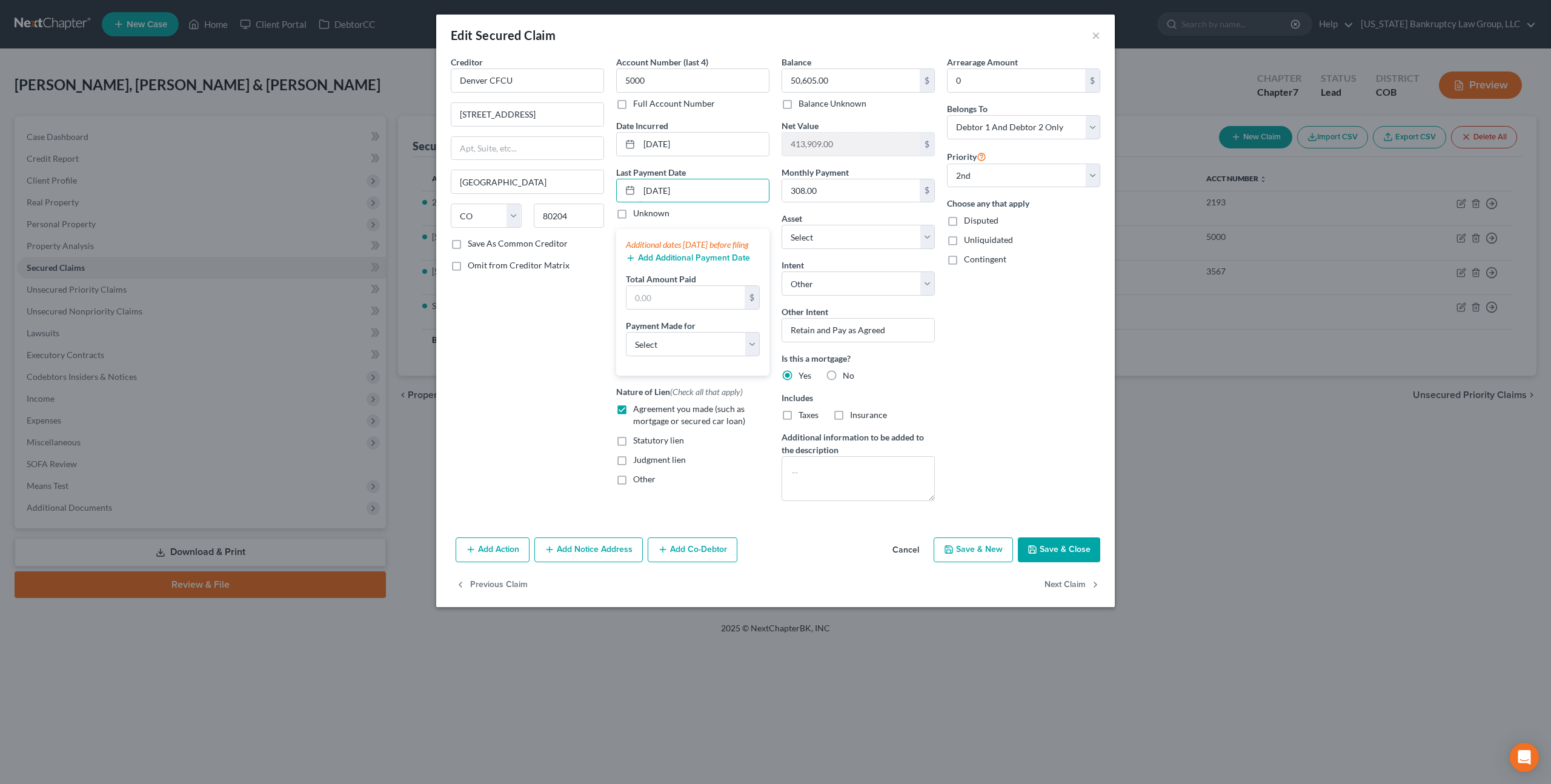
type input "[DATE]"
click at [661, 263] on button "Add Additional Payment Date" at bounding box center [688, 258] width 124 height 9
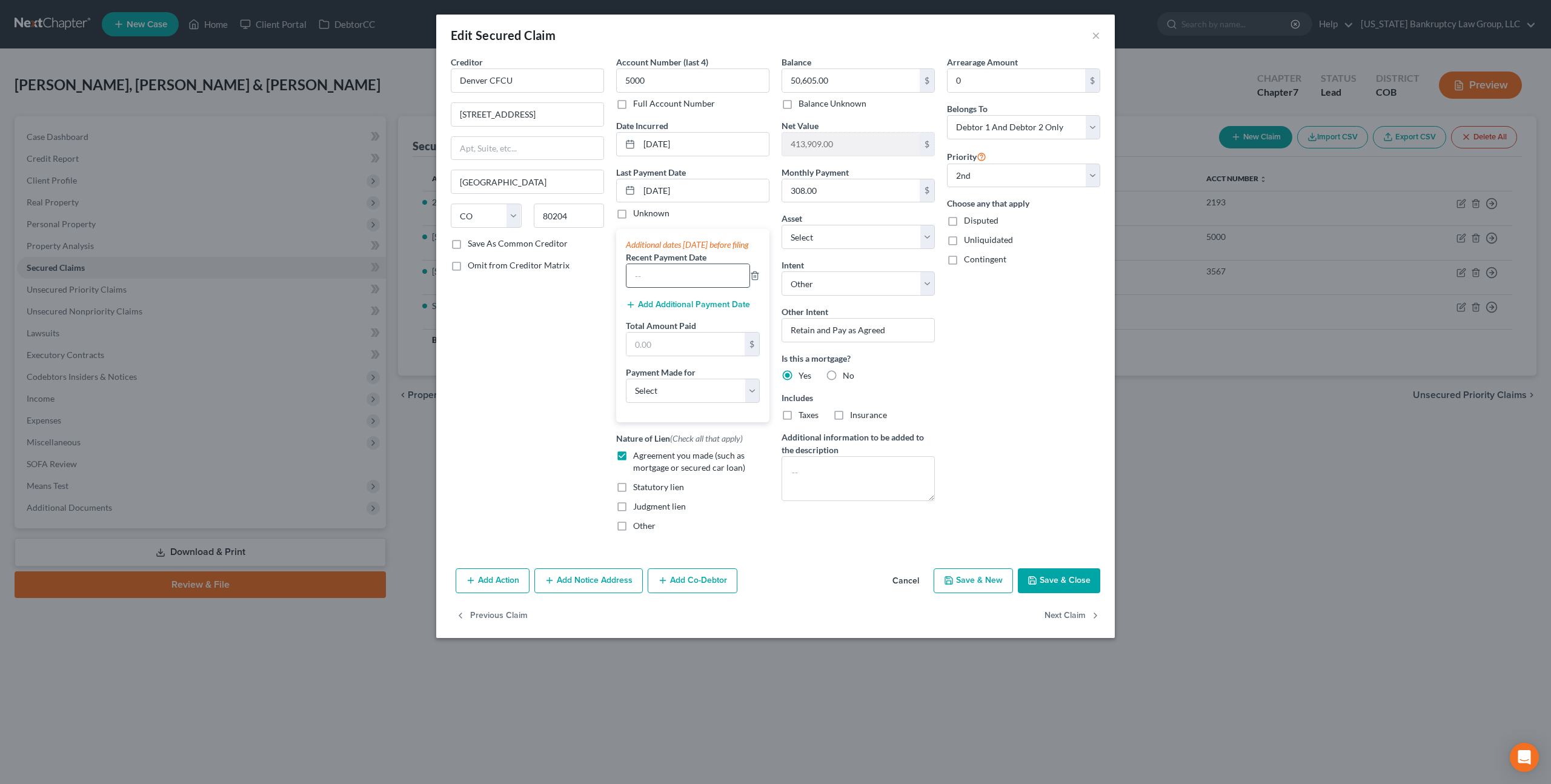
click at [656, 287] on input "text" at bounding box center [688, 275] width 123 height 23
type input "[DATE]"
click at [677, 310] on button "Add Additional Payment Date" at bounding box center [688, 305] width 124 height 9
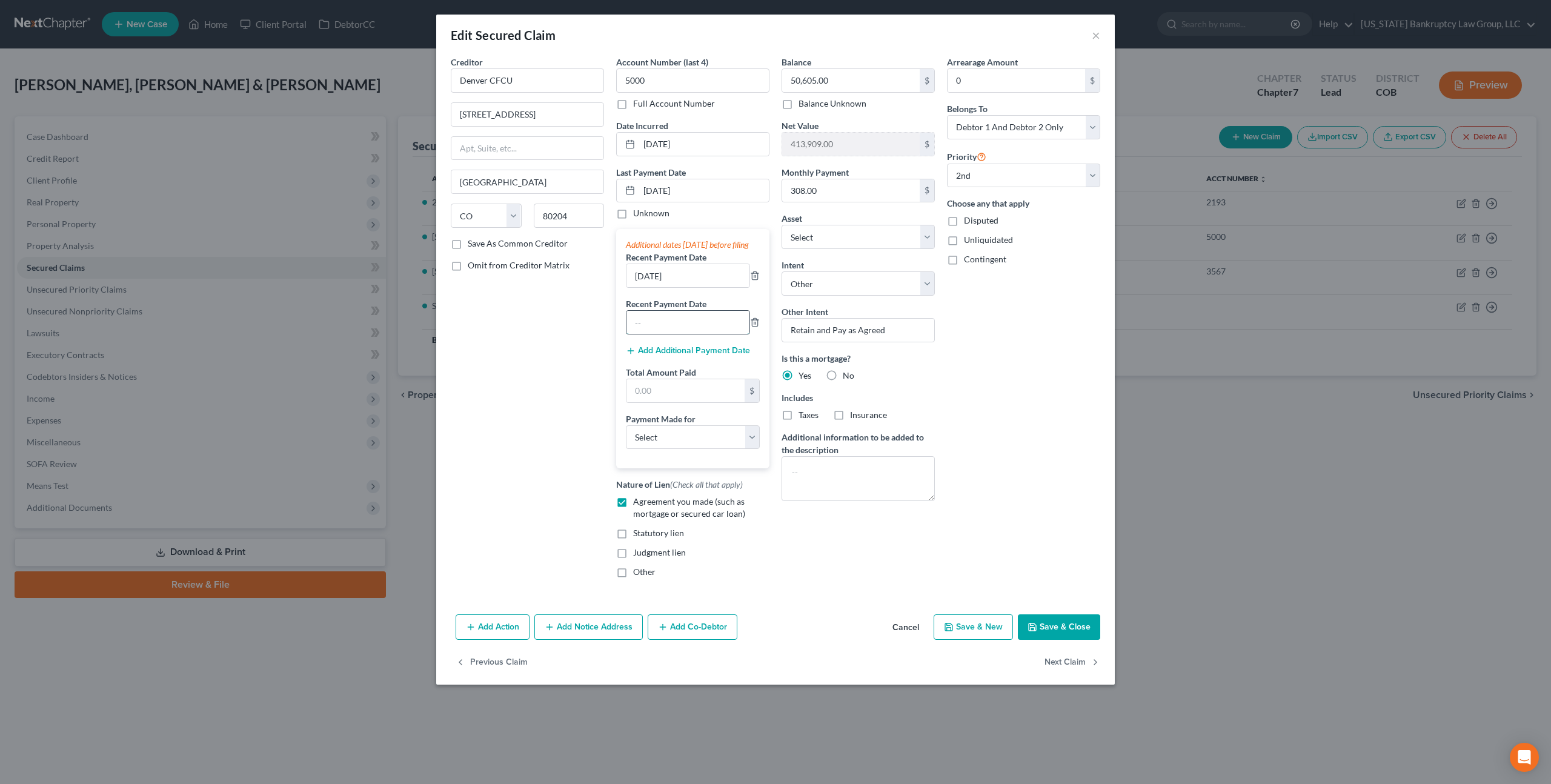
click at [656, 330] on input "text" at bounding box center [688, 322] width 123 height 23
type input "[DATE]"
click at [650, 402] on input "text" at bounding box center [685, 390] width 118 height 23
type input "924.00"
click at [1056, 639] on button "Save & Close" at bounding box center [1058, 627] width 82 height 25
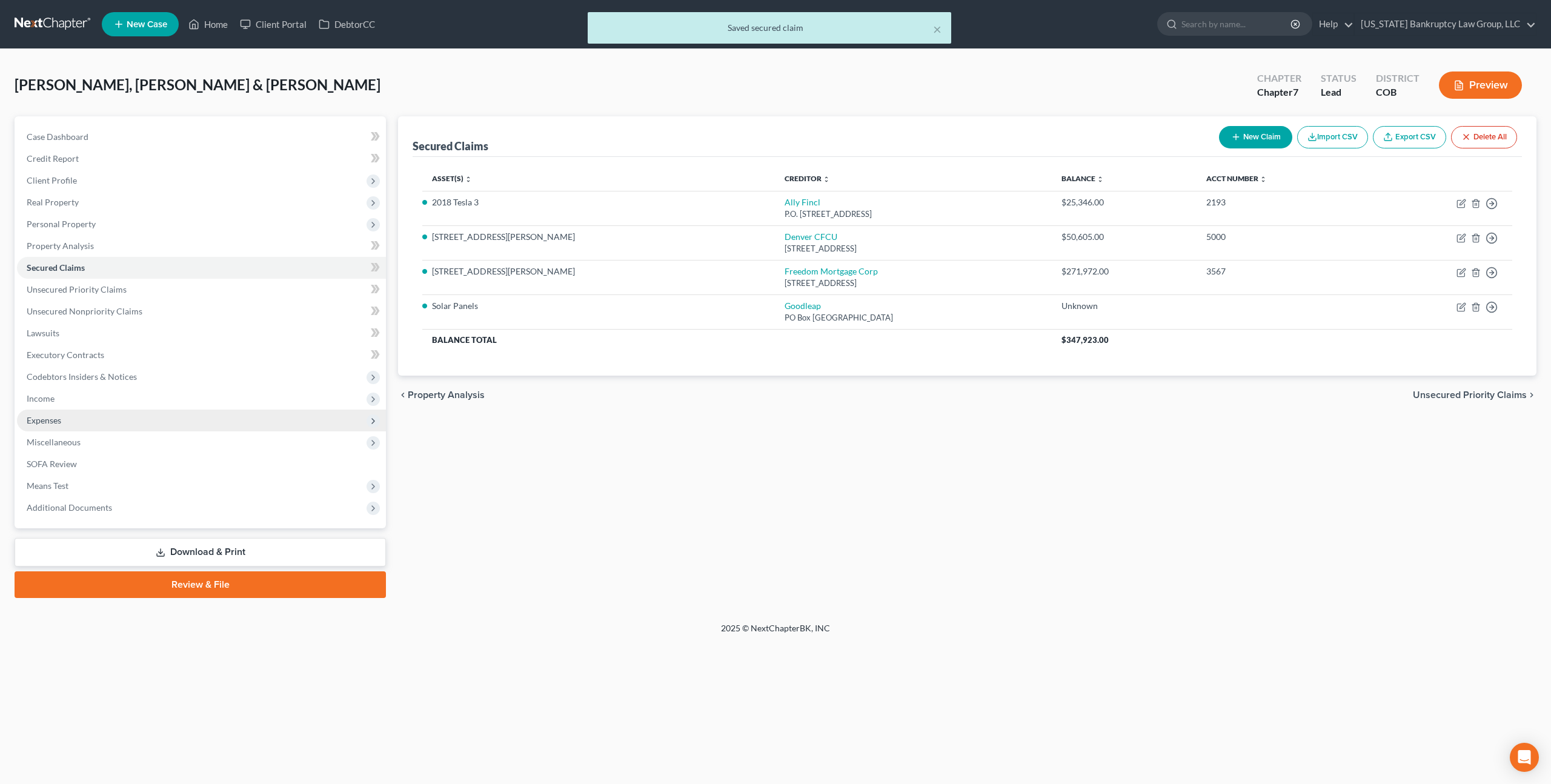
click at [73, 422] on span "Expenses" at bounding box center [202, 420] width 369 height 22
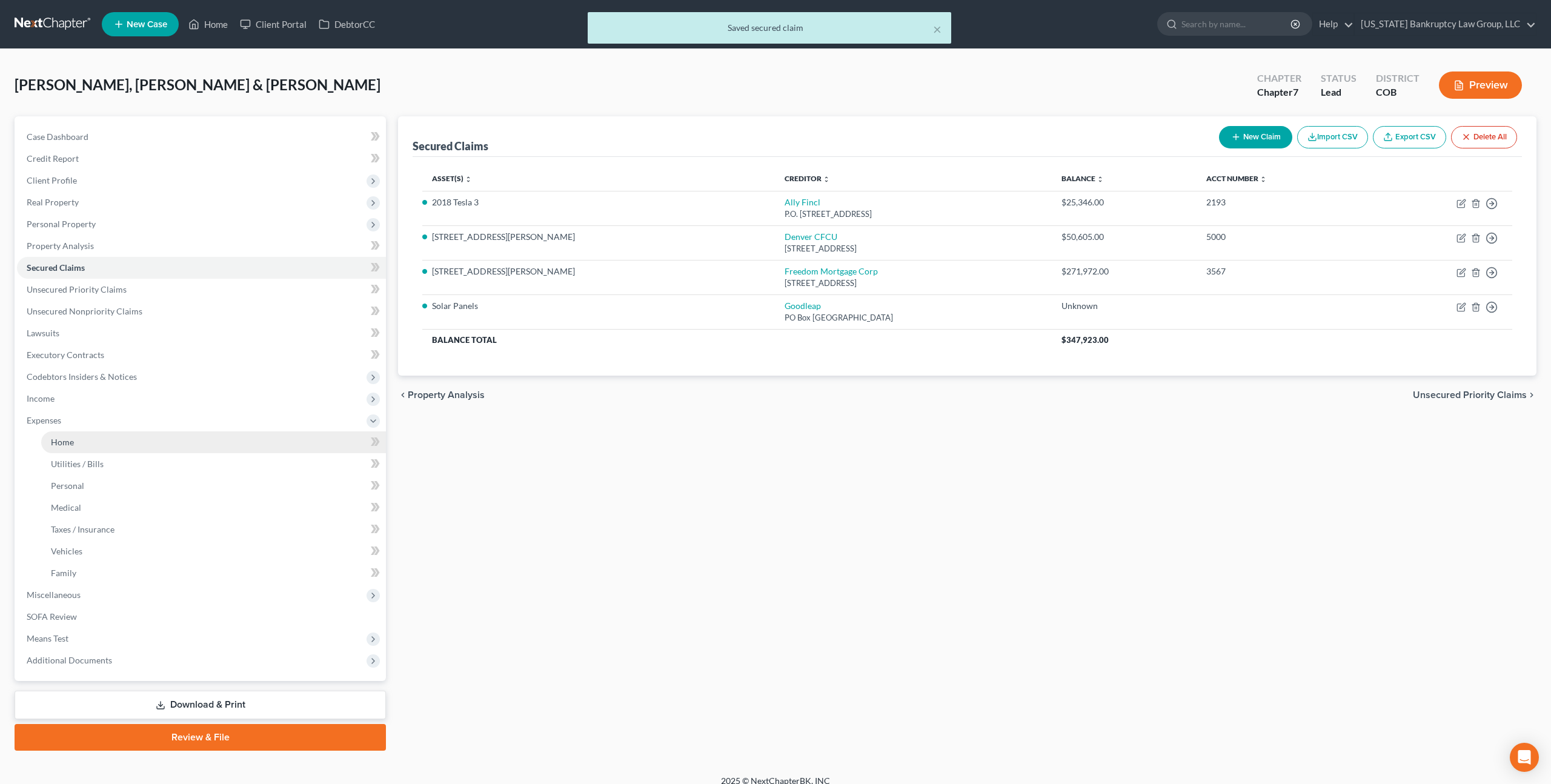
click at [76, 442] on link "Home" at bounding box center [213, 442] width 345 height 22
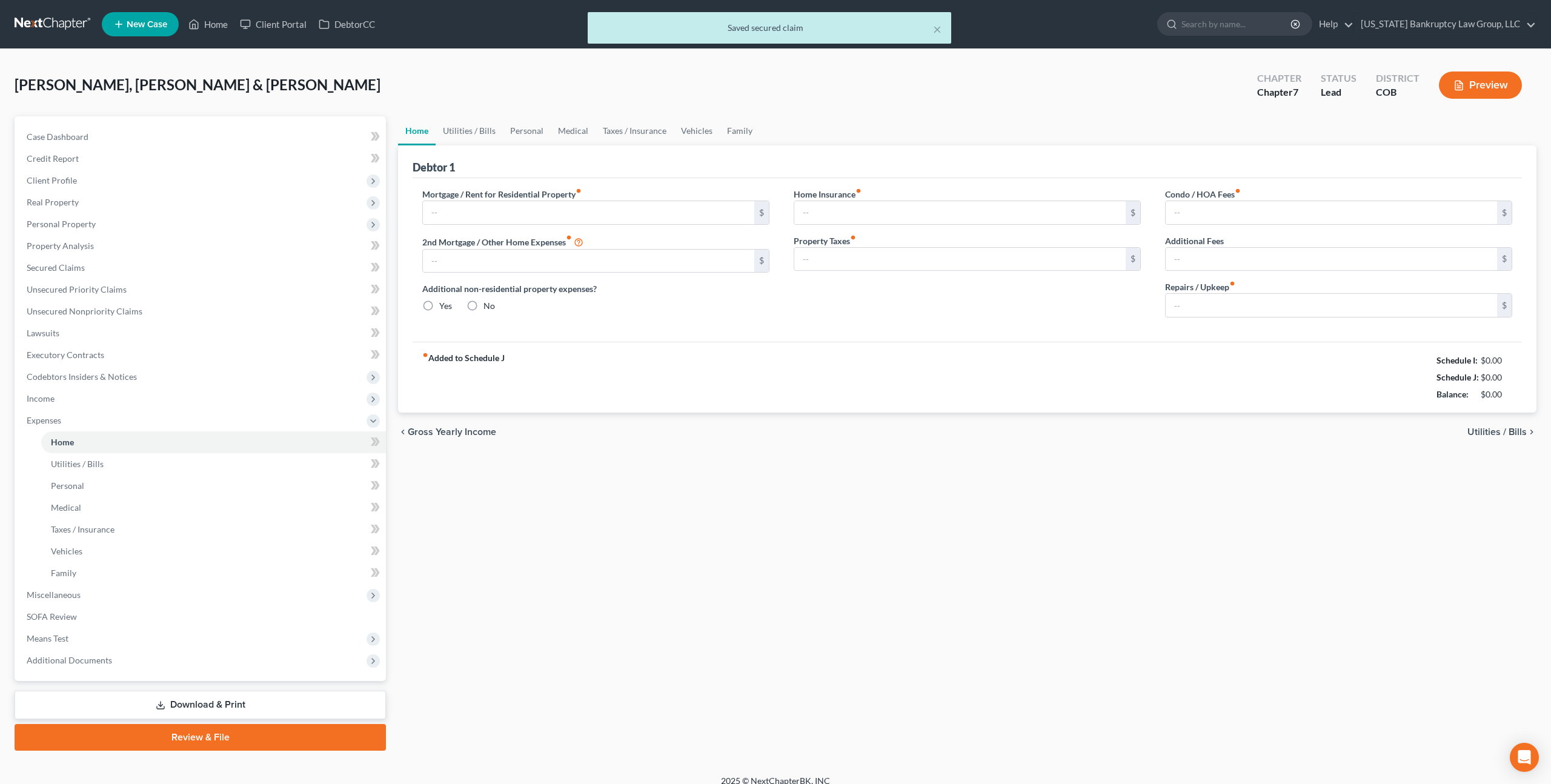
type input "2,050.00"
type input "500.00"
radio input "true"
type input "0.00"
